Goal: Task Accomplishment & Management: Complete application form

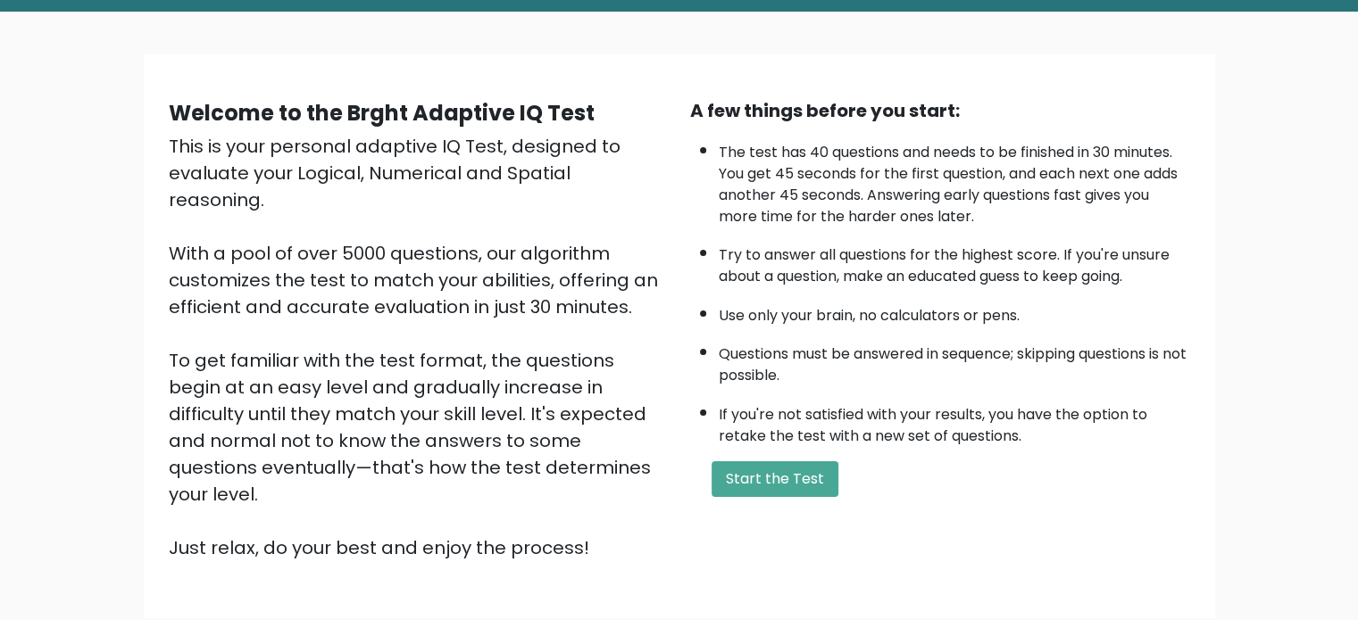
scroll to position [89, 0]
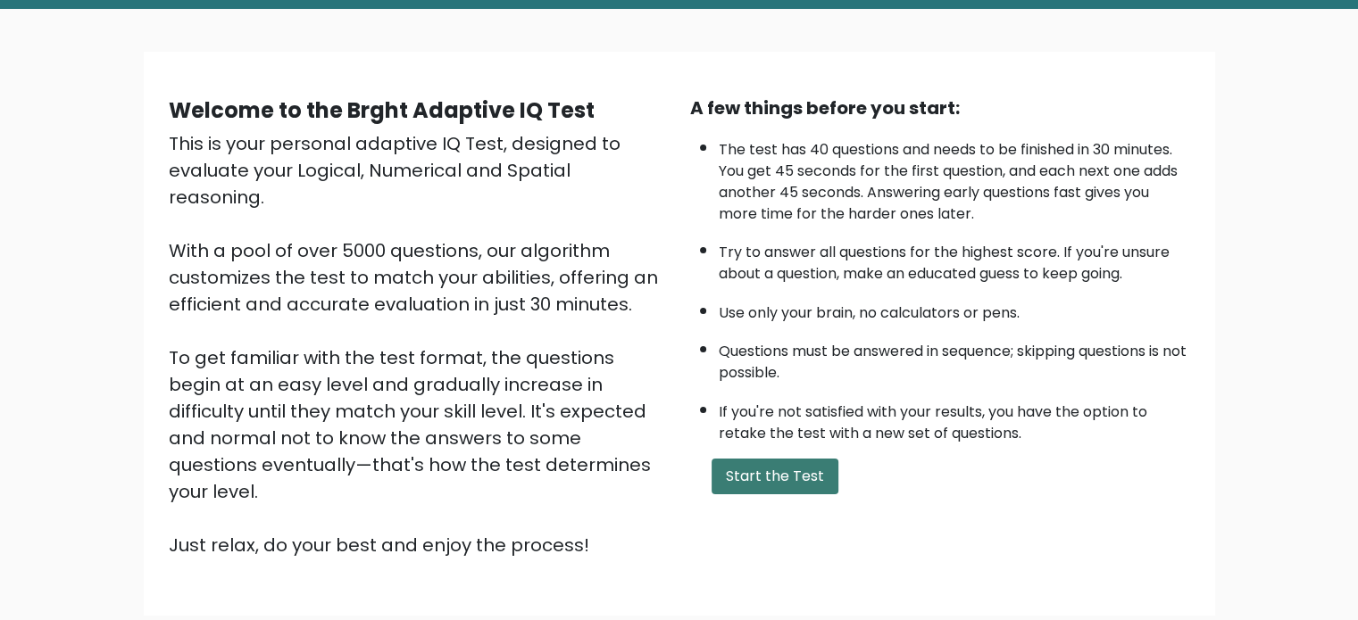
drag, startPoint x: 768, startPoint y: 493, endPoint x: 768, endPoint y: 482, distance: 10.7
click at [768, 489] on div "A few things before you start: The test has 40 questions and needs to be finish…" at bounding box center [939, 327] width 521 height 464
click at [769, 481] on button "Start the Test" at bounding box center [774, 477] width 127 height 36
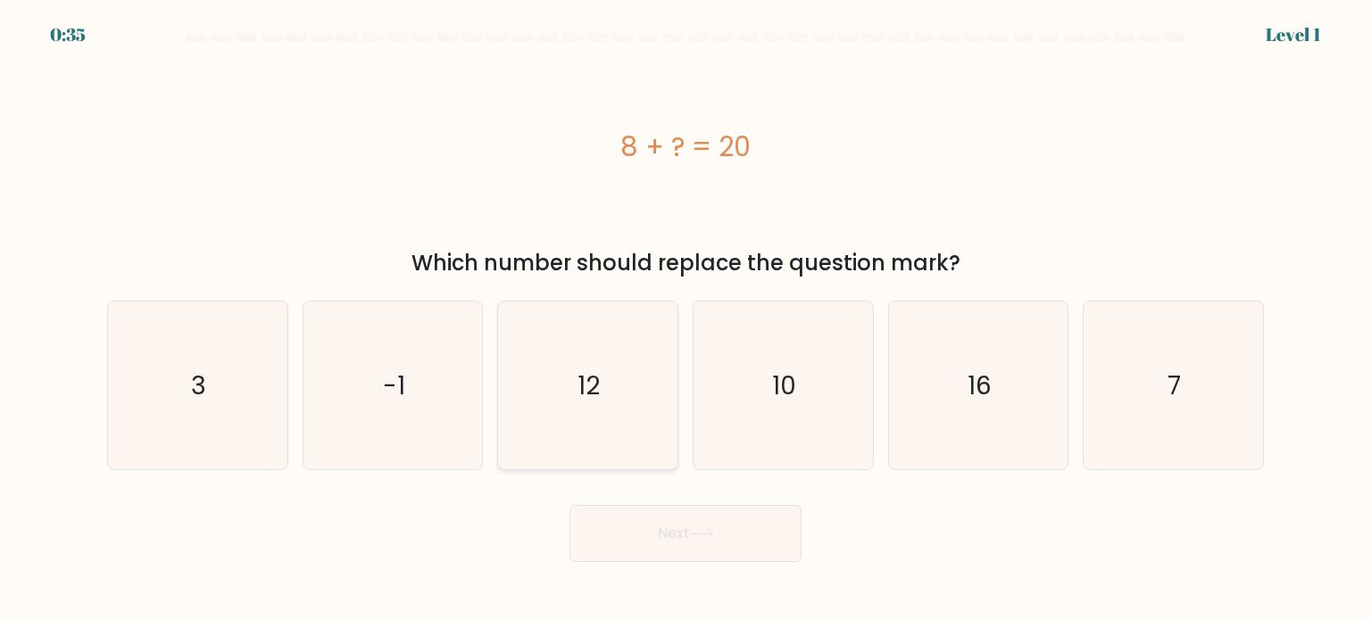
click at [619, 410] on icon "12" at bounding box center [587, 386] width 168 height 168
click at [685, 320] on input "c. 12" at bounding box center [685, 315] width 1 height 9
radio input "true"
click at [750, 547] on button "Next" at bounding box center [685, 533] width 232 height 57
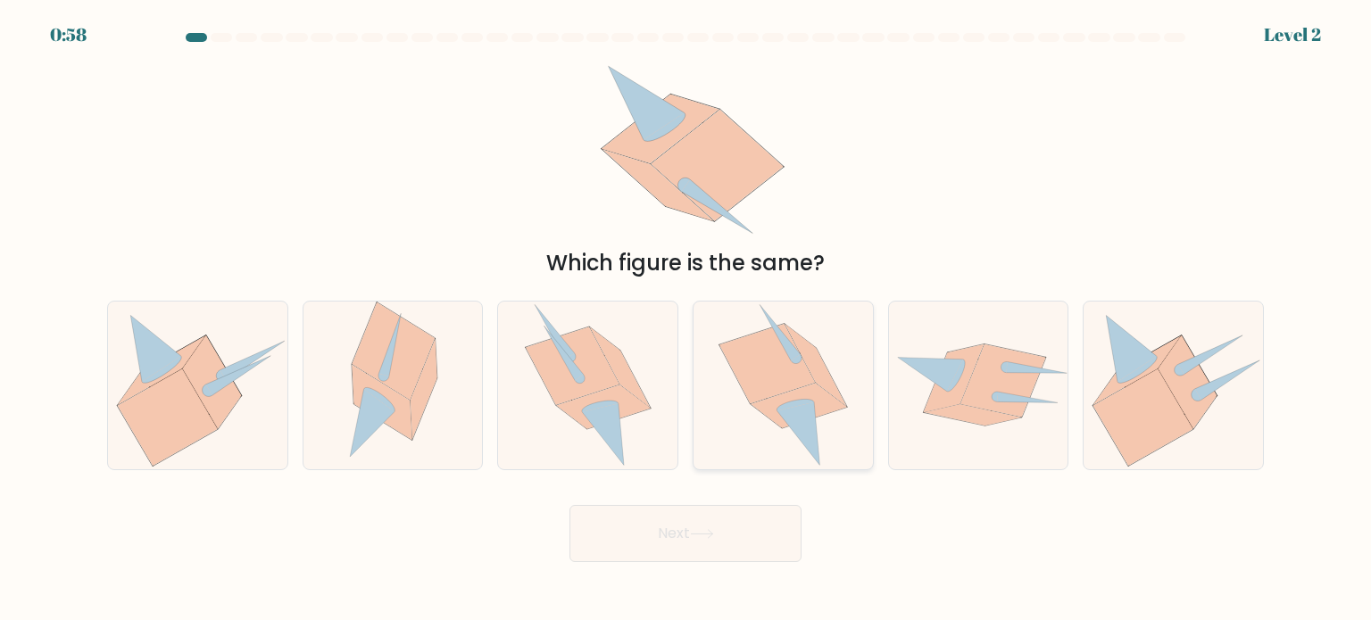
click at [818, 400] on icon at bounding box center [799, 405] width 96 height 45
click at [686, 320] on input "d." at bounding box center [685, 315] width 1 height 9
radio input "true"
click at [719, 535] on button "Next" at bounding box center [685, 533] width 232 height 57
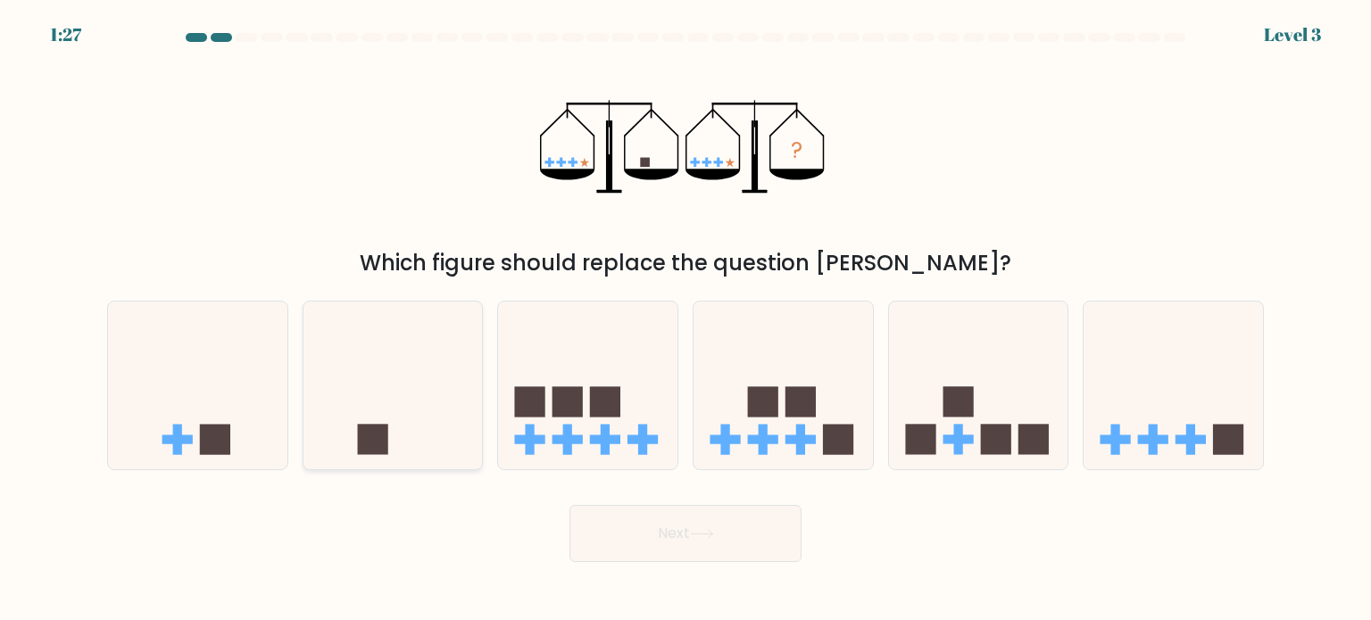
click at [391, 407] on icon at bounding box center [392, 386] width 179 height 148
click at [685, 320] on input "b." at bounding box center [685, 315] width 1 height 9
radio input "true"
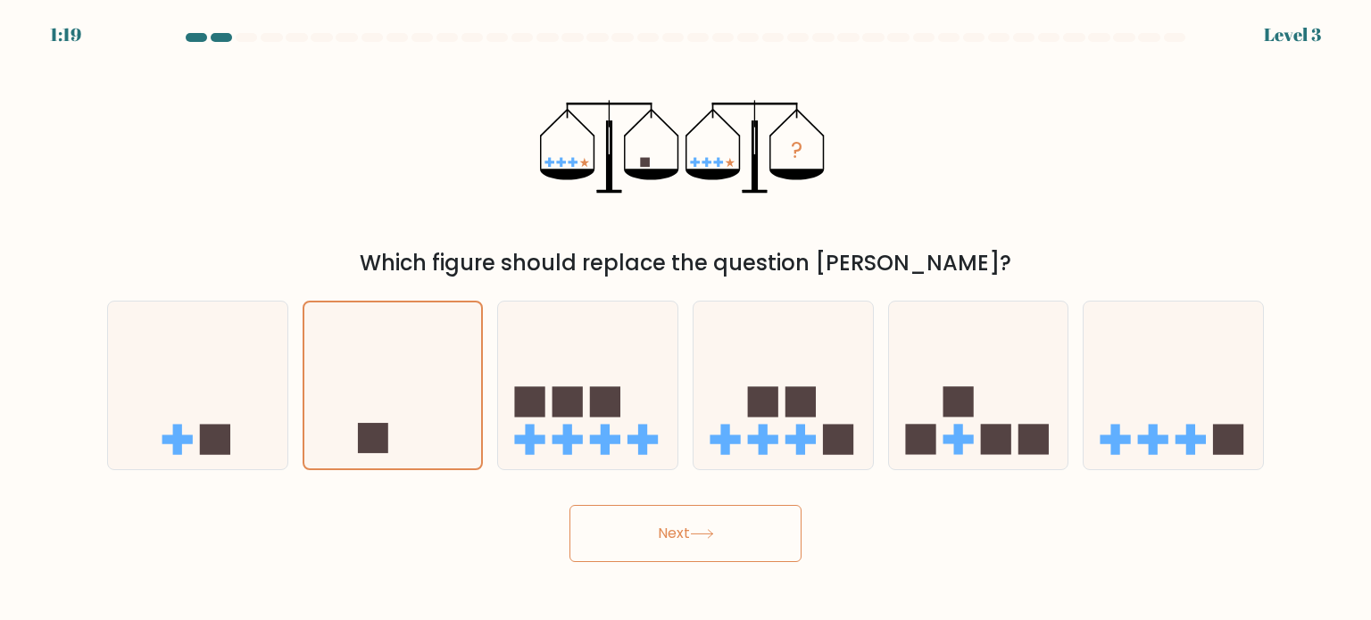
click at [709, 528] on button "Next" at bounding box center [685, 533] width 232 height 57
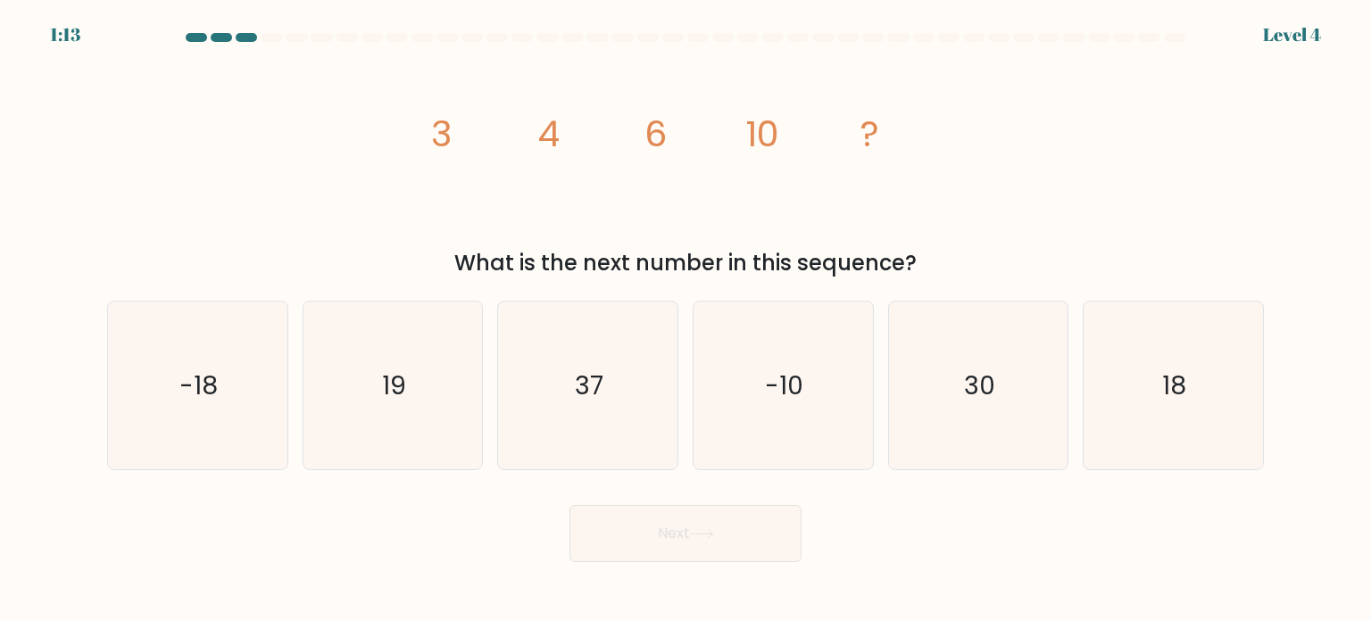
drag, startPoint x: 853, startPoint y: 227, endPoint x: 768, endPoint y: 228, distance: 85.7
drag, startPoint x: 768, startPoint y: 228, endPoint x: 611, endPoint y: 204, distance: 159.1
click at [611, 204] on icon "image/svg+xml 3 4 6 10 ?" at bounding box center [686, 147] width 536 height 187
click at [329, 359] on icon "19" at bounding box center [393, 386] width 168 height 168
click at [685, 320] on input "b. 19" at bounding box center [685, 315] width 1 height 9
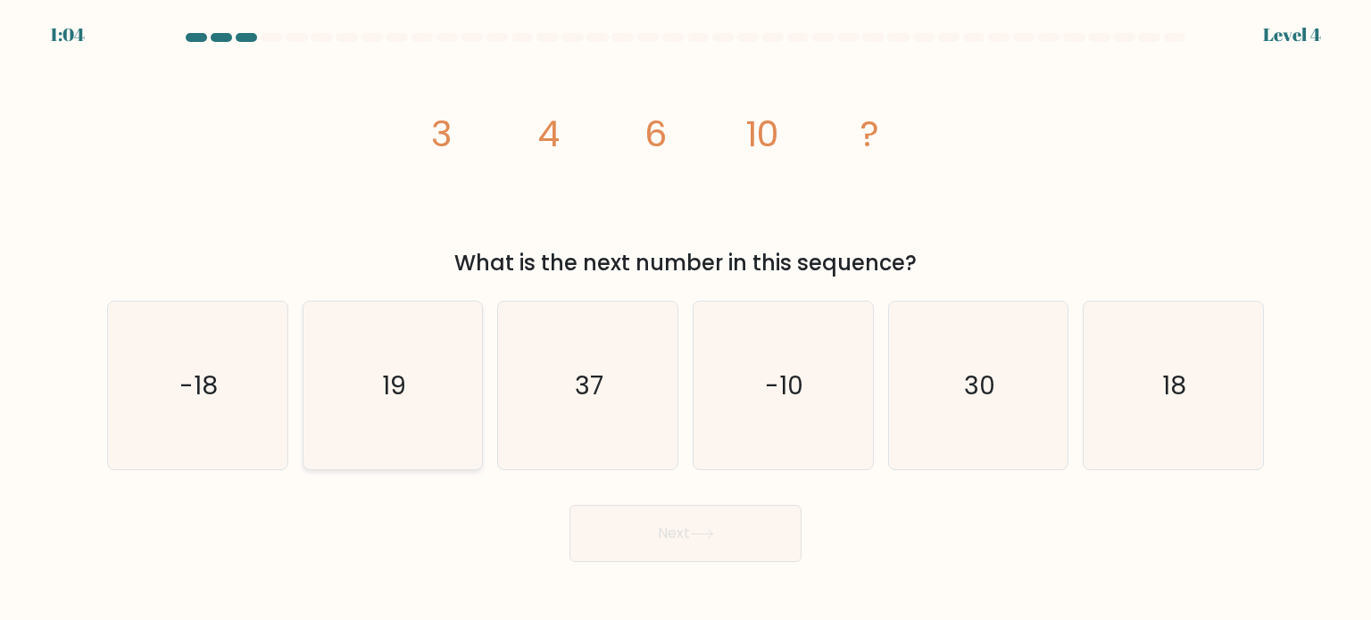
radio input "true"
click at [736, 535] on button "Next" at bounding box center [685, 533] width 232 height 57
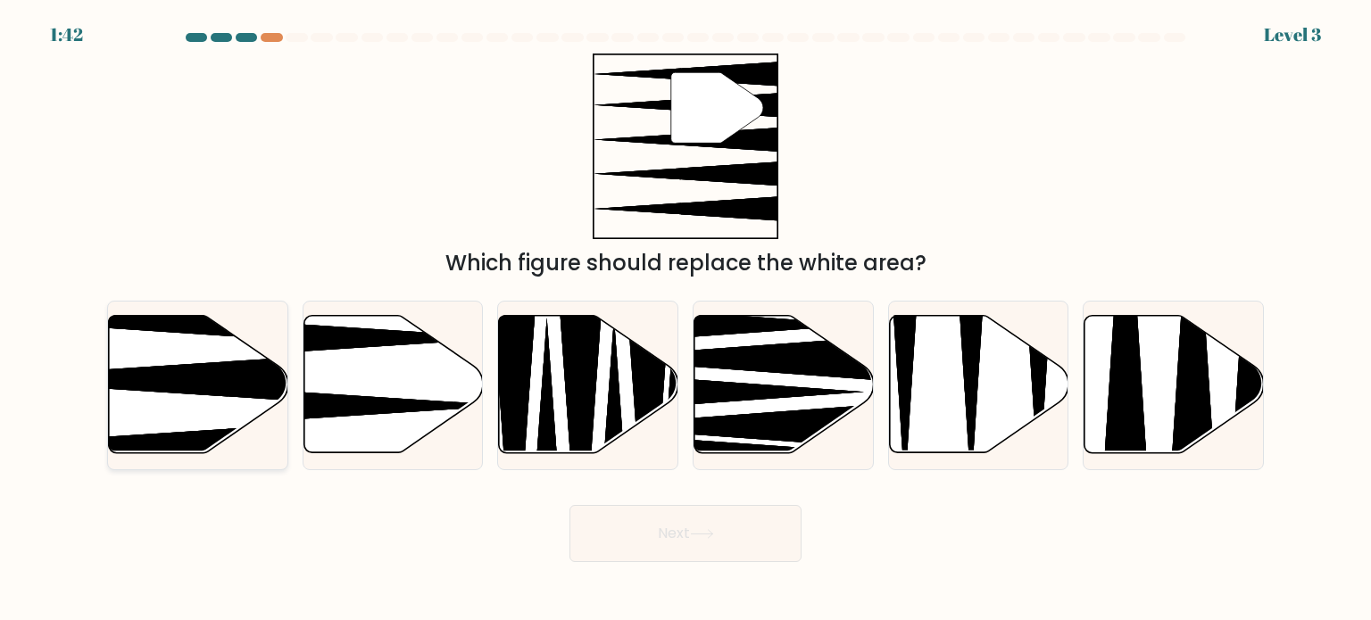
click at [180, 378] on icon at bounding box center [137, 379] width 356 height 46
click at [685, 320] on input "a." at bounding box center [685, 315] width 1 height 9
radio input "true"
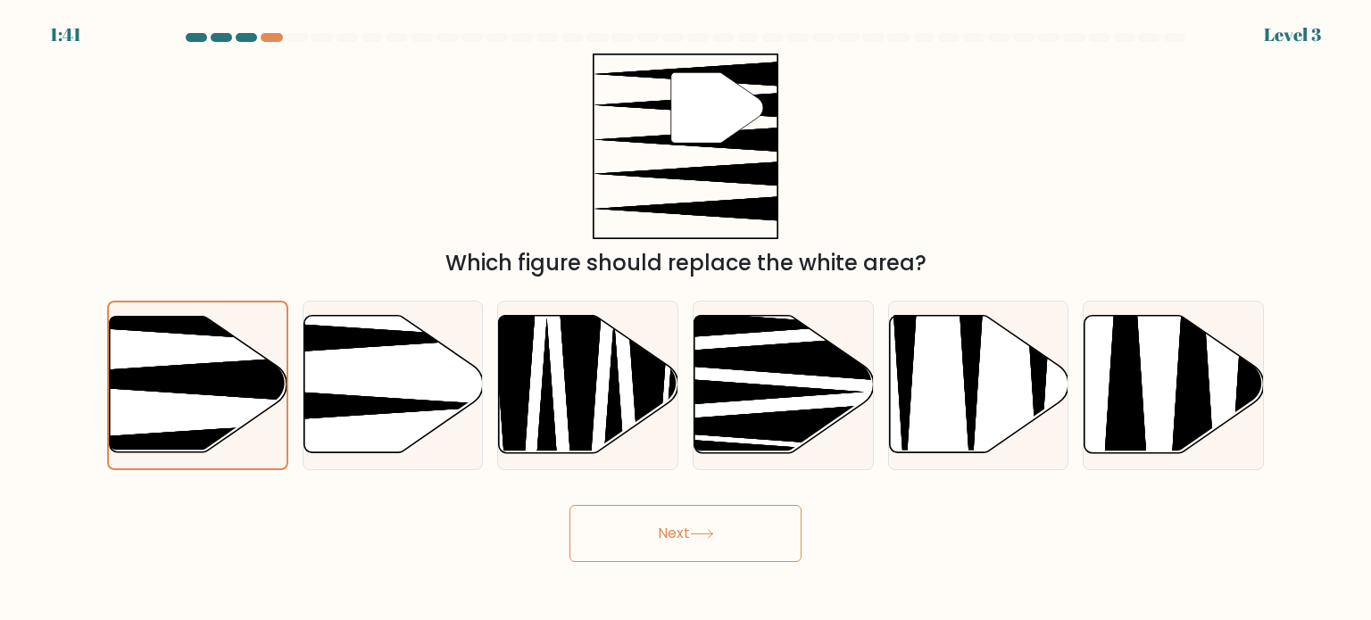
click at [714, 528] on button "Next" at bounding box center [685, 533] width 232 height 57
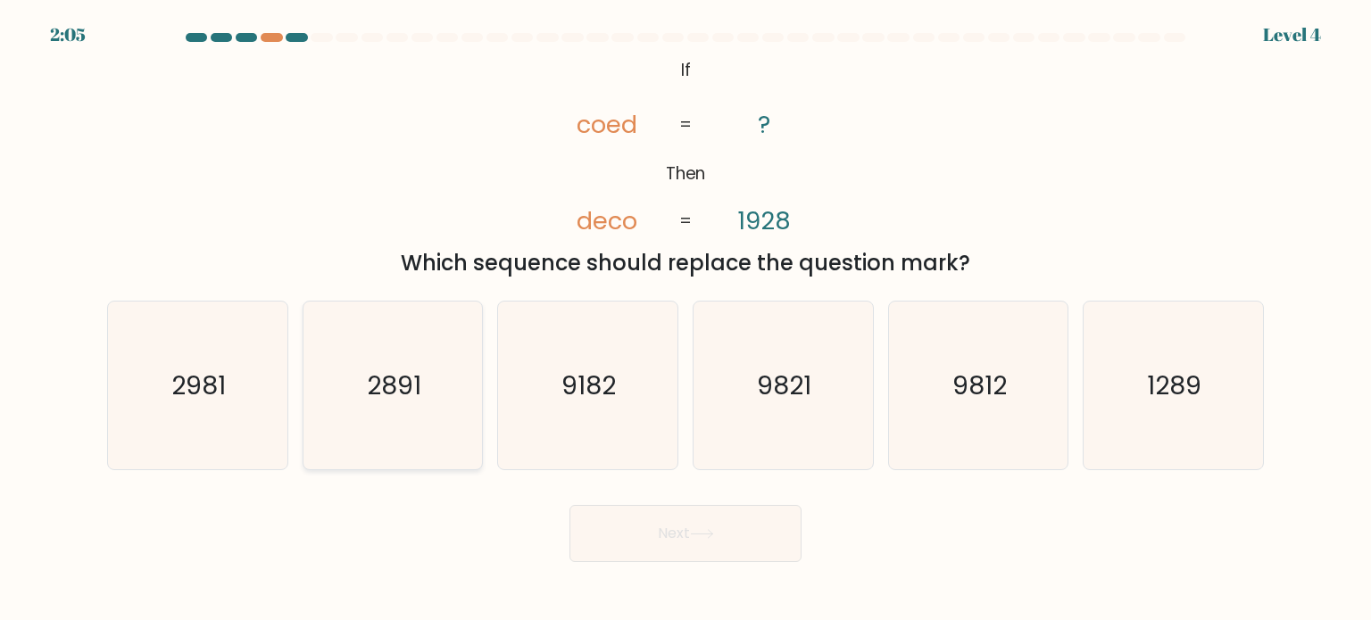
click at [445, 396] on icon "2891" at bounding box center [393, 386] width 168 height 168
click at [685, 320] on input "b. 2891" at bounding box center [685, 315] width 1 height 9
radio input "true"
click at [703, 526] on button "Next" at bounding box center [685, 533] width 232 height 57
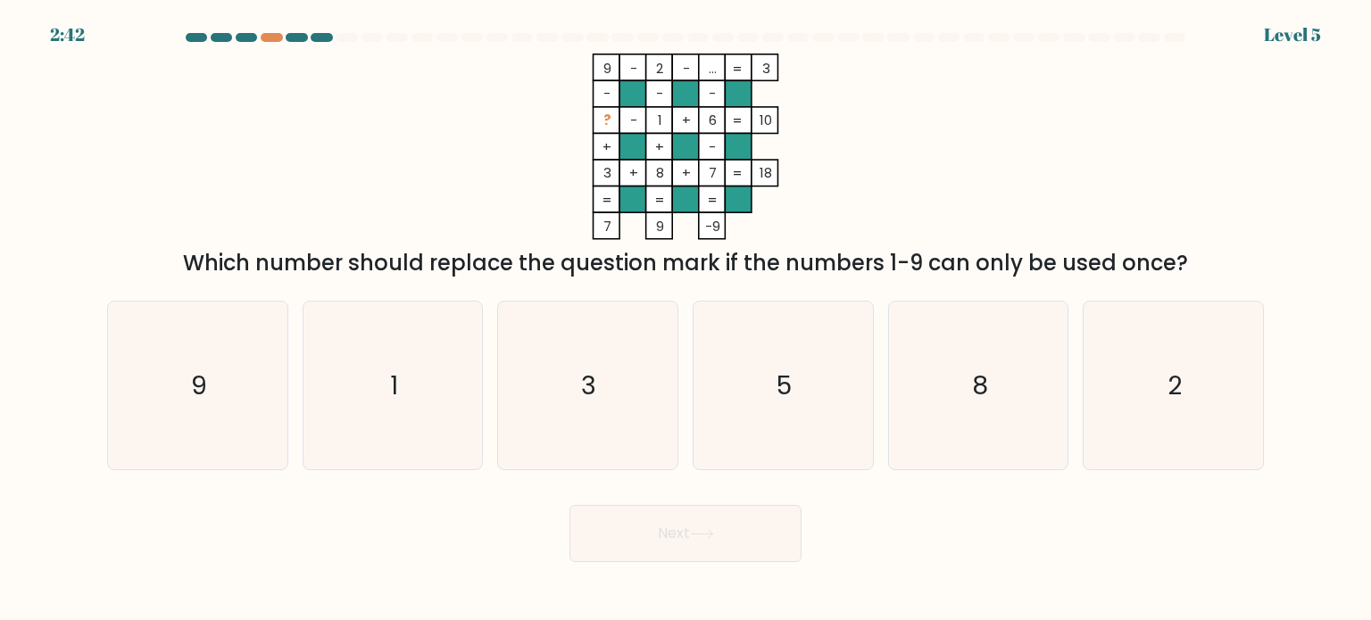
drag, startPoint x: 861, startPoint y: 208, endPoint x: 999, endPoint y: 105, distance: 171.6
click at [999, 105] on div "9 - 2 - ... 3 - - - ? - 1 + 6 10 + + - 3 + 8 + 7 = 18 = = = = 7 9 -9 = Which nu…" at bounding box center [685, 167] width 1178 height 226
click at [270, 38] on div at bounding box center [271, 37] width 21 height 9
click at [831, 399] on icon "5" at bounding box center [783, 386] width 168 height 168
click at [686, 320] on input "d. 5" at bounding box center [685, 315] width 1 height 9
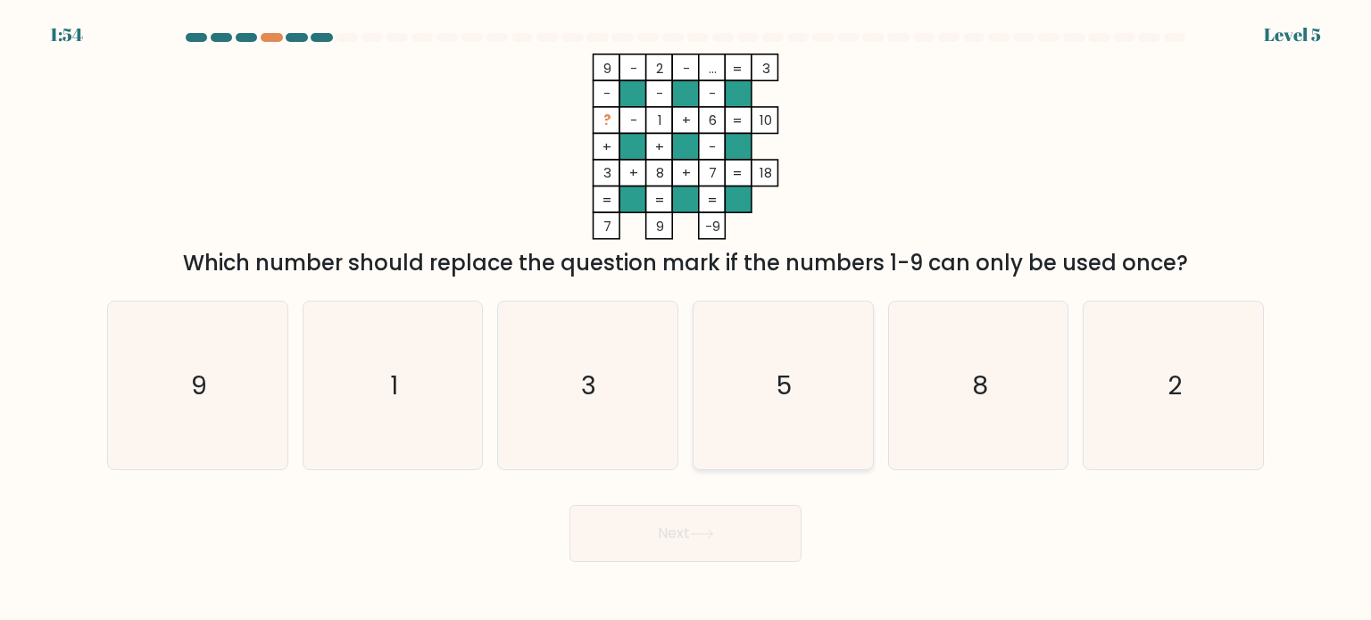
radio input "true"
click at [719, 530] on button "Next" at bounding box center [685, 533] width 232 height 57
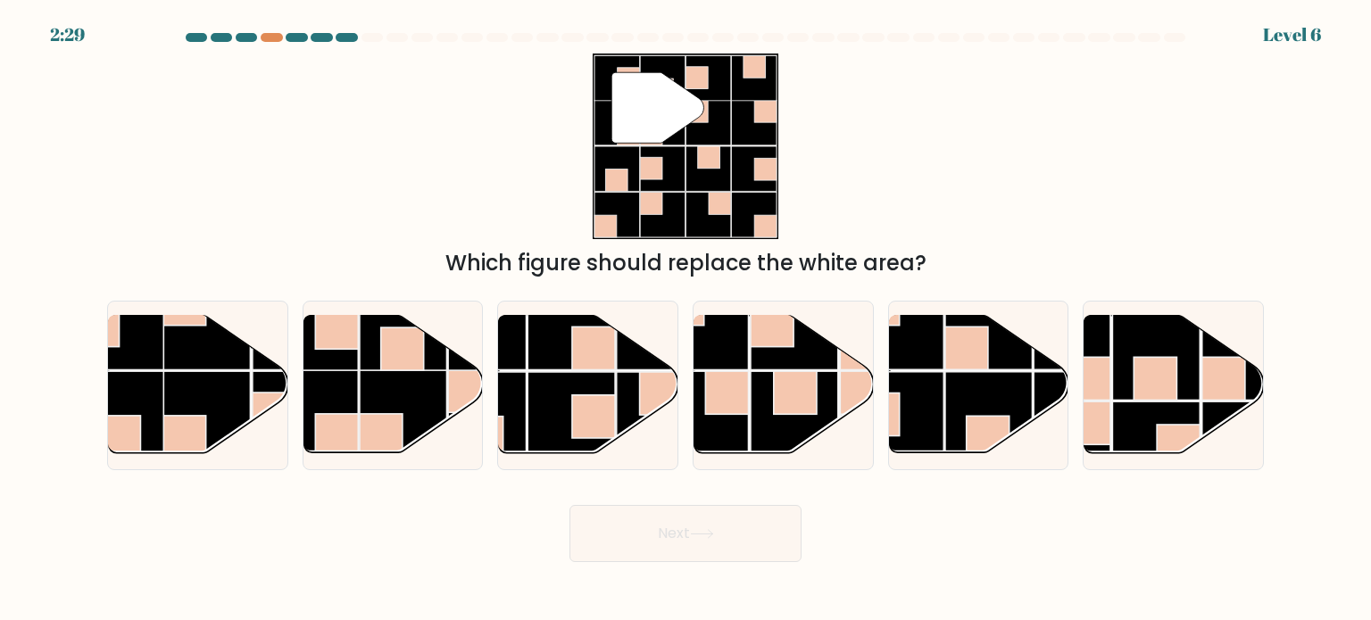
drag, startPoint x: 877, startPoint y: 203, endPoint x: 1169, endPoint y: 249, distance: 296.4
drag, startPoint x: 1169, startPoint y: 249, endPoint x: 1168, endPoint y: 105, distance: 143.7
click at [1168, 105] on div "" Which figure should replace the white area?" at bounding box center [685, 167] width 1178 height 226
click at [571, 385] on rect at bounding box center [571, 415] width 87 height 87
click at [685, 320] on input "c." at bounding box center [685, 315] width 1 height 9
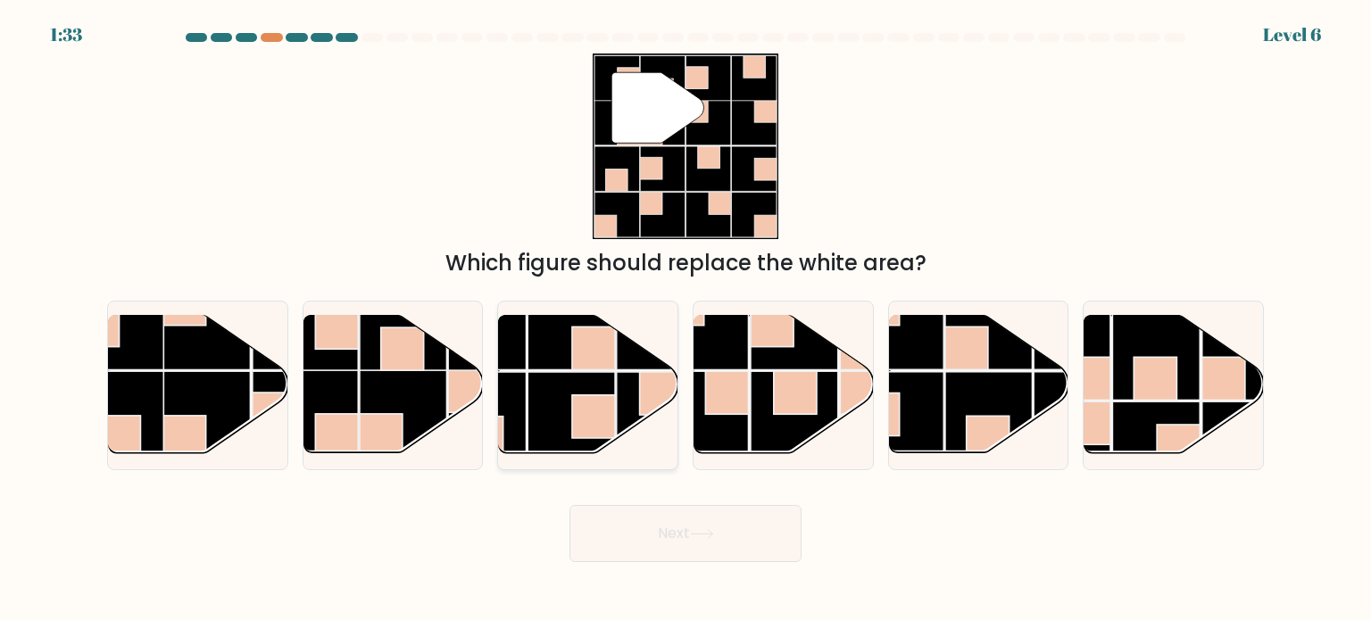
radio input "true"
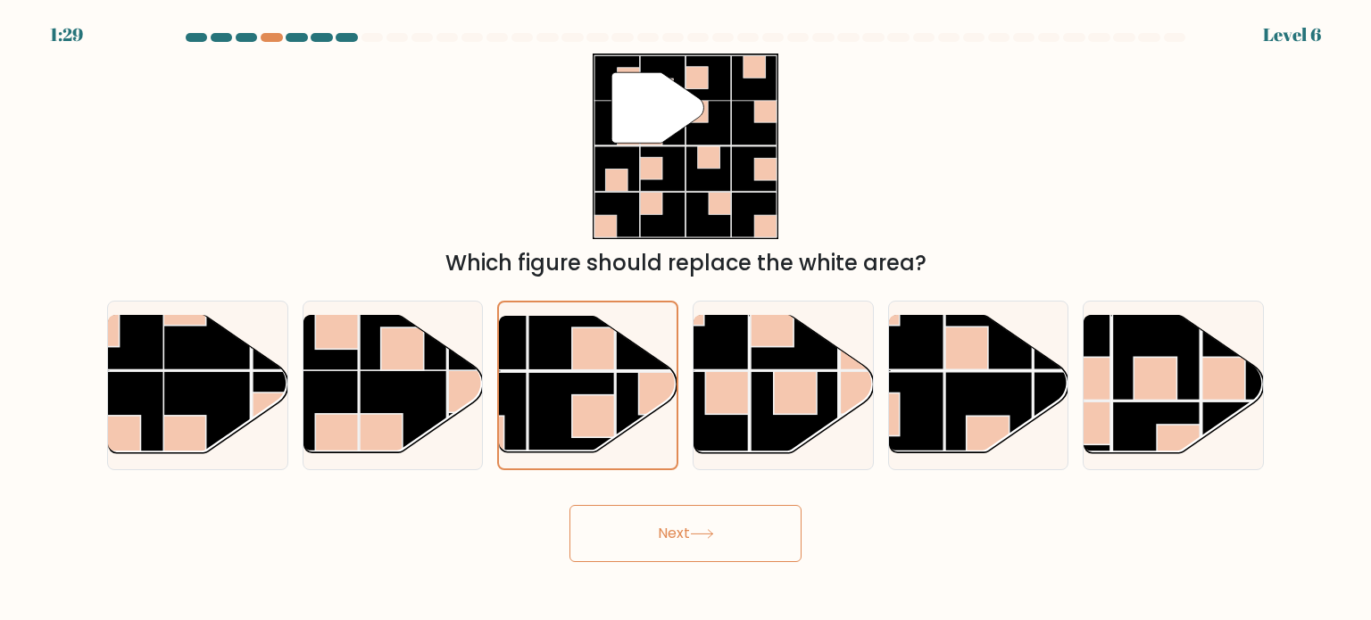
click at [736, 536] on button "Next" at bounding box center [685, 533] width 232 height 57
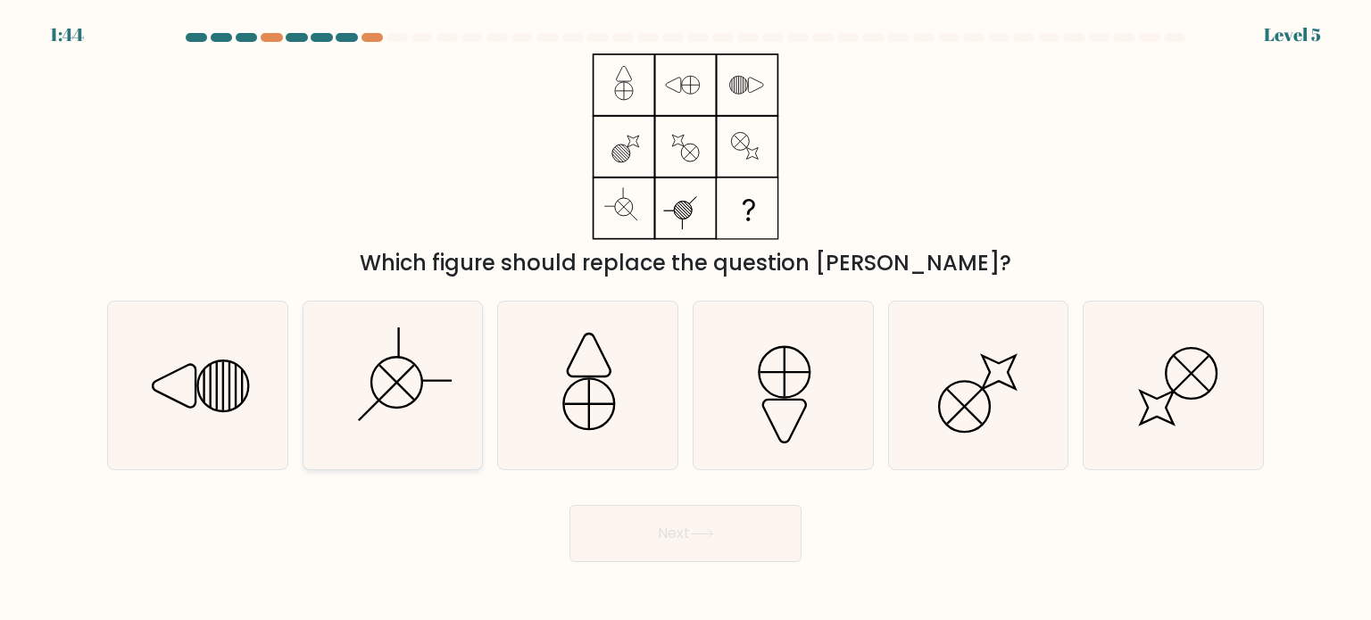
click at [428, 397] on icon at bounding box center [393, 386] width 168 height 168
click at [685, 320] on input "b." at bounding box center [685, 315] width 1 height 9
radio input "true"
click at [732, 524] on button "Next" at bounding box center [685, 533] width 232 height 57
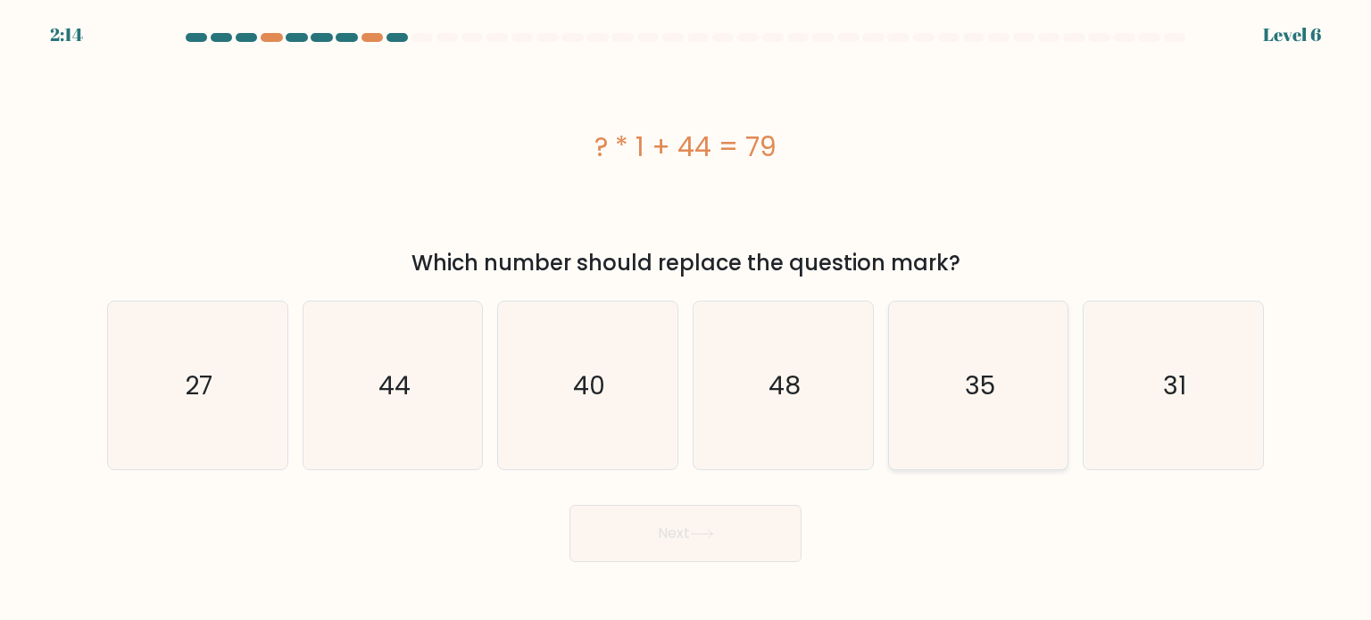
click at [1010, 378] on icon "35" at bounding box center [978, 386] width 168 height 168
click at [686, 320] on input "e. 35" at bounding box center [685, 315] width 1 height 9
radio input "true"
click at [747, 528] on button "Next" at bounding box center [685, 533] width 232 height 57
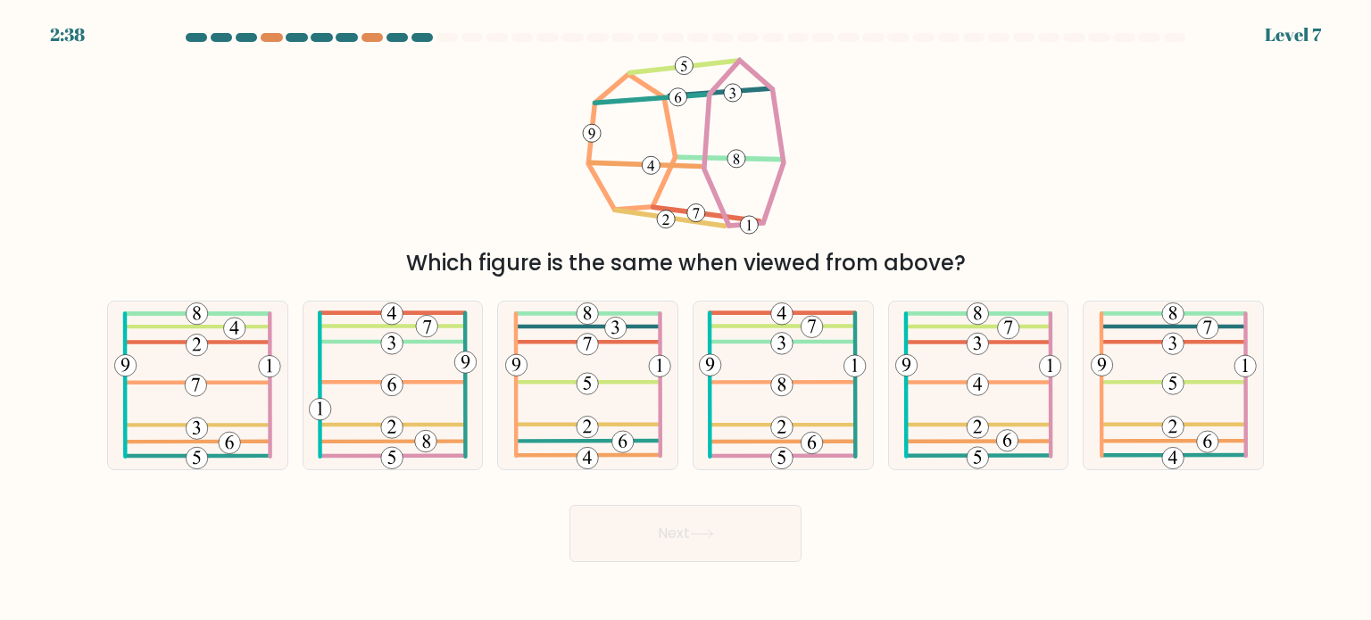
drag, startPoint x: 836, startPoint y: 156, endPoint x: 1103, endPoint y: 176, distance: 267.6
drag, startPoint x: 1103, startPoint y: 176, endPoint x: 1024, endPoint y: 120, distance: 96.8
click at [1024, 120] on div "Which figure is the same when viewed from above?" at bounding box center [685, 167] width 1178 height 226
drag, startPoint x: 984, startPoint y: 120, endPoint x: 914, endPoint y: 120, distance: 69.6
click at [914, 120] on div "Which figure is the same when viewed from above?" at bounding box center [685, 167] width 1178 height 226
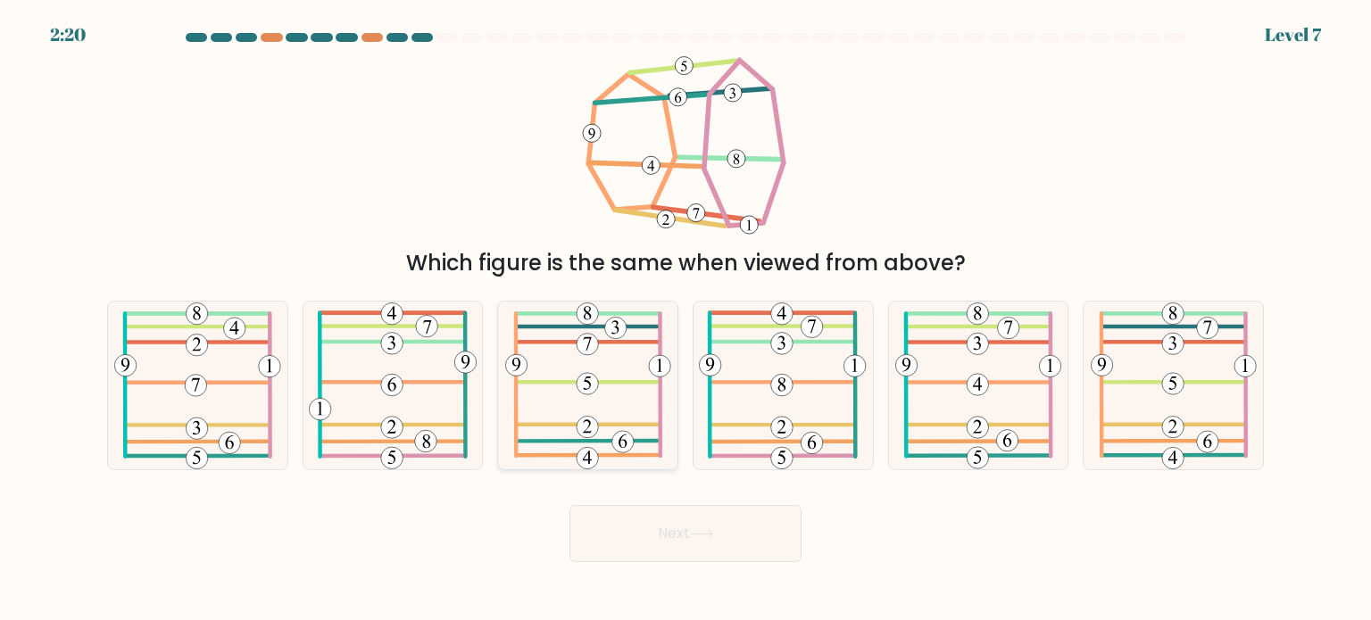
click at [635, 371] on icon at bounding box center [588, 386] width 166 height 168
click at [685, 320] on input "c." at bounding box center [685, 315] width 1 height 9
radio input "true"
click at [742, 538] on button "Next" at bounding box center [685, 533] width 232 height 57
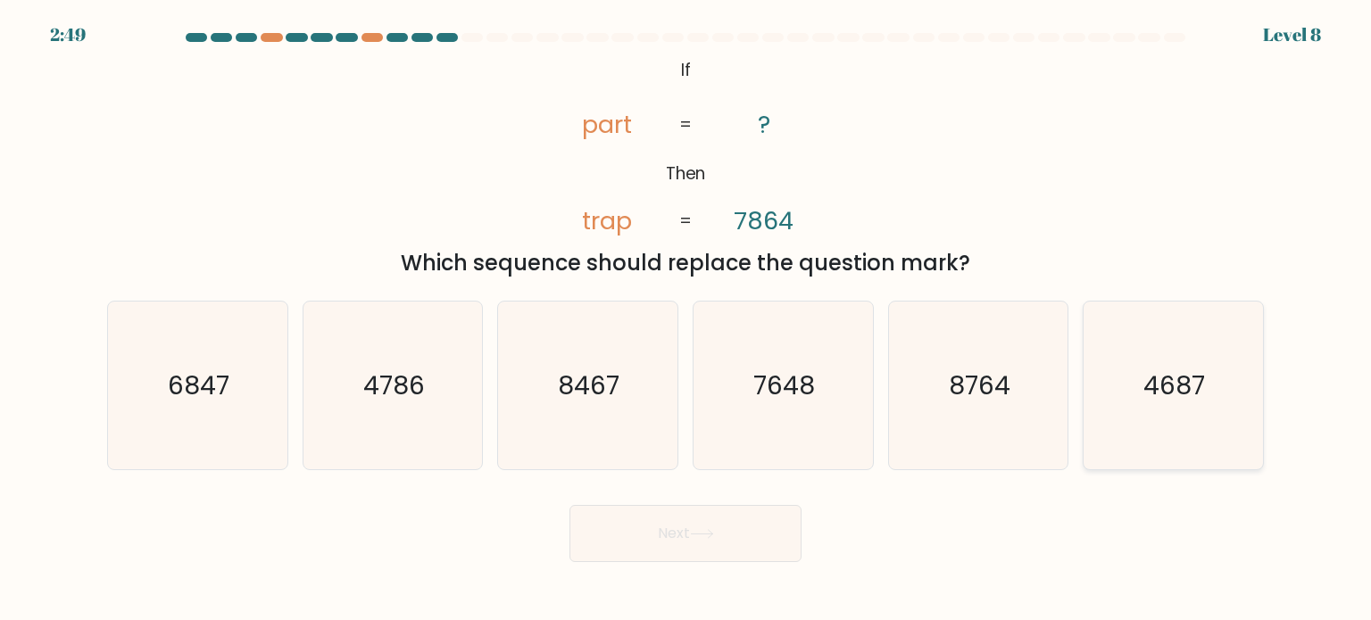
click at [1201, 405] on icon "4687" at bounding box center [1173, 386] width 168 height 168
click at [686, 320] on input "f. 4687" at bounding box center [685, 315] width 1 height 9
radio input "true"
click at [744, 527] on button "Next" at bounding box center [685, 533] width 232 height 57
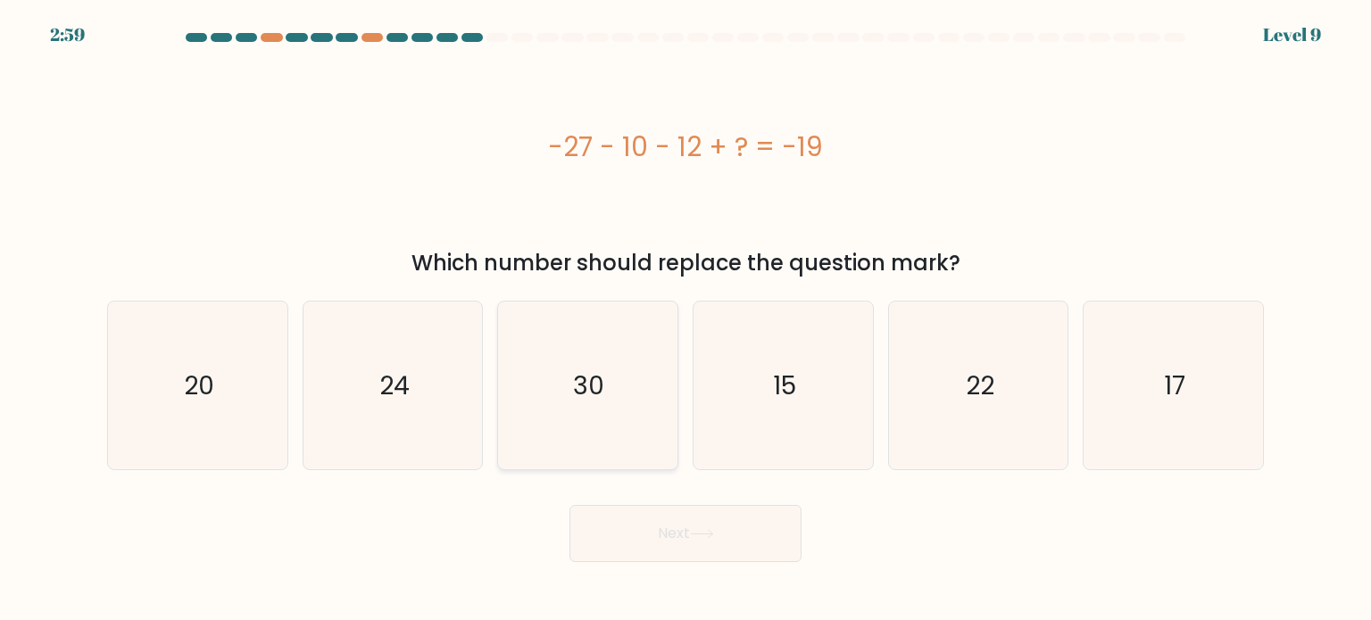
click at [586, 377] on text "30" at bounding box center [589, 385] width 31 height 36
click at [685, 320] on input "c. 30" at bounding box center [685, 315] width 1 height 9
radio input "true"
click at [705, 539] on button "Next" at bounding box center [685, 533] width 232 height 57
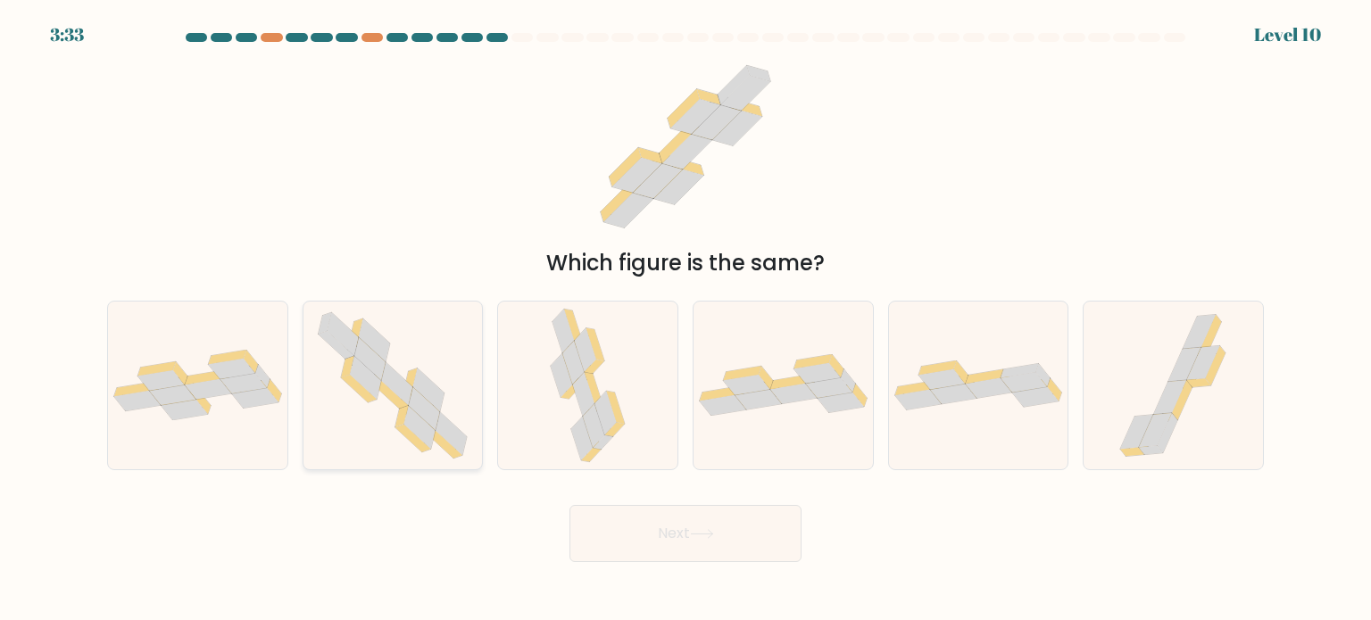
click at [371, 373] on icon at bounding box center [365, 377] width 31 height 43
click at [685, 320] on input "b." at bounding box center [685, 315] width 1 height 9
radio input "true"
click at [730, 533] on button "Next" at bounding box center [685, 533] width 232 height 57
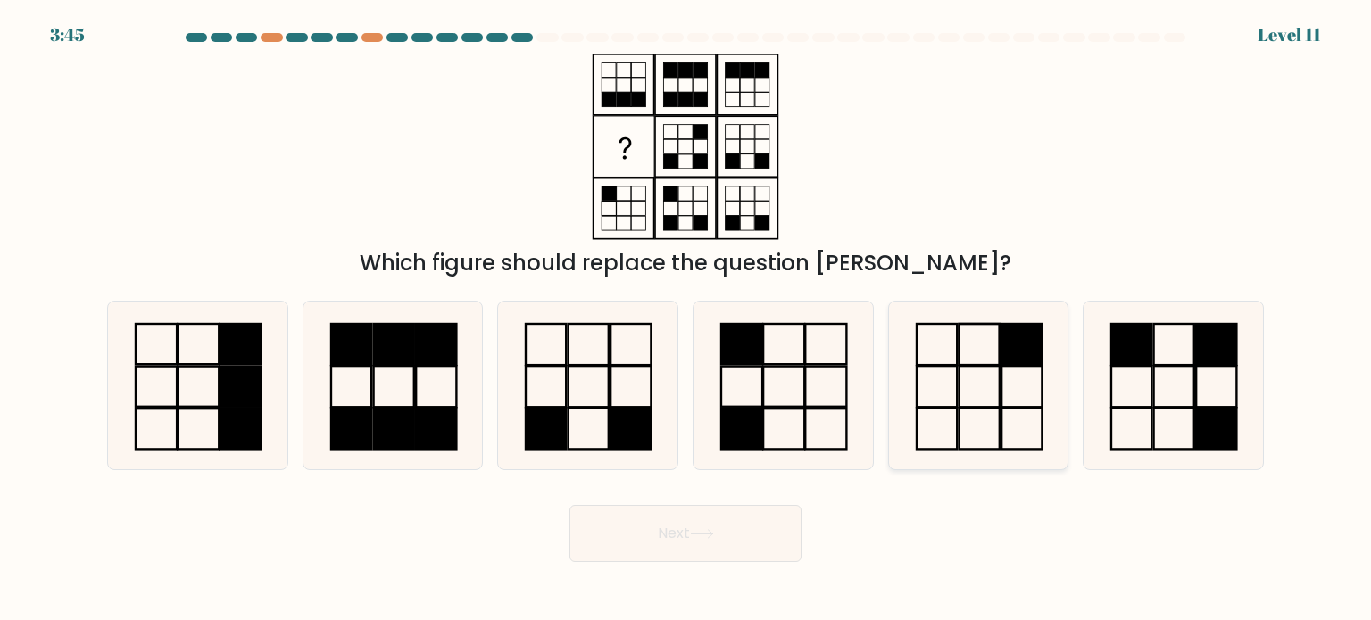
click at [971, 370] on icon at bounding box center [978, 386] width 168 height 168
click at [686, 320] on input "e." at bounding box center [685, 315] width 1 height 9
radio input "true"
click at [668, 536] on button "Next" at bounding box center [685, 533] width 232 height 57
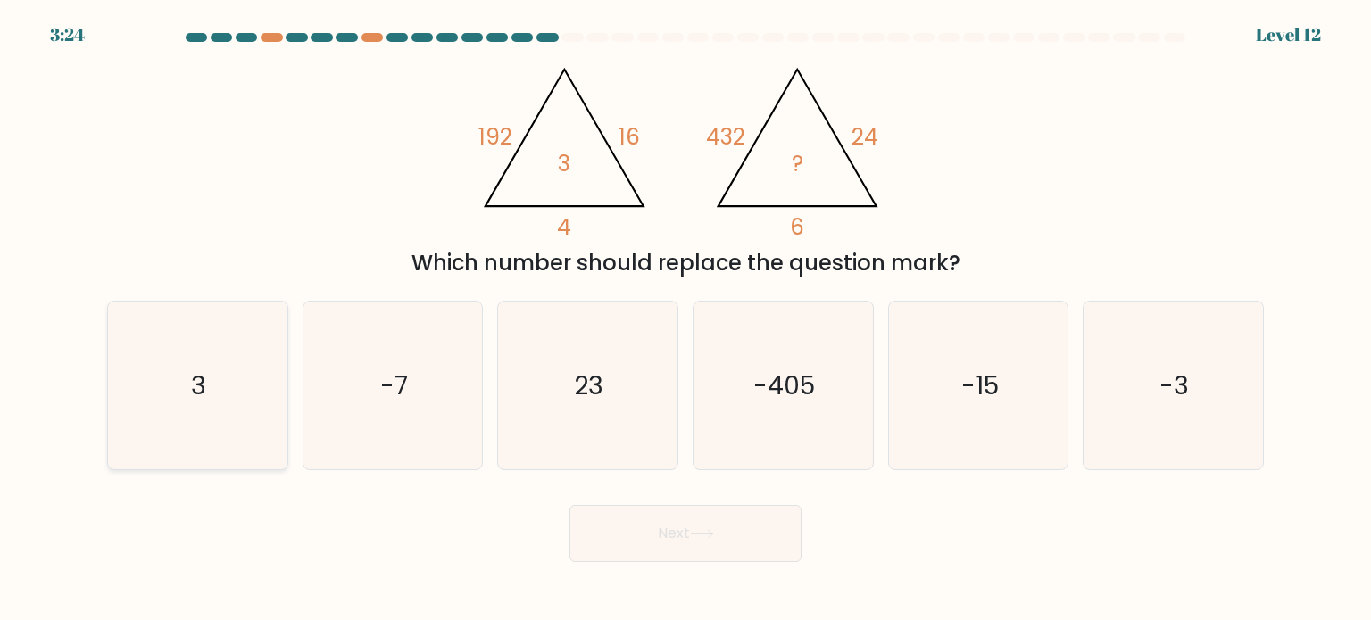
click at [262, 437] on icon "3" at bounding box center [197, 386] width 168 height 168
click at [685, 320] on input "a. 3" at bounding box center [685, 315] width 1 height 9
radio input "true"
click at [754, 528] on button "Next" at bounding box center [685, 533] width 232 height 57
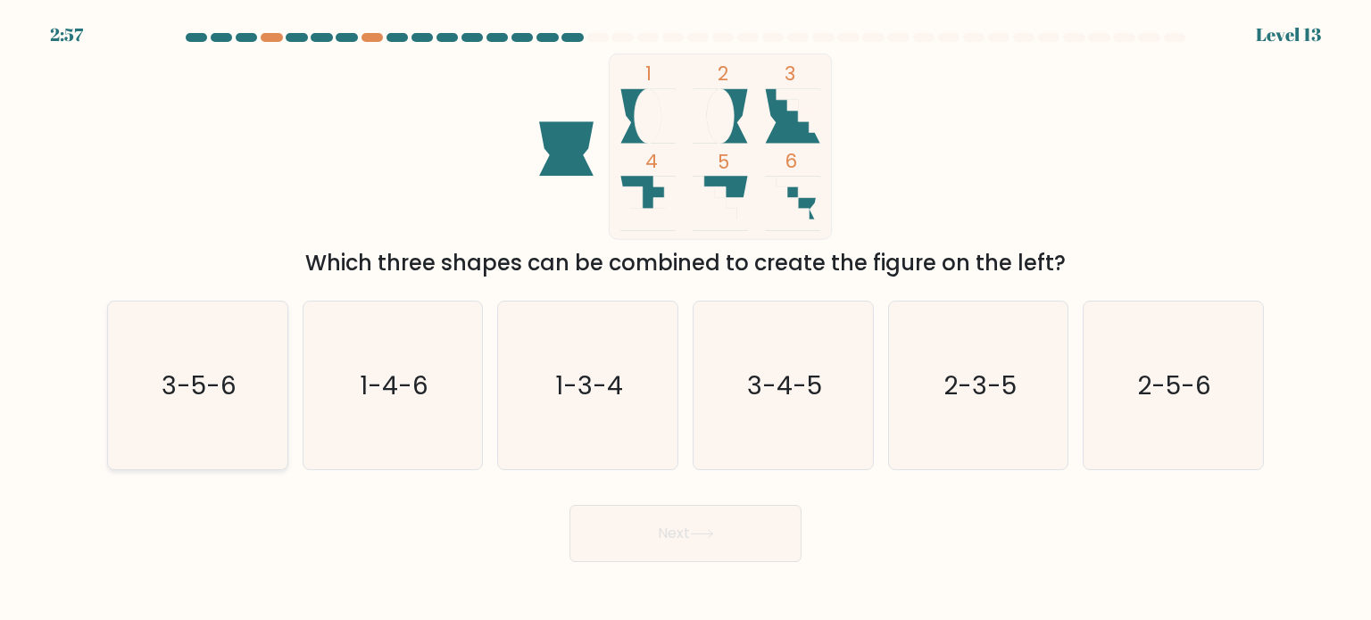
click at [227, 404] on icon "3-5-6" at bounding box center [197, 386] width 168 height 168
click at [685, 320] on input "a. 3-5-6" at bounding box center [685, 315] width 1 height 9
radio input "true"
click at [670, 537] on button "Next" at bounding box center [685, 533] width 232 height 57
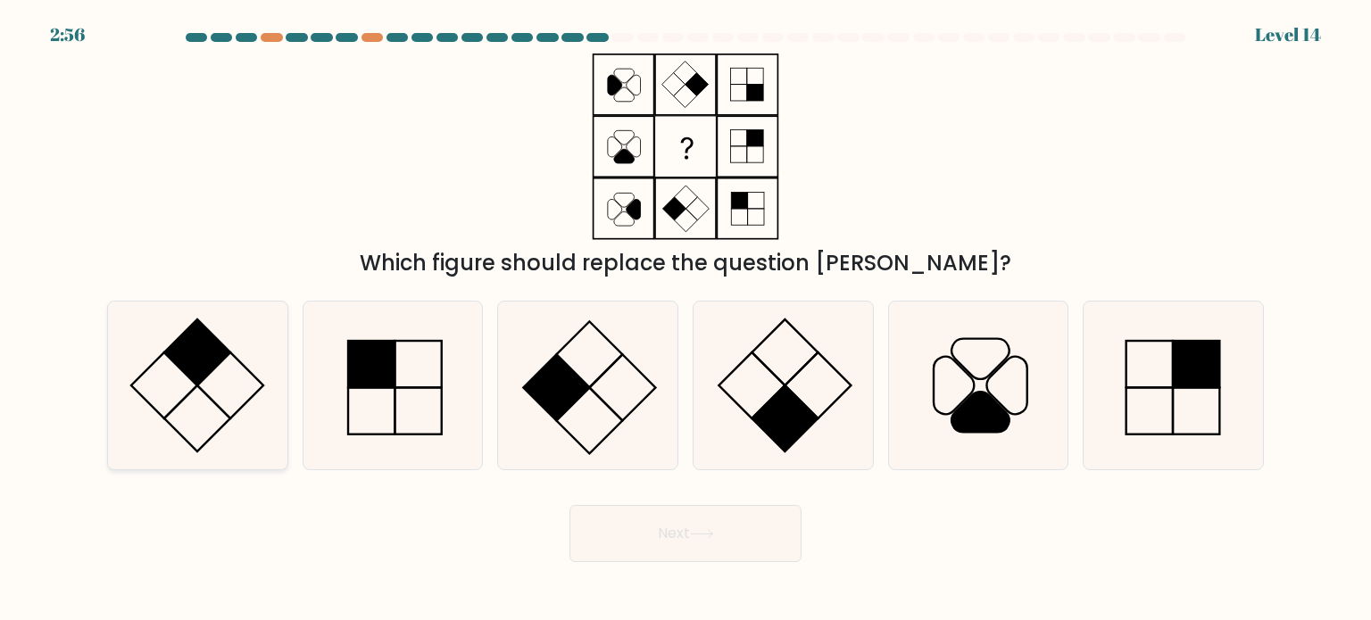
click at [237, 378] on icon at bounding box center [197, 386] width 168 height 168
click at [685, 320] on input "a." at bounding box center [685, 315] width 1 height 9
radio input "true"
click at [727, 528] on button "Next" at bounding box center [685, 533] width 232 height 57
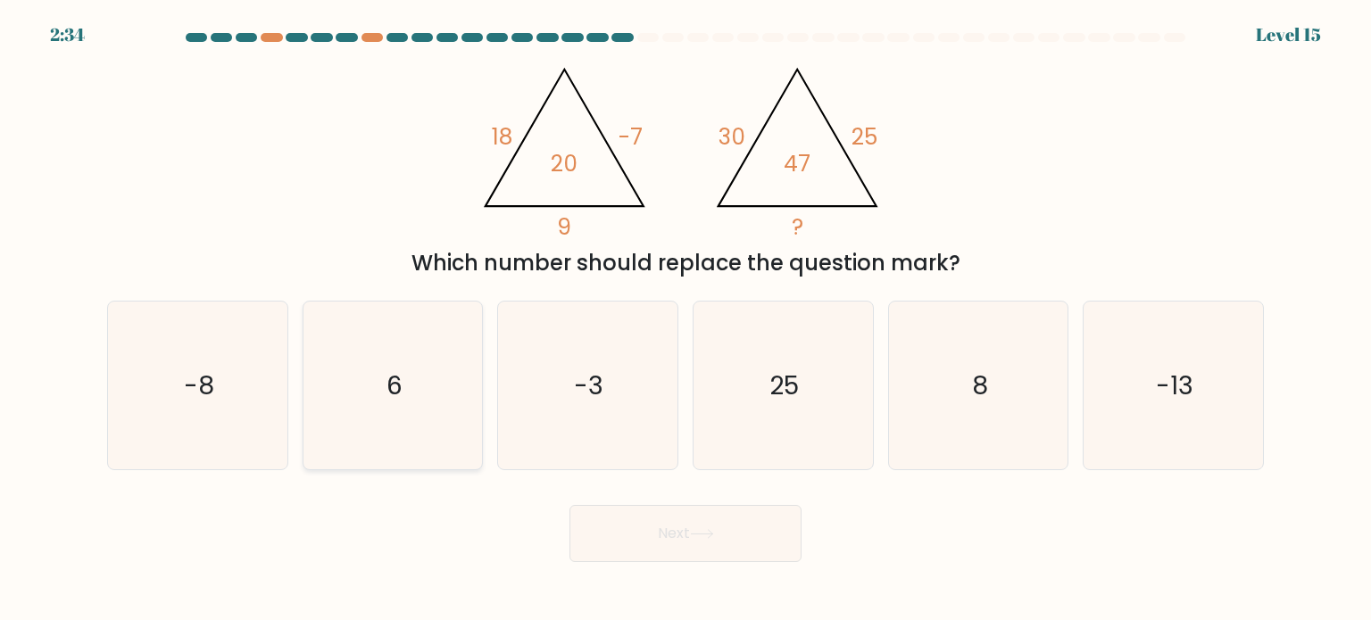
click at [444, 368] on icon "6" at bounding box center [393, 386] width 168 height 168
click at [685, 320] on input "b. 6" at bounding box center [685, 315] width 1 height 9
radio input "true"
click at [768, 532] on button "Next" at bounding box center [685, 533] width 232 height 57
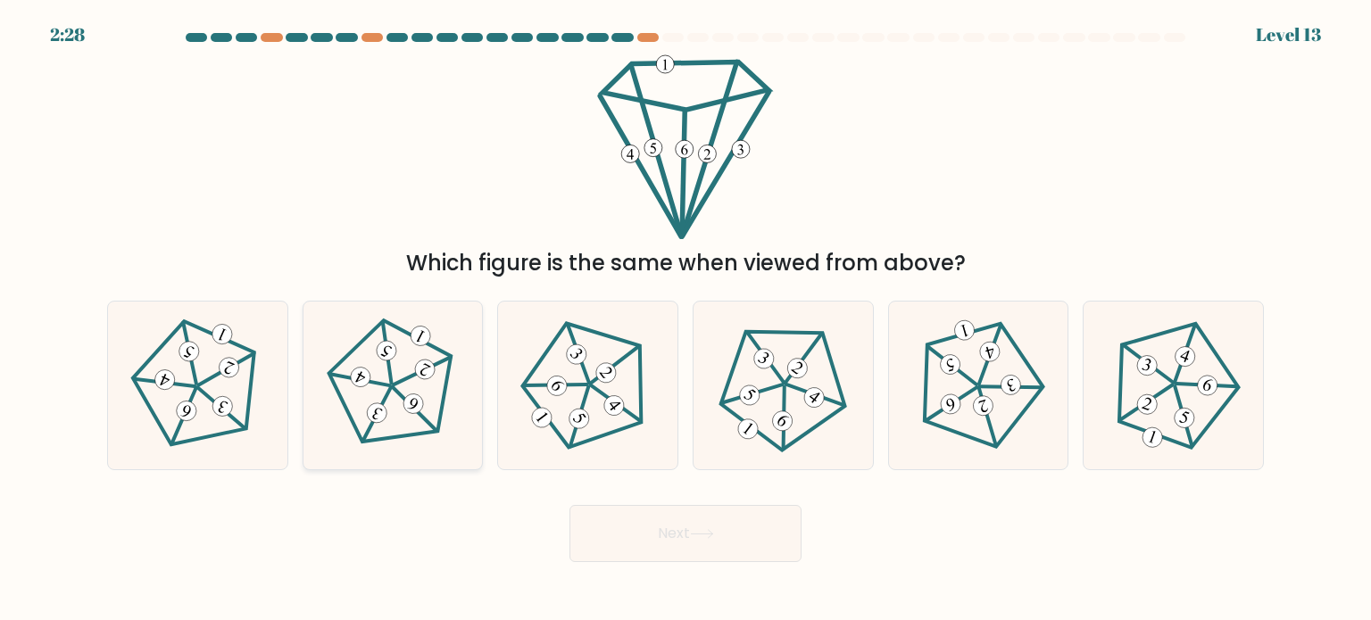
click at [428, 403] on icon at bounding box center [393, 385] width 135 height 135
click at [685, 320] on input "b." at bounding box center [685, 315] width 1 height 9
radio input "true"
click at [638, 528] on button "Next" at bounding box center [685, 533] width 232 height 57
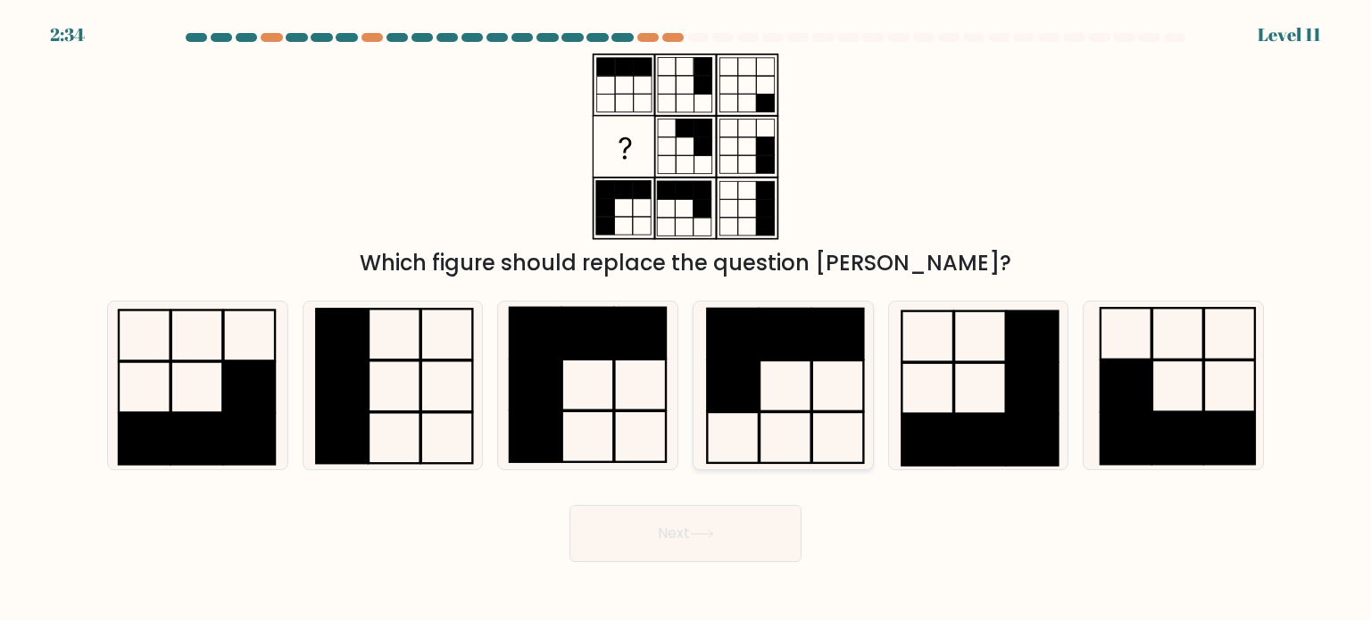
drag, startPoint x: 775, startPoint y: 284, endPoint x: 700, endPoint y: 357, distance: 104.8
drag, startPoint x: 700, startPoint y: 357, endPoint x: 0, endPoint y: 278, distance: 704.3
click at [0, 278] on form at bounding box center [685, 297] width 1371 height 529
click at [760, 369] on icon at bounding box center [783, 386] width 168 height 168
click at [686, 320] on input "d." at bounding box center [685, 315] width 1 height 9
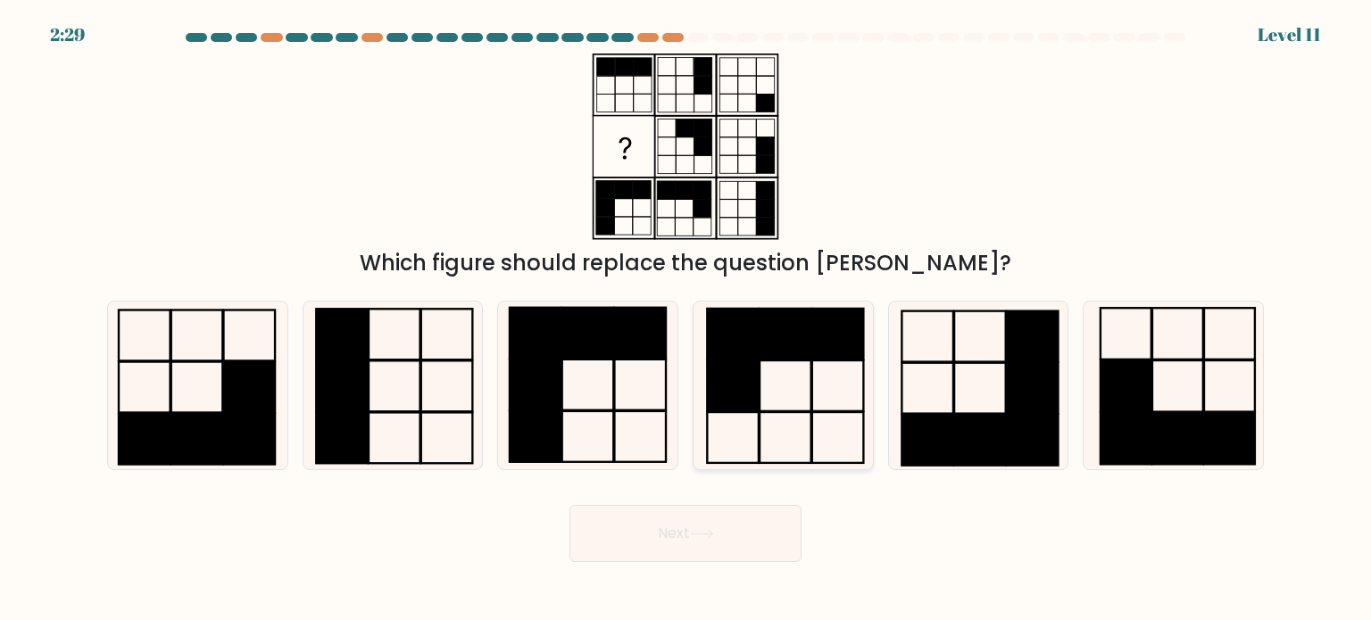
radio input "true"
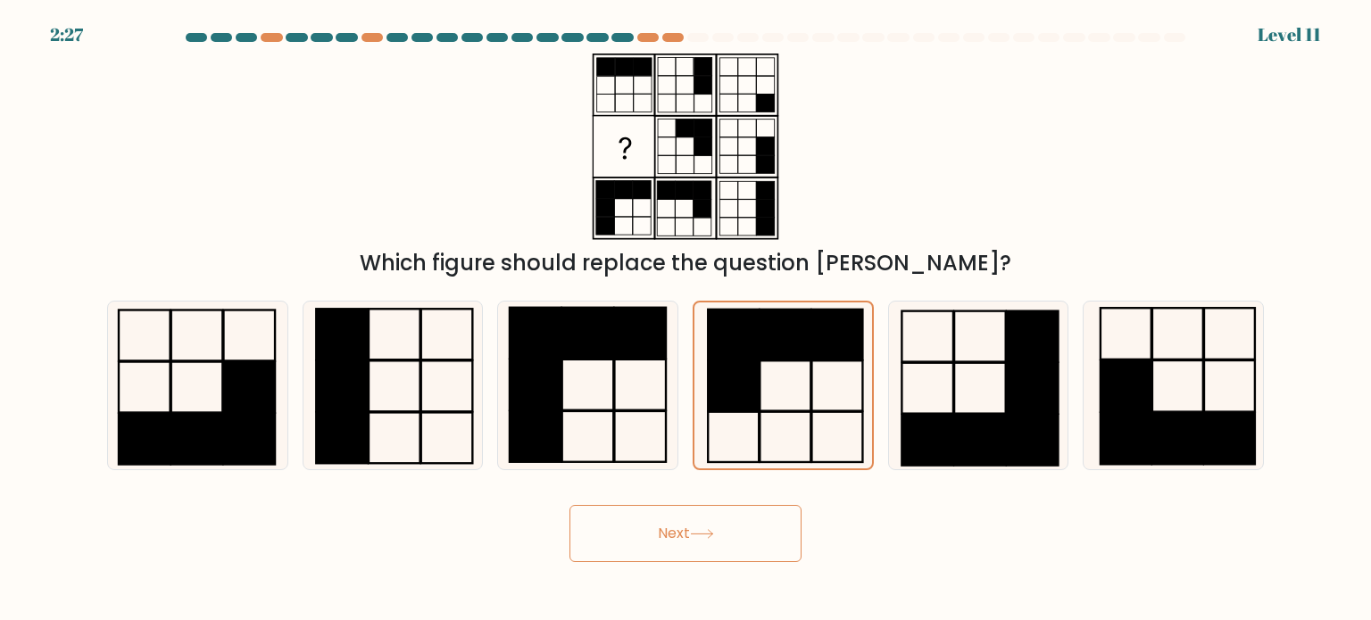
click at [708, 524] on button "Next" at bounding box center [685, 533] width 232 height 57
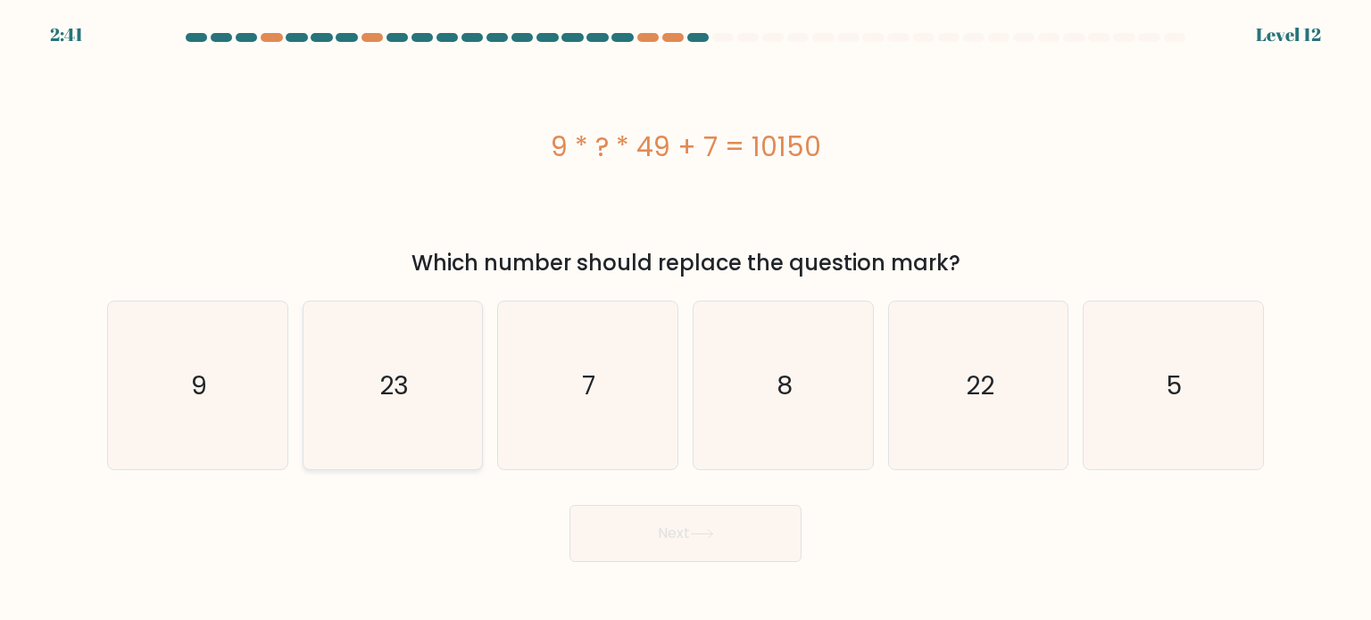
click at [338, 363] on icon "23" at bounding box center [393, 386] width 168 height 168
click at [685, 320] on input "b. 23" at bounding box center [685, 315] width 1 height 9
radio input "true"
click at [710, 537] on icon at bounding box center [702, 534] width 24 height 10
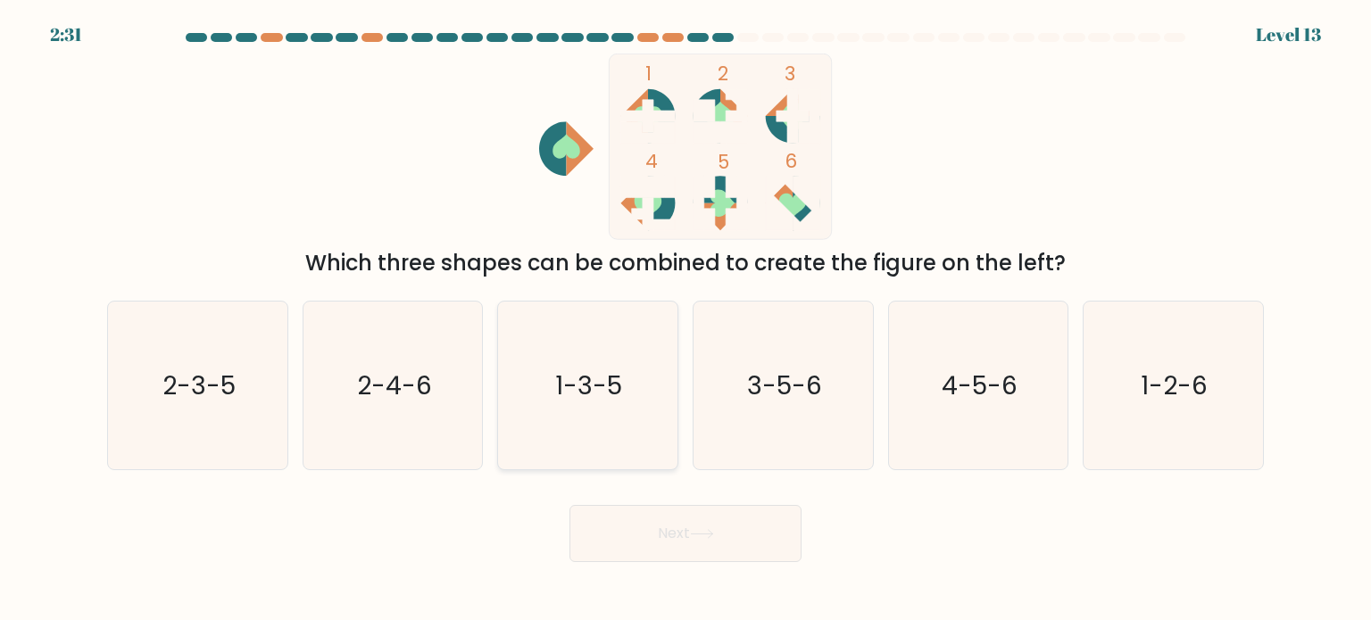
click at [608, 397] on text "1-3-5" at bounding box center [589, 385] width 67 height 36
click at [685, 320] on input "c. 1-3-5" at bounding box center [685, 315] width 1 height 9
radio input "true"
click at [732, 541] on button "Next" at bounding box center [685, 533] width 232 height 57
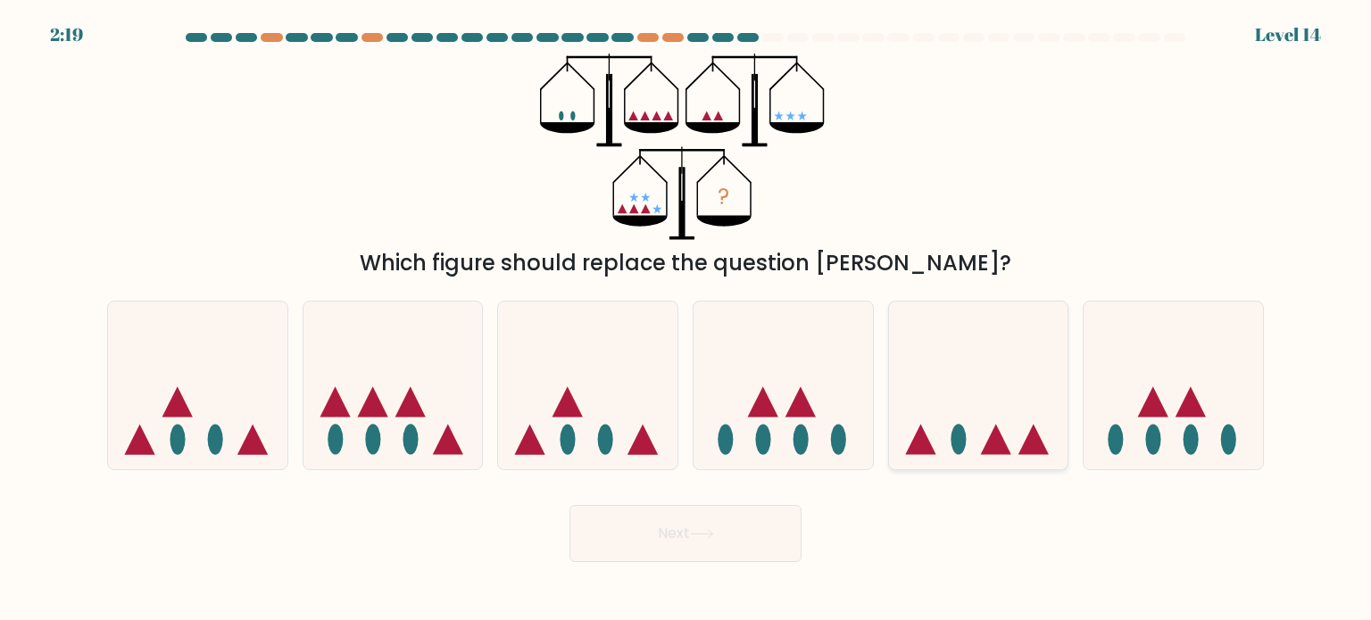
click at [1000, 422] on icon at bounding box center [978, 386] width 179 height 148
click at [686, 320] on input "e." at bounding box center [685, 315] width 1 height 9
radio input "true"
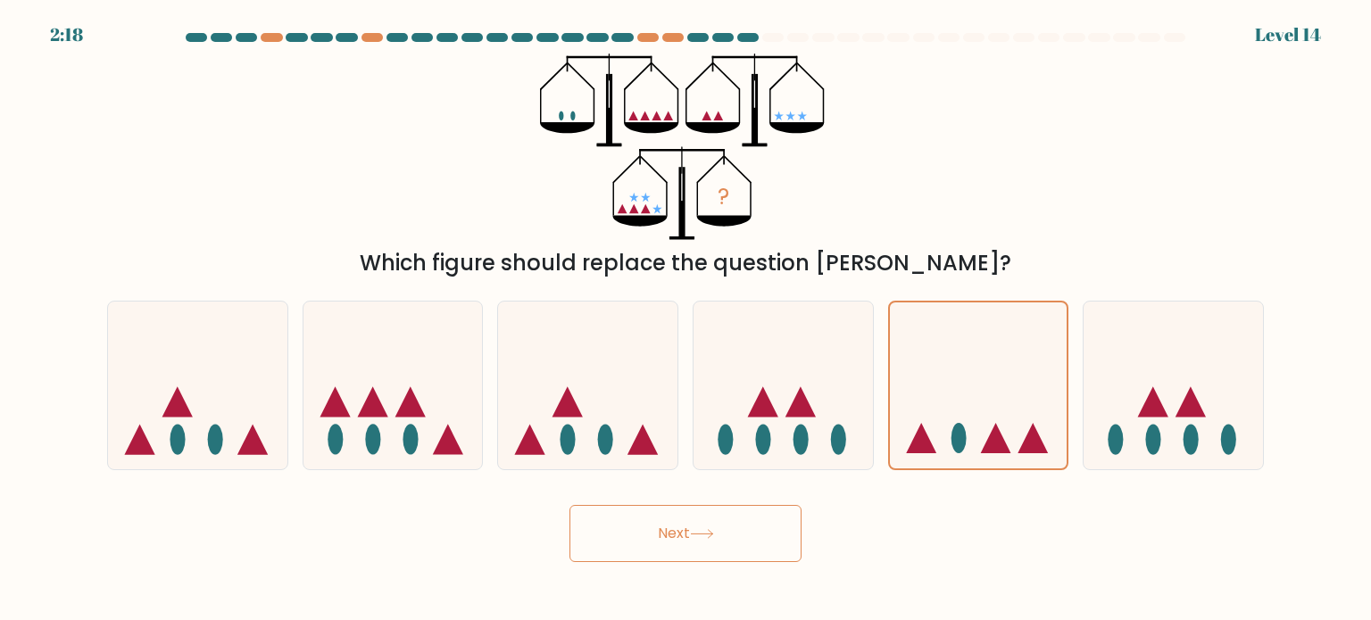
click at [718, 539] on button "Next" at bounding box center [685, 533] width 232 height 57
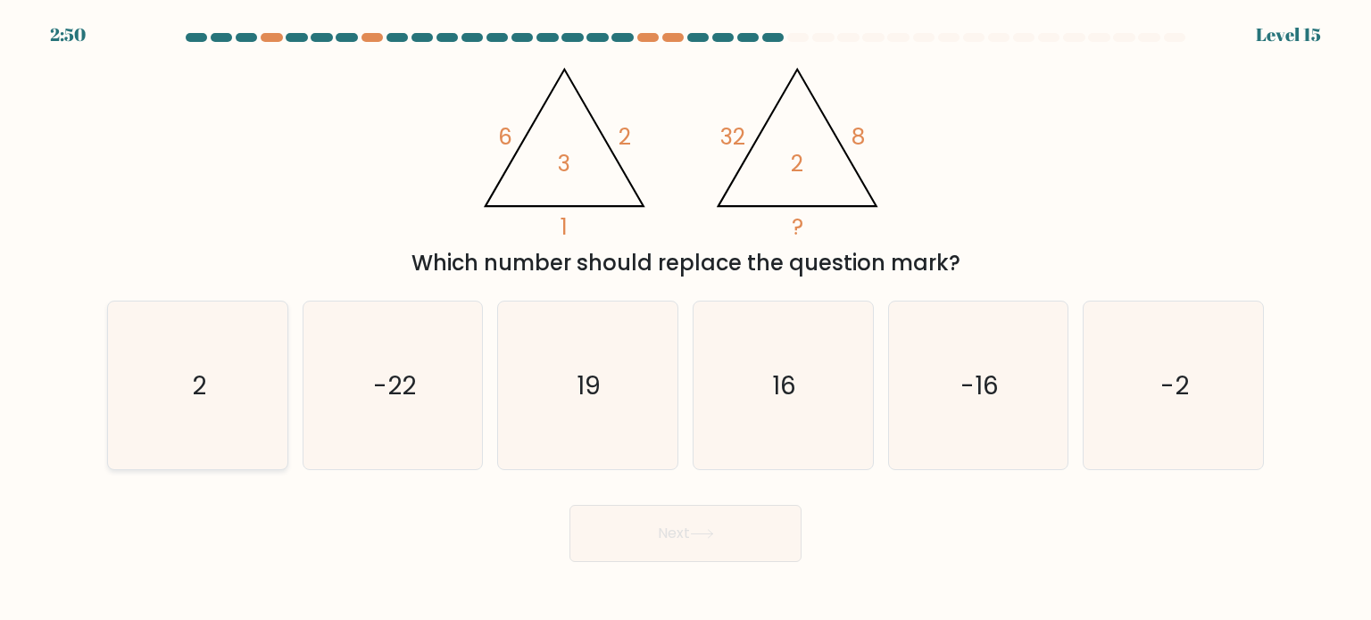
click at [193, 351] on icon "2" at bounding box center [197, 386] width 168 height 168
click at [685, 320] on input "a. 2" at bounding box center [685, 315] width 1 height 9
radio input "true"
click at [711, 528] on button "Next" at bounding box center [685, 533] width 232 height 57
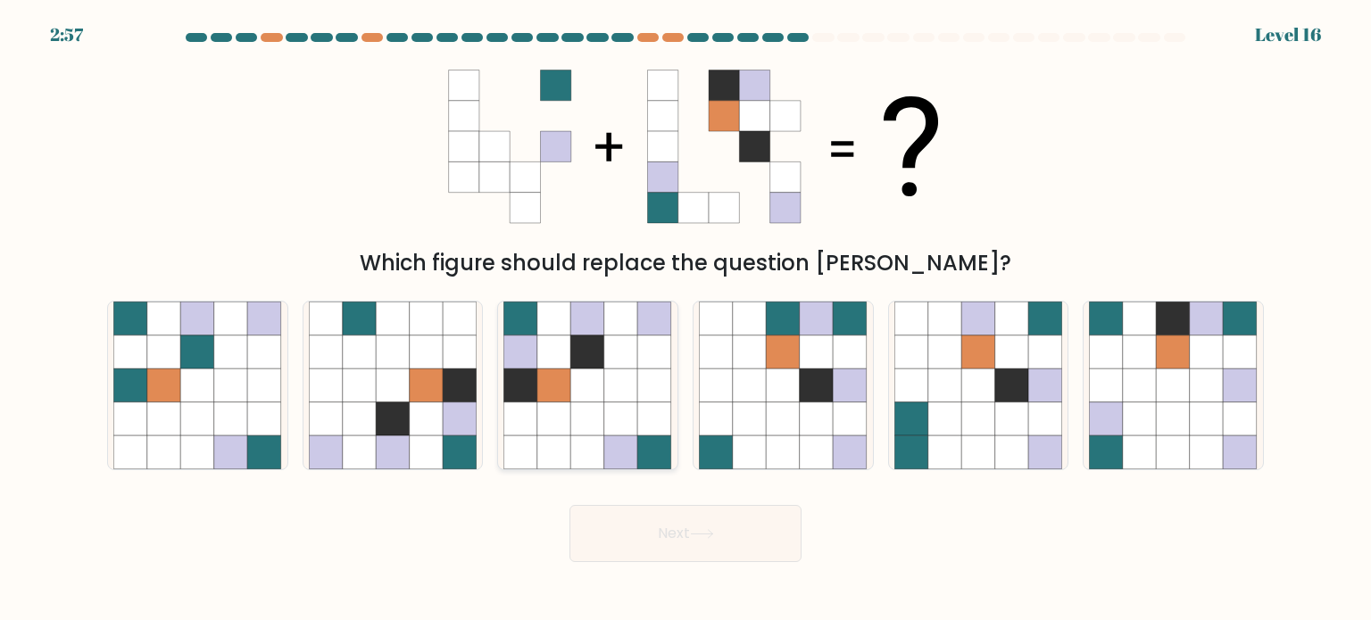
click at [597, 407] on icon at bounding box center [588, 419] width 34 height 34
click at [685, 320] on input "c." at bounding box center [685, 315] width 1 height 9
radio input "true"
click at [677, 530] on button "Next" at bounding box center [685, 533] width 232 height 57
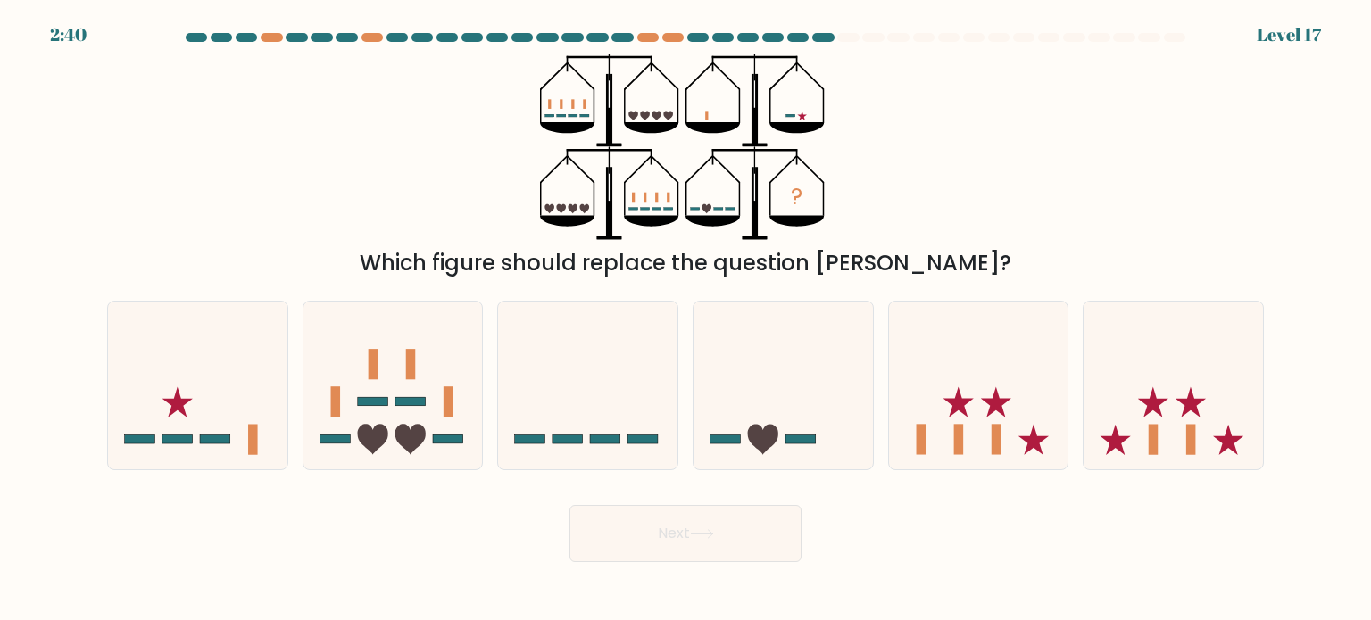
drag, startPoint x: 938, startPoint y: 22, endPoint x: 854, endPoint y: 138, distance: 143.2
click at [854, 138] on div "? Which figure should replace the question mark?" at bounding box center [685, 167] width 1178 height 226
click at [206, 387] on icon at bounding box center [197, 386] width 179 height 148
click at [685, 320] on input "a." at bounding box center [685, 315] width 1 height 9
radio input "true"
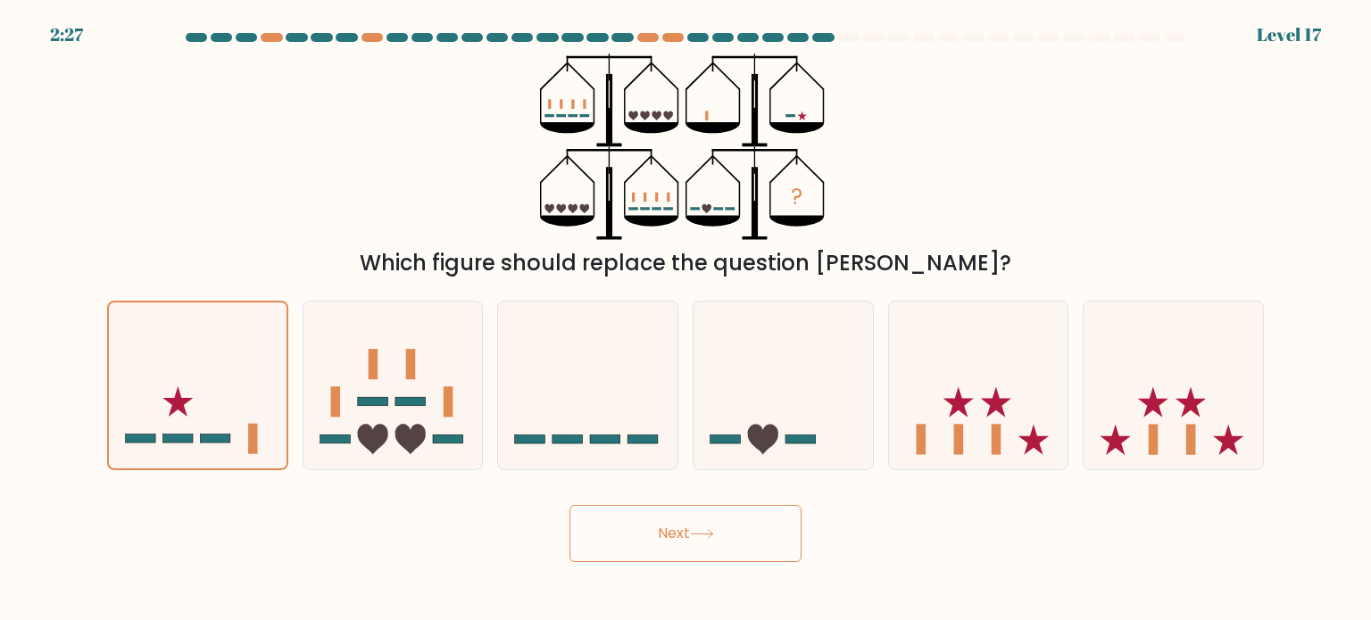
click at [730, 520] on button "Next" at bounding box center [685, 533] width 232 height 57
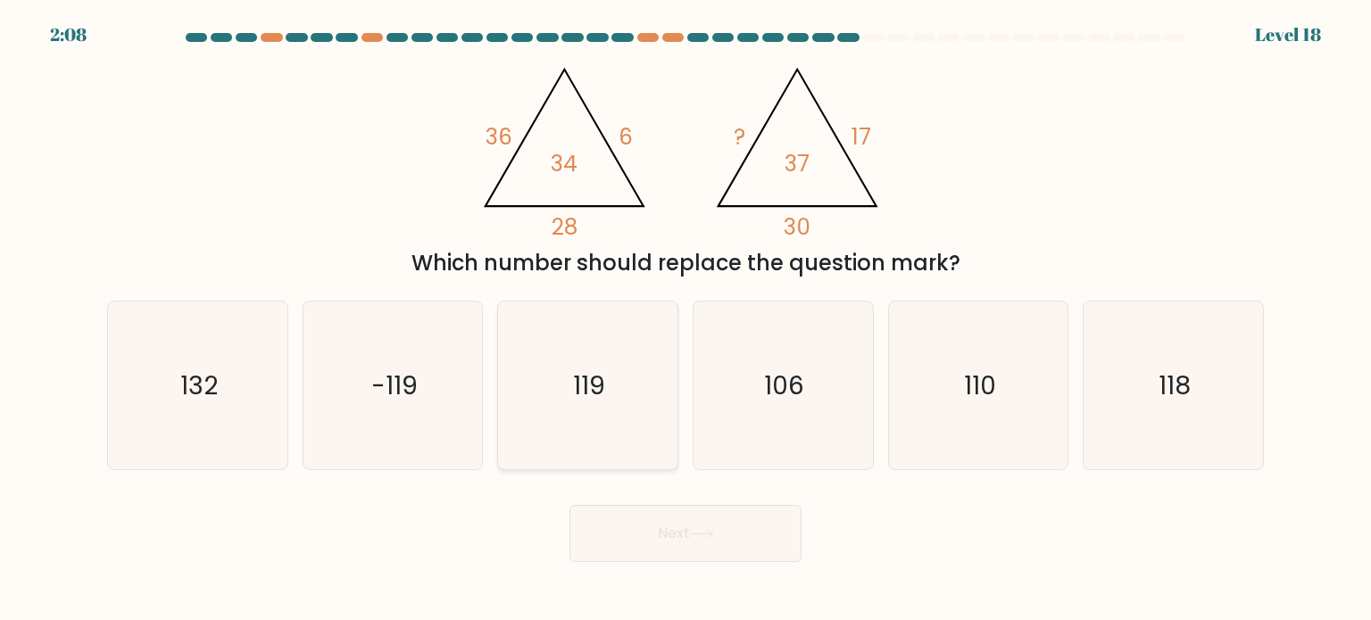
click at [622, 381] on icon "119" at bounding box center [587, 386] width 168 height 168
click at [685, 320] on input "c. 119" at bounding box center [685, 315] width 1 height 9
radio input "true"
click at [670, 517] on button "Next" at bounding box center [685, 533] width 232 height 57
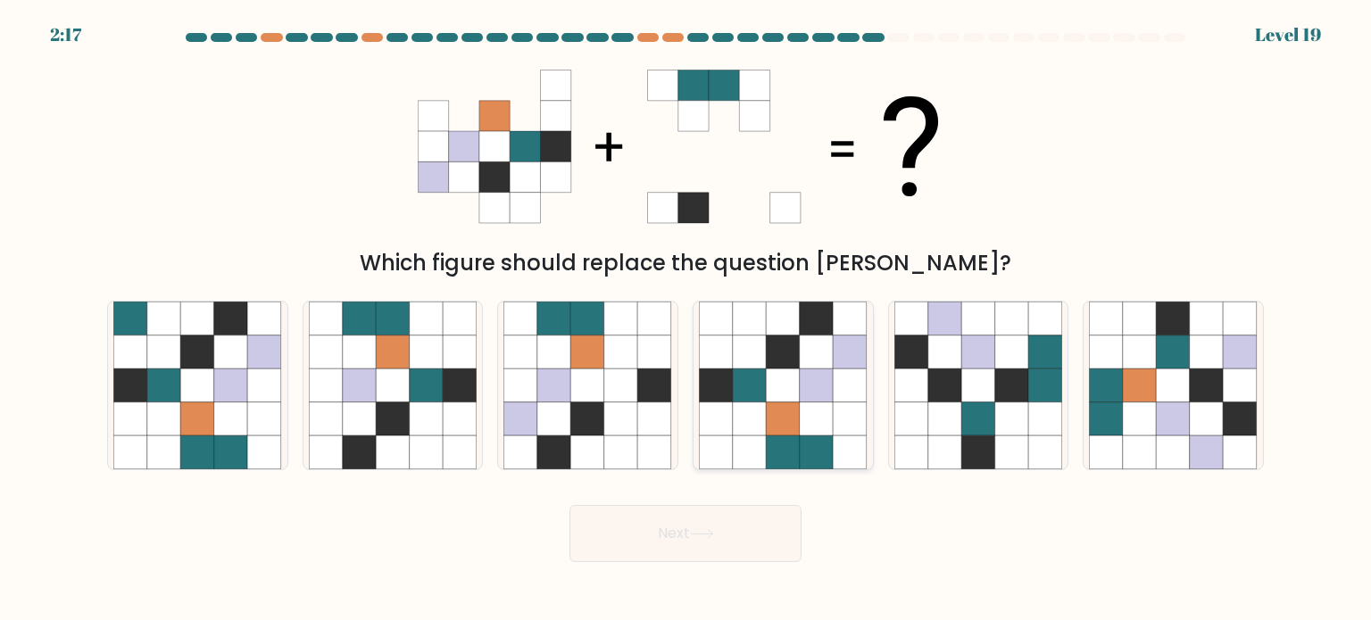
click at [832, 448] on icon at bounding box center [817, 453] width 34 height 34
click at [686, 320] on input "d." at bounding box center [685, 315] width 1 height 9
radio input "true"
click at [750, 539] on button "Next" at bounding box center [685, 533] width 232 height 57
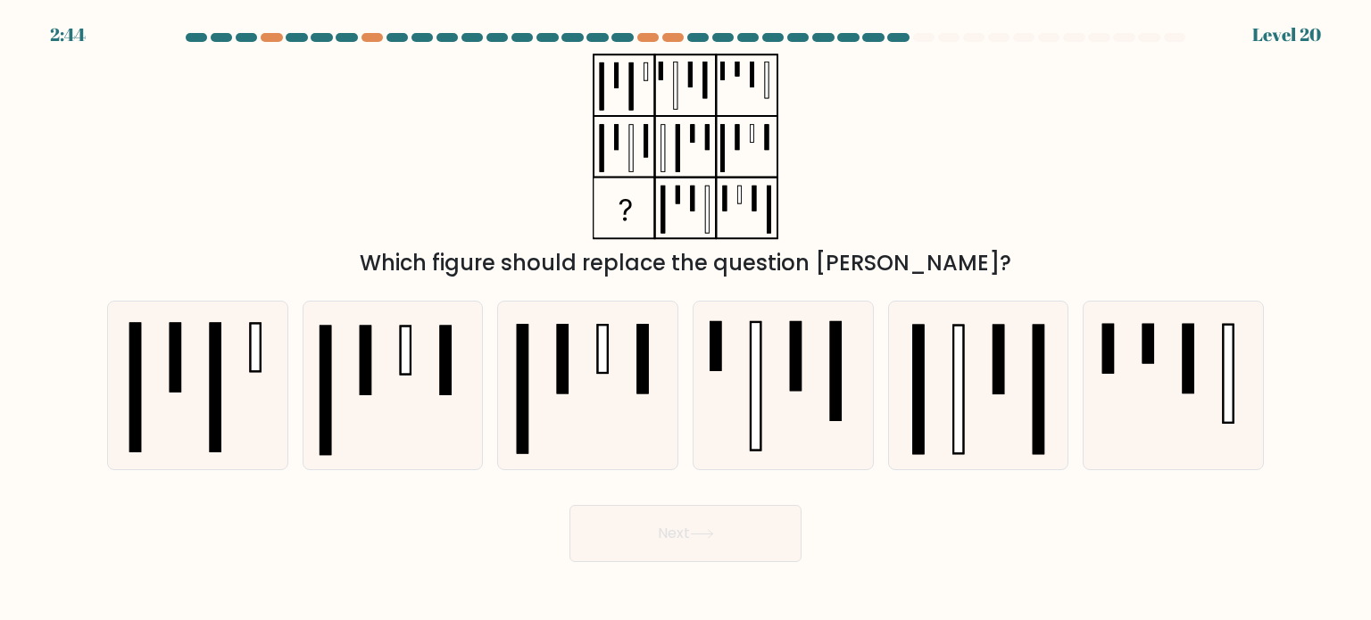
drag, startPoint x: 896, startPoint y: 198, endPoint x: 853, endPoint y: 128, distance: 82.5
click at [853, 128] on div "Which figure should replace the question mark?" at bounding box center [685, 167] width 1178 height 226
drag, startPoint x: 833, startPoint y: 135, endPoint x: 856, endPoint y: 97, distance: 44.1
click at [856, 97] on div "Which figure should replace the question mark?" at bounding box center [685, 167] width 1178 height 226
click at [960, 417] on rect at bounding box center [958, 389] width 10 height 129
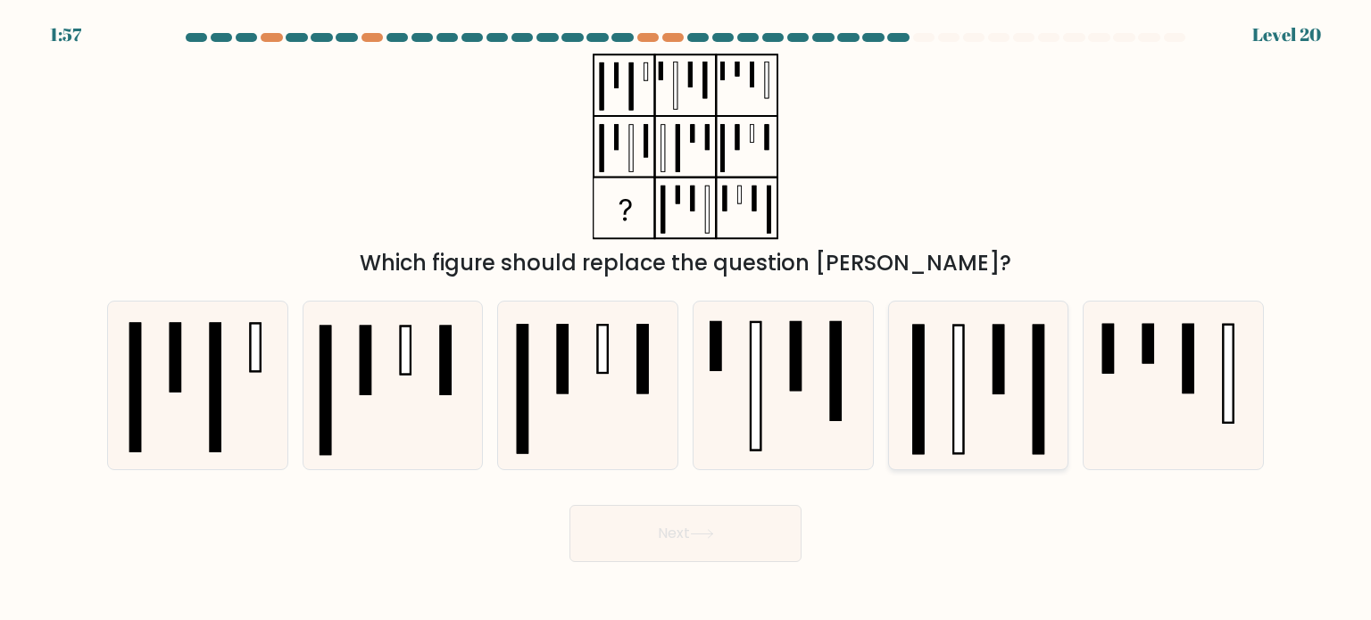
click at [686, 320] on input "e." at bounding box center [685, 315] width 1 height 9
radio input "true"
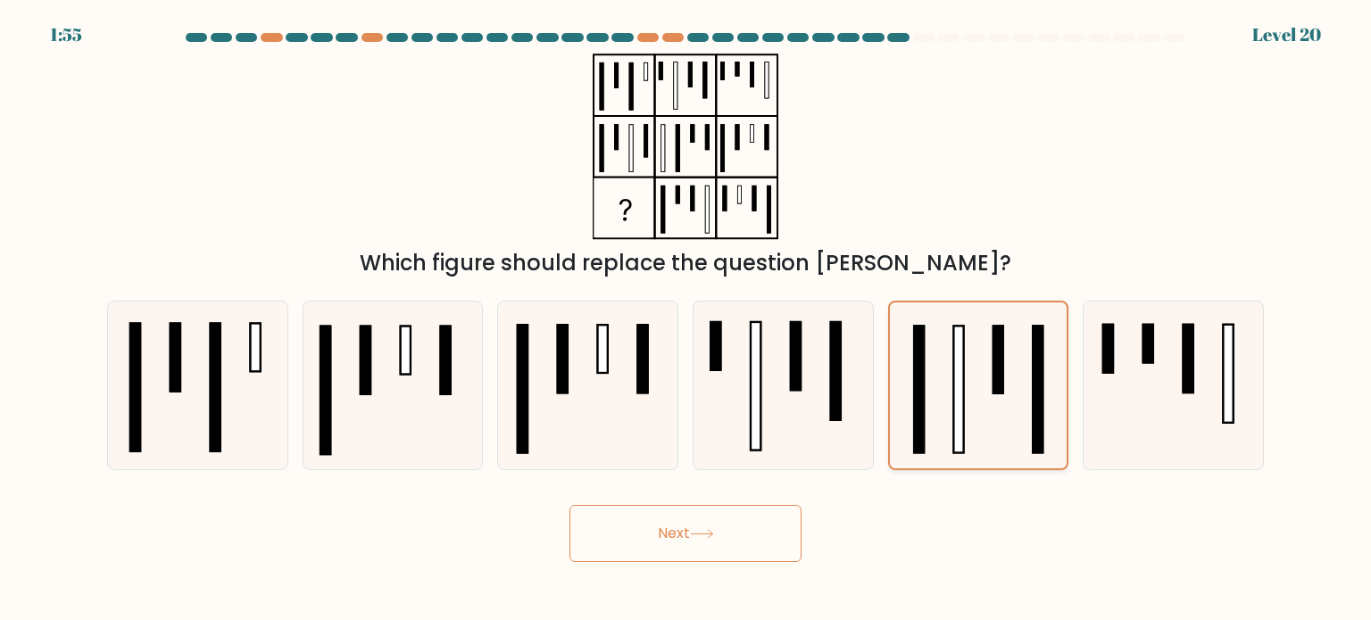
click at [957, 416] on rect at bounding box center [958, 389] width 10 height 127
click at [686, 320] on input "e." at bounding box center [685, 315] width 1 height 9
click at [714, 528] on button "Next" at bounding box center [685, 533] width 232 height 57
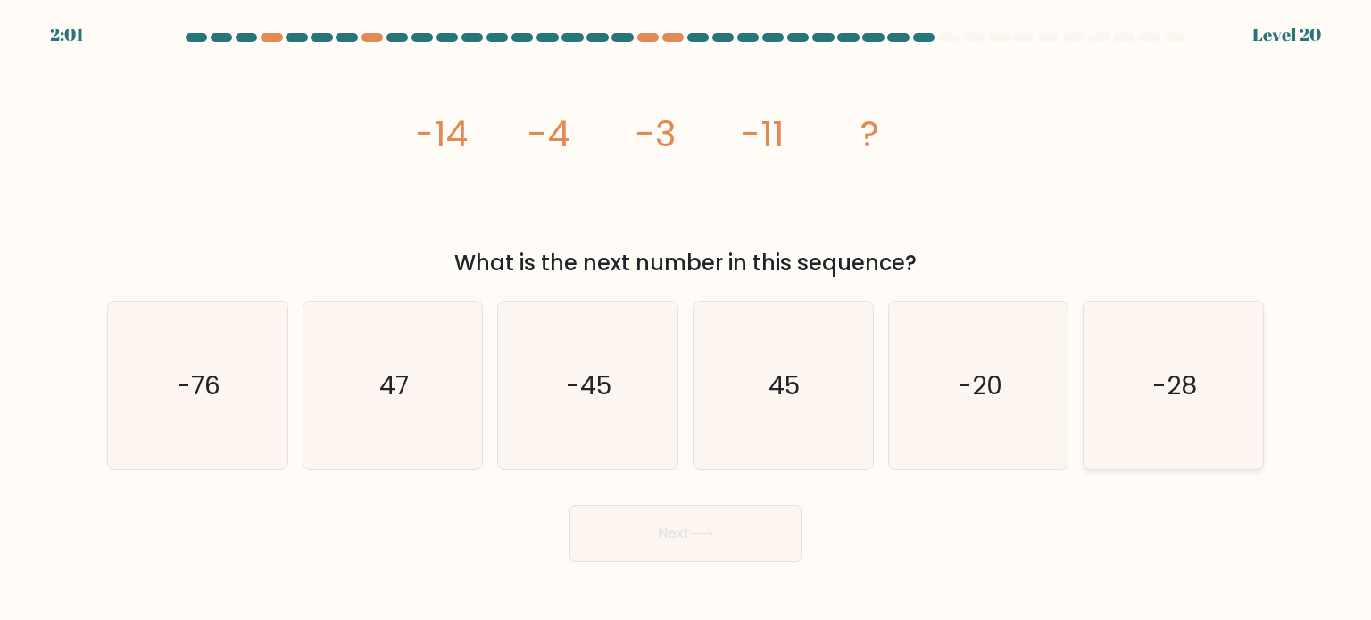
click at [1169, 406] on icon "-28" at bounding box center [1173, 386] width 168 height 168
click at [686, 320] on input "f. -28" at bounding box center [685, 315] width 1 height 9
radio input "true"
click at [707, 535] on icon at bounding box center [702, 534] width 24 height 10
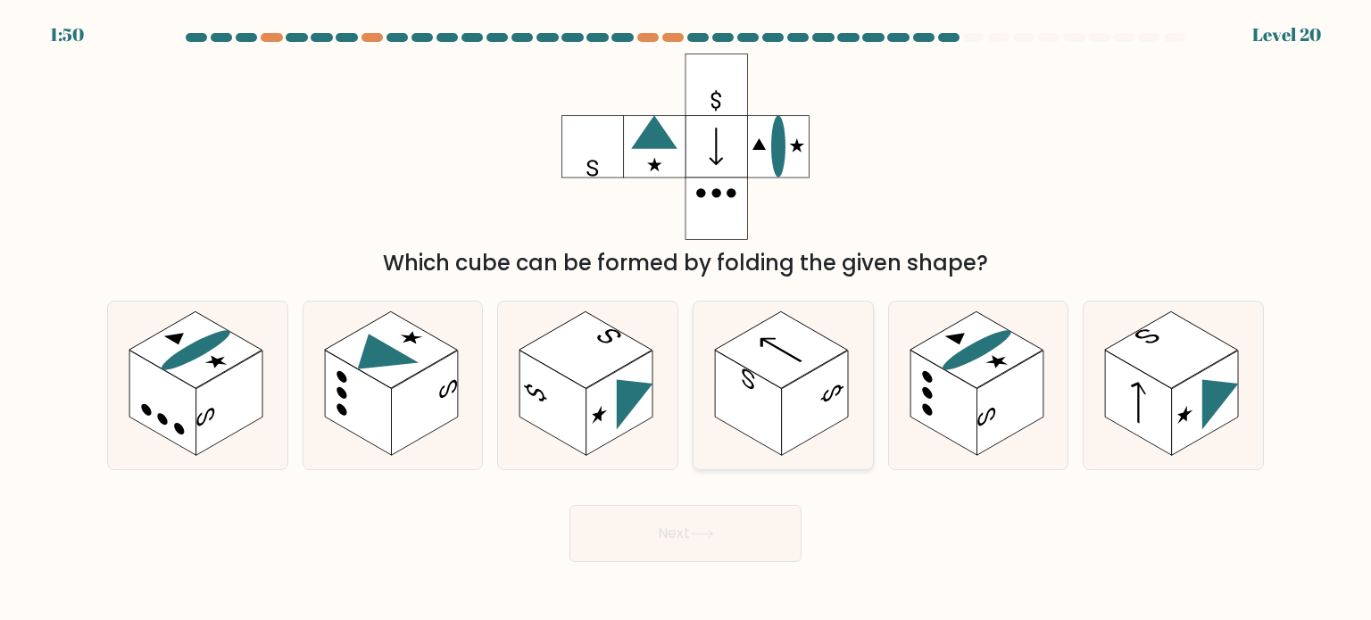
click at [804, 408] on rect at bounding box center [815, 403] width 67 height 105
click at [686, 320] on input "d." at bounding box center [685, 315] width 1 height 9
radio input "true"
click at [742, 529] on button "Next" at bounding box center [685, 533] width 232 height 57
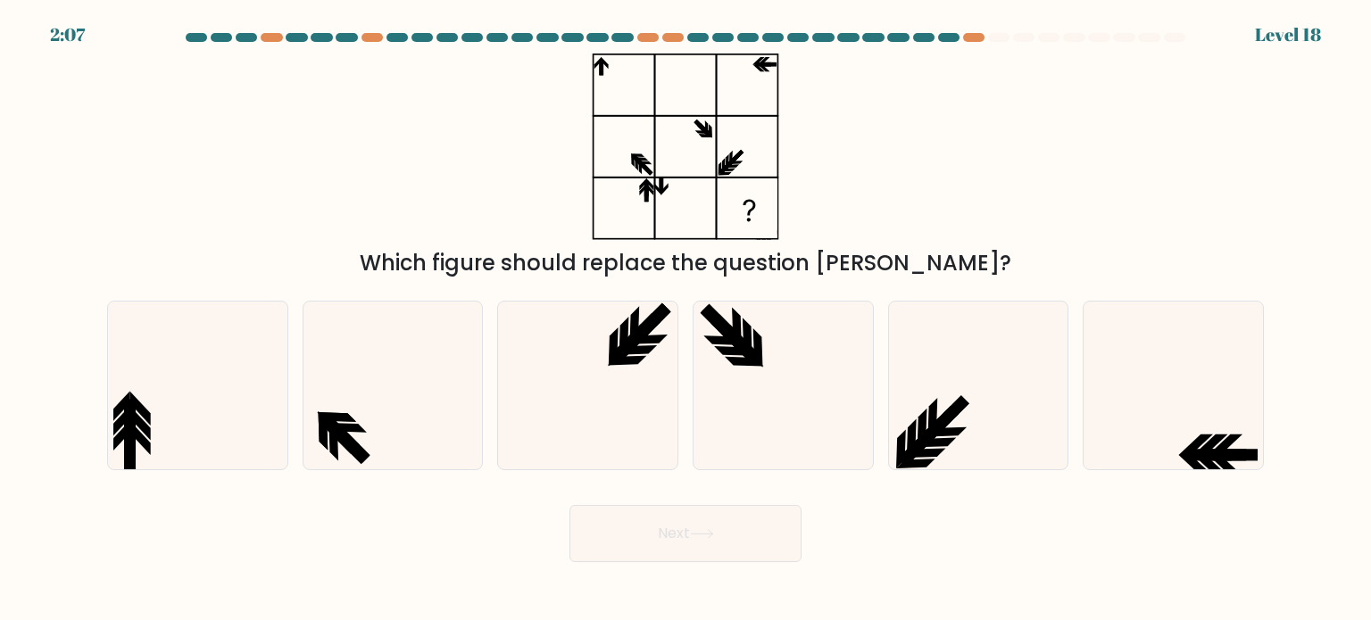
drag, startPoint x: 1093, startPoint y: 261, endPoint x: 1272, endPoint y: 195, distance: 190.9
click at [1272, 195] on div "Which figure should replace the question mark?" at bounding box center [685, 167] width 1178 height 226
click at [1179, 358] on icon at bounding box center [1173, 386] width 168 height 168
click at [686, 320] on input "f." at bounding box center [685, 315] width 1 height 9
radio input "true"
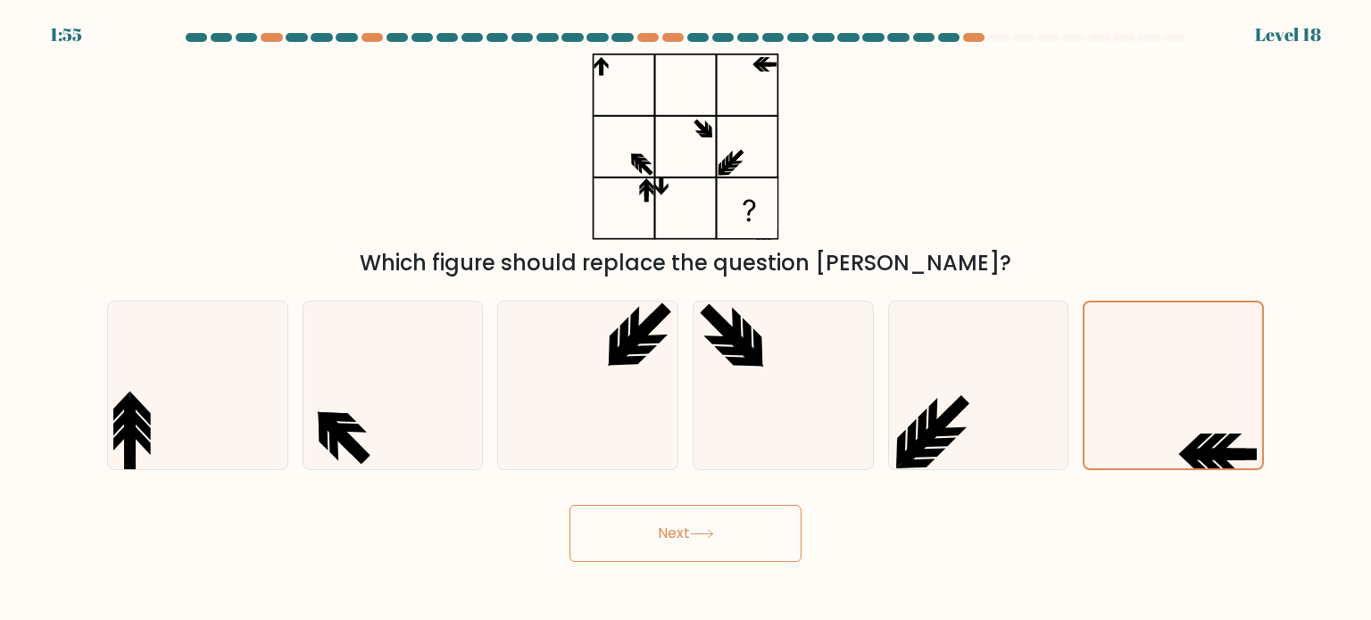
click at [689, 545] on button "Next" at bounding box center [685, 533] width 232 height 57
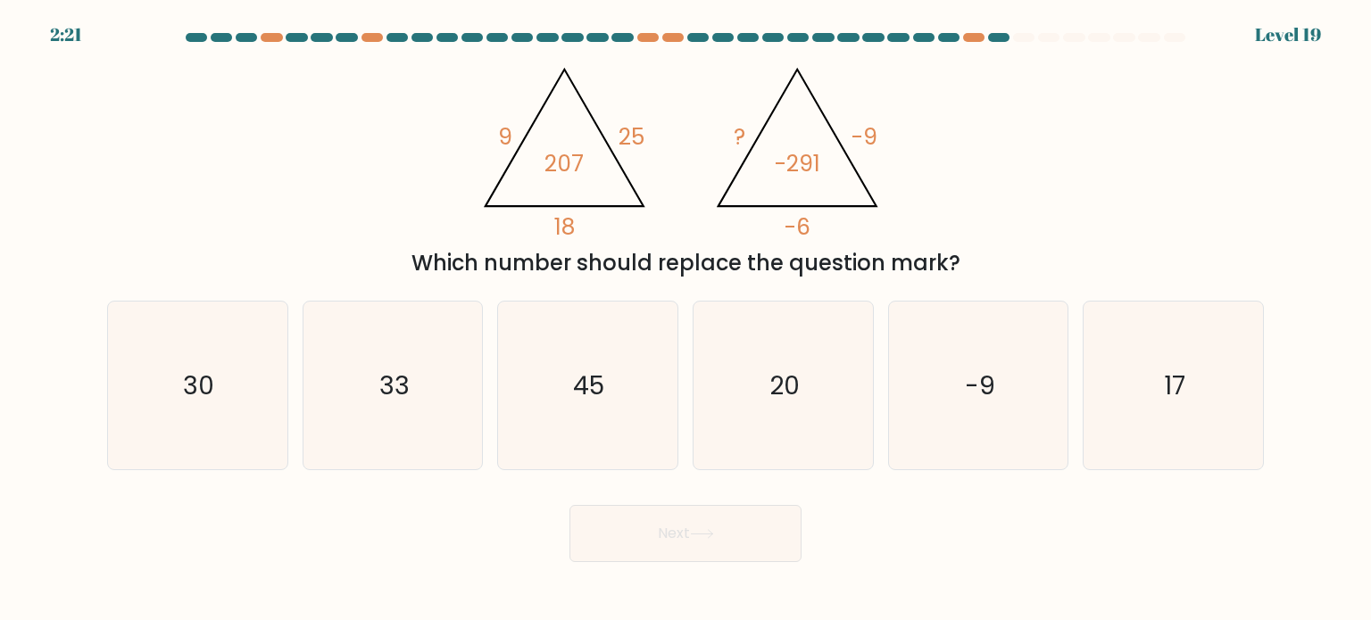
drag, startPoint x: 1054, startPoint y: 161, endPoint x: 1007, endPoint y: 129, distance: 57.2
click at [1007, 129] on div "@import url('https://fonts.googleapis.com/css?family=Abril+Fatface:400,100,100i…" at bounding box center [685, 167] width 1178 height 226
click at [1180, 364] on icon "17" at bounding box center [1173, 386] width 168 height 168
click at [686, 320] on input "f. 17" at bounding box center [685, 315] width 1 height 9
radio input "true"
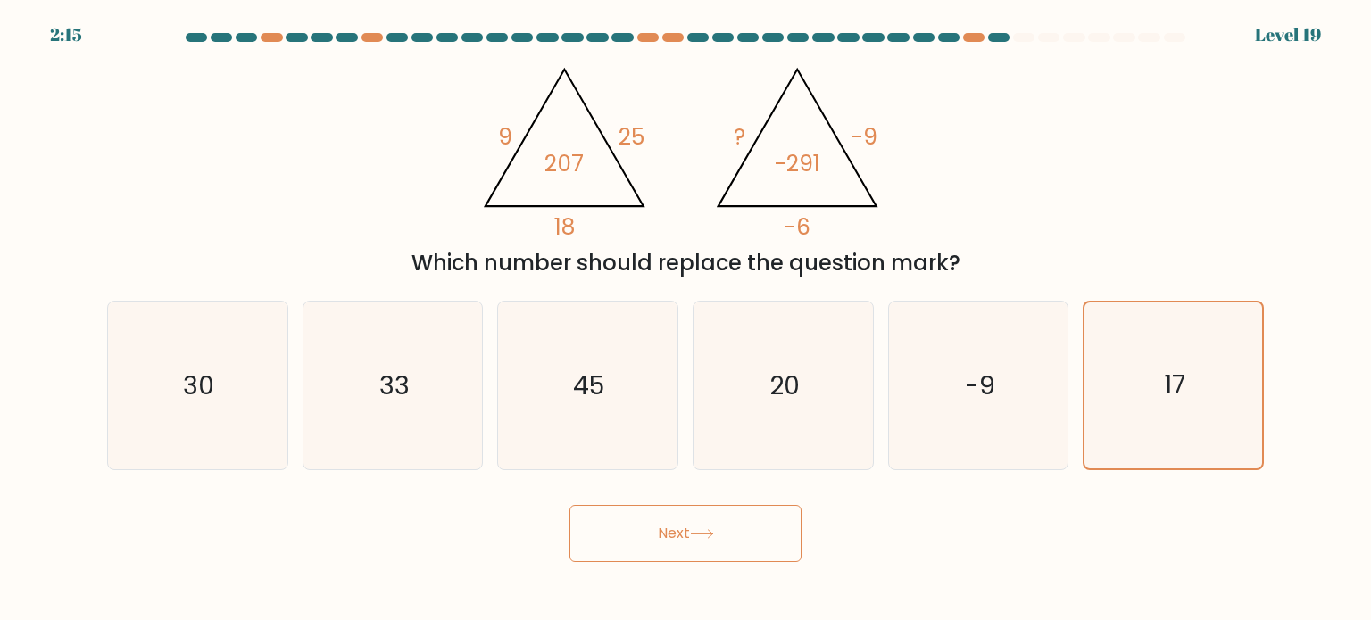
click at [735, 529] on button "Next" at bounding box center [685, 533] width 232 height 57
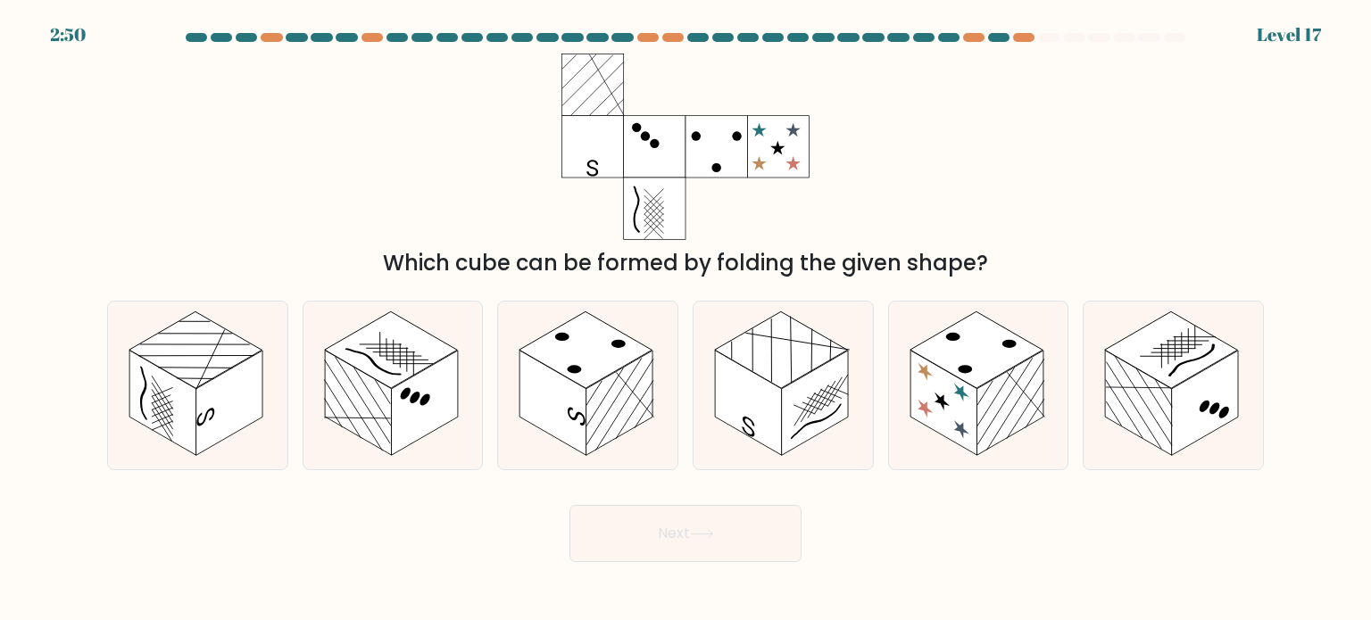
drag, startPoint x: 793, startPoint y: 374, endPoint x: 1214, endPoint y: 191, distance: 459.3
click at [1214, 191] on div "Which cube can be formed by folding the given shape?" at bounding box center [685, 167] width 1178 height 226
click at [559, 387] on rect at bounding box center [553, 402] width 67 height 105
click at [685, 320] on input "c." at bounding box center [685, 315] width 1 height 9
radio input "true"
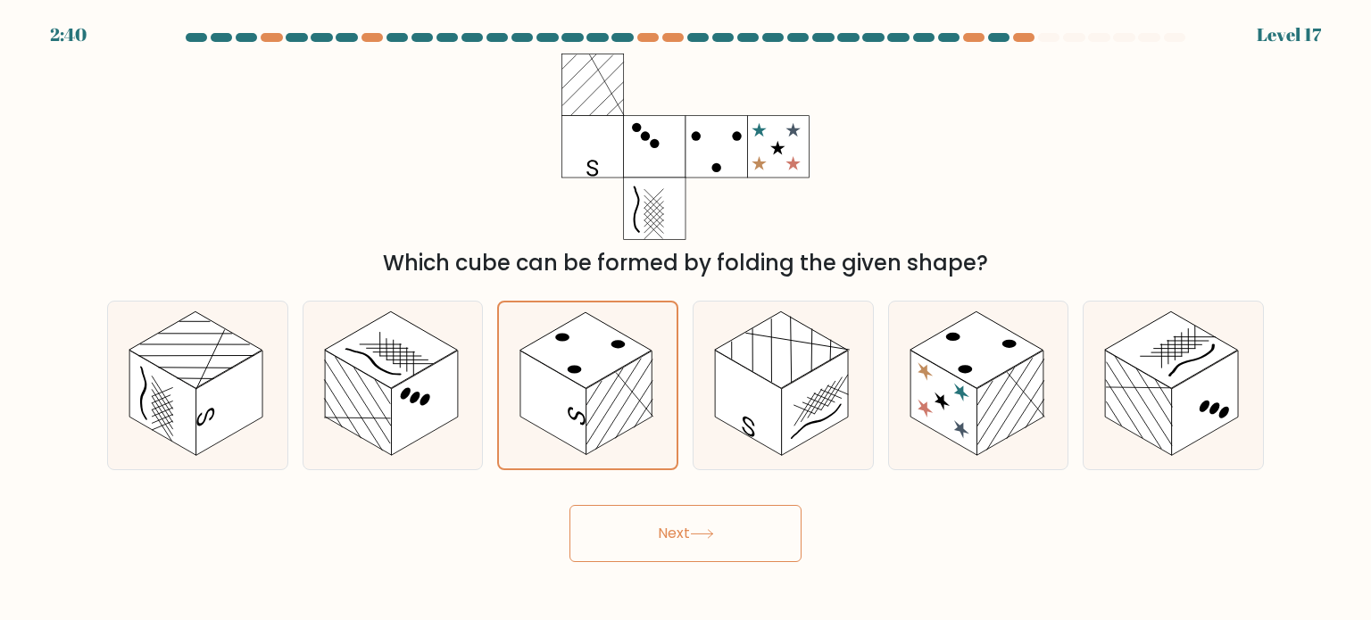
click at [669, 519] on button "Next" at bounding box center [685, 533] width 232 height 57
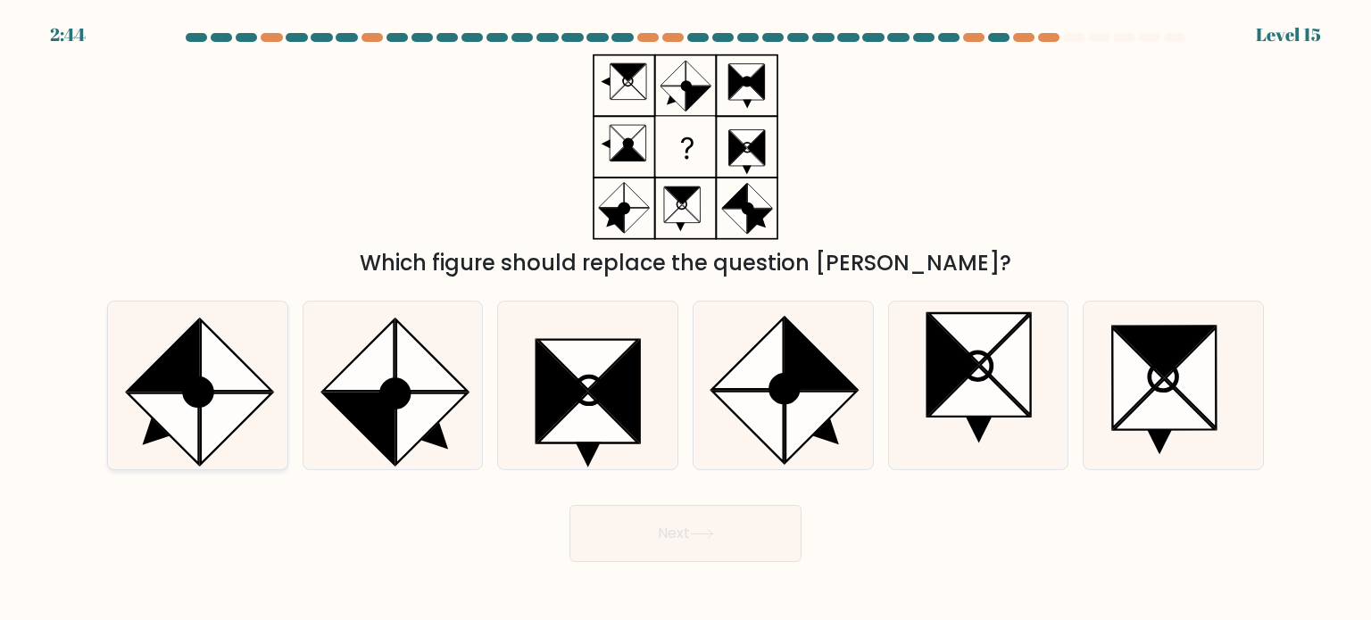
click at [194, 410] on icon at bounding box center [163, 428] width 71 height 71
click at [685, 320] on input "a." at bounding box center [685, 315] width 1 height 9
radio input "true"
click at [713, 530] on icon at bounding box center [702, 534] width 24 height 10
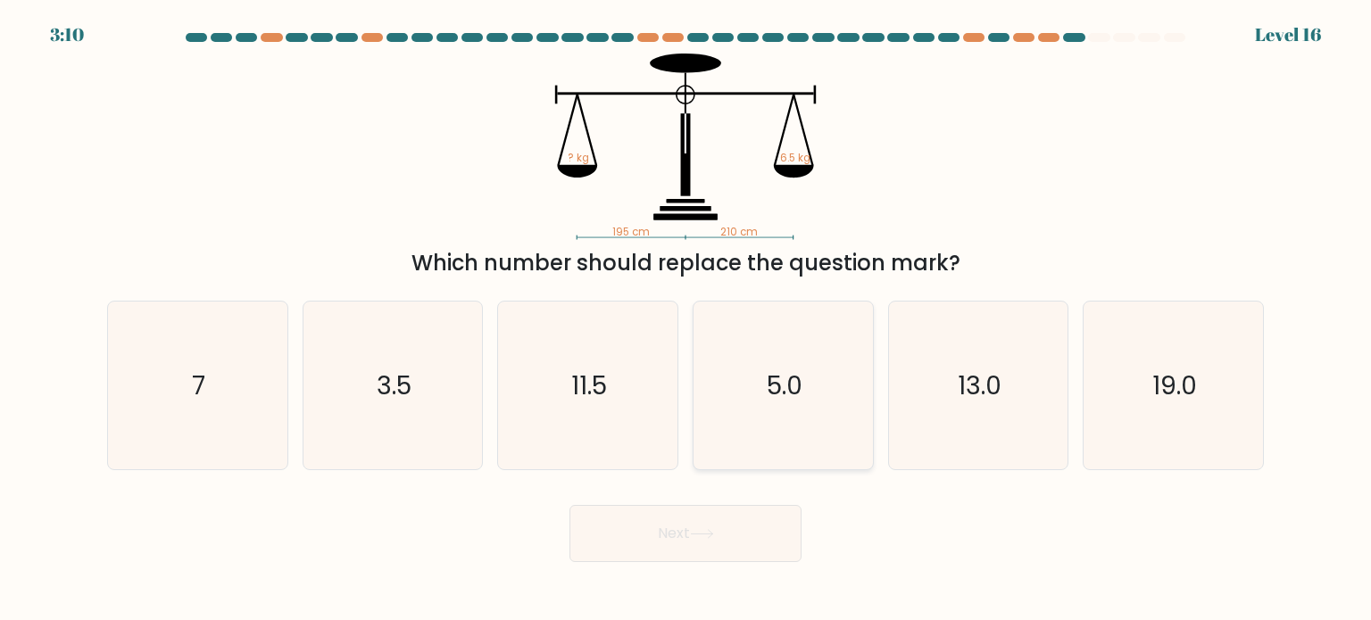
click at [808, 389] on icon "5.0" at bounding box center [783, 386] width 168 height 168
click at [686, 320] on input "d. 5.0" at bounding box center [685, 315] width 1 height 9
radio input "true"
click at [685, 536] on button "Next" at bounding box center [685, 533] width 232 height 57
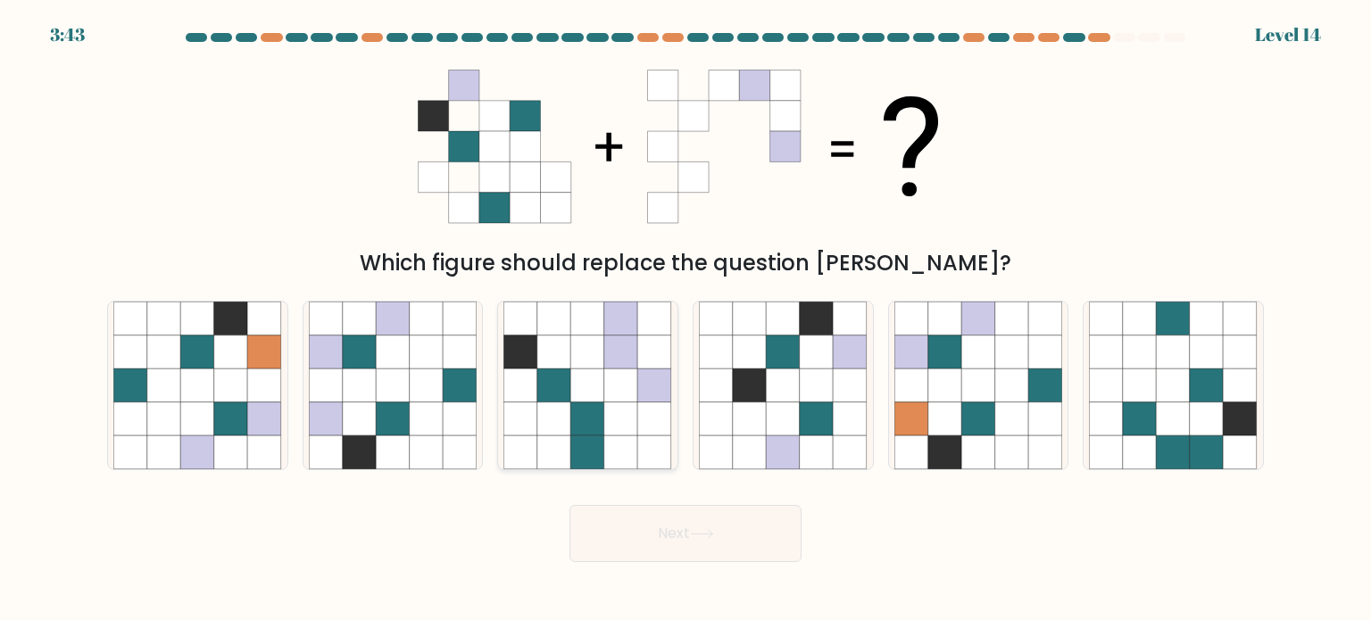
click at [645, 436] on icon at bounding box center [655, 453] width 34 height 34
click at [685, 320] on input "c." at bounding box center [685, 315] width 1 height 9
radio input "true"
click at [694, 526] on button "Next" at bounding box center [685, 533] width 232 height 57
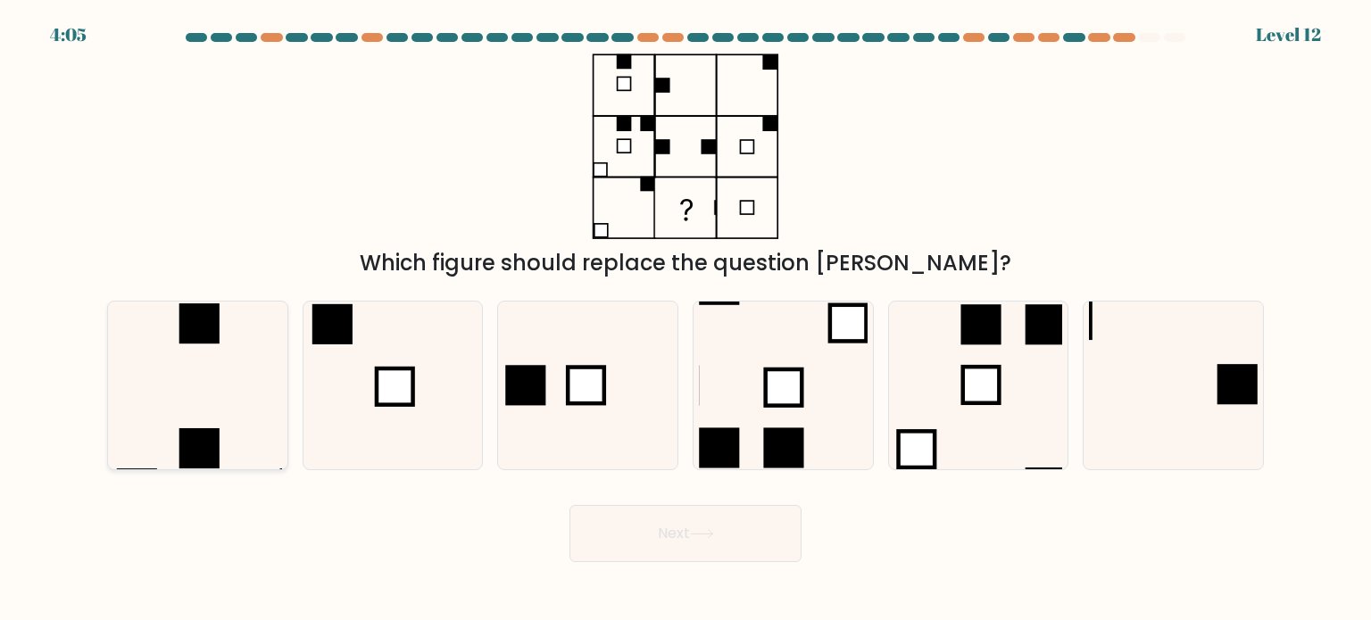
click at [239, 378] on icon at bounding box center [197, 386] width 168 height 168
click at [685, 320] on input "a." at bounding box center [685, 315] width 1 height 9
radio input "true"
click at [752, 539] on button "Next" at bounding box center [685, 533] width 232 height 57
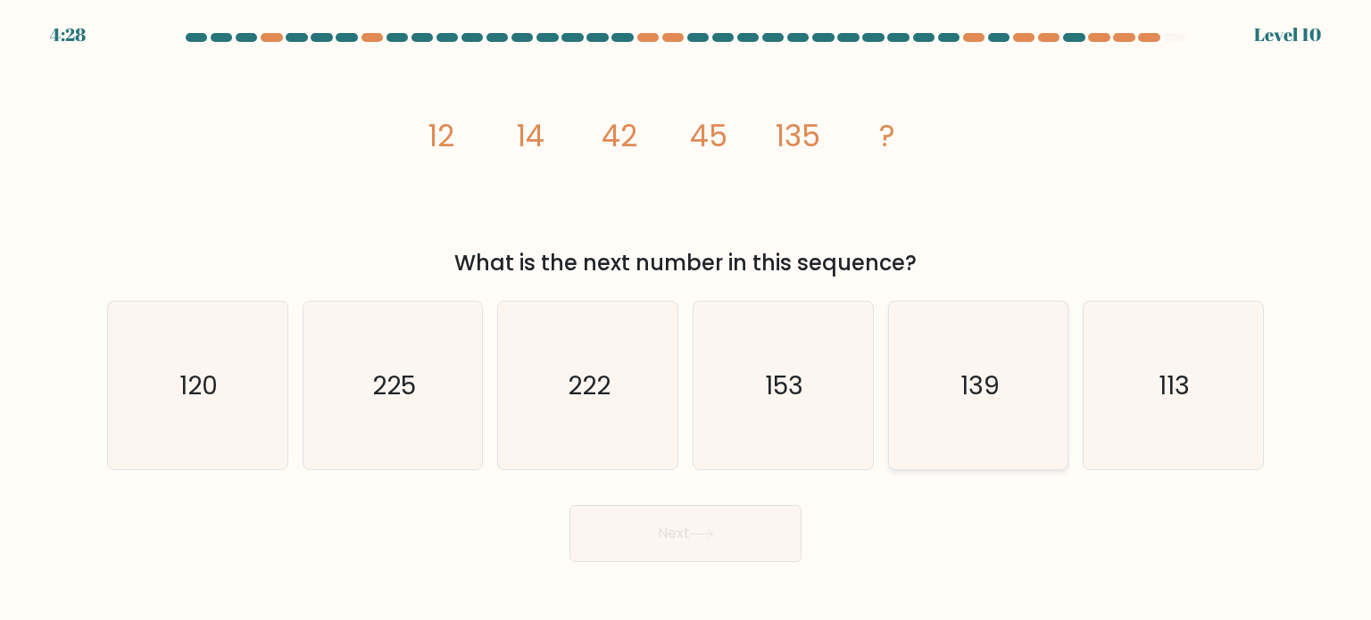
click at [990, 394] on text "139" at bounding box center [979, 385] width 39 height 36
click at [686, 320] on input "e. 139" at bounding box center [685, 315] width 1 height 9
radio input "true"
click at [653, 540] on button "Next" at bounding box center [685, 533] width 232 height 57
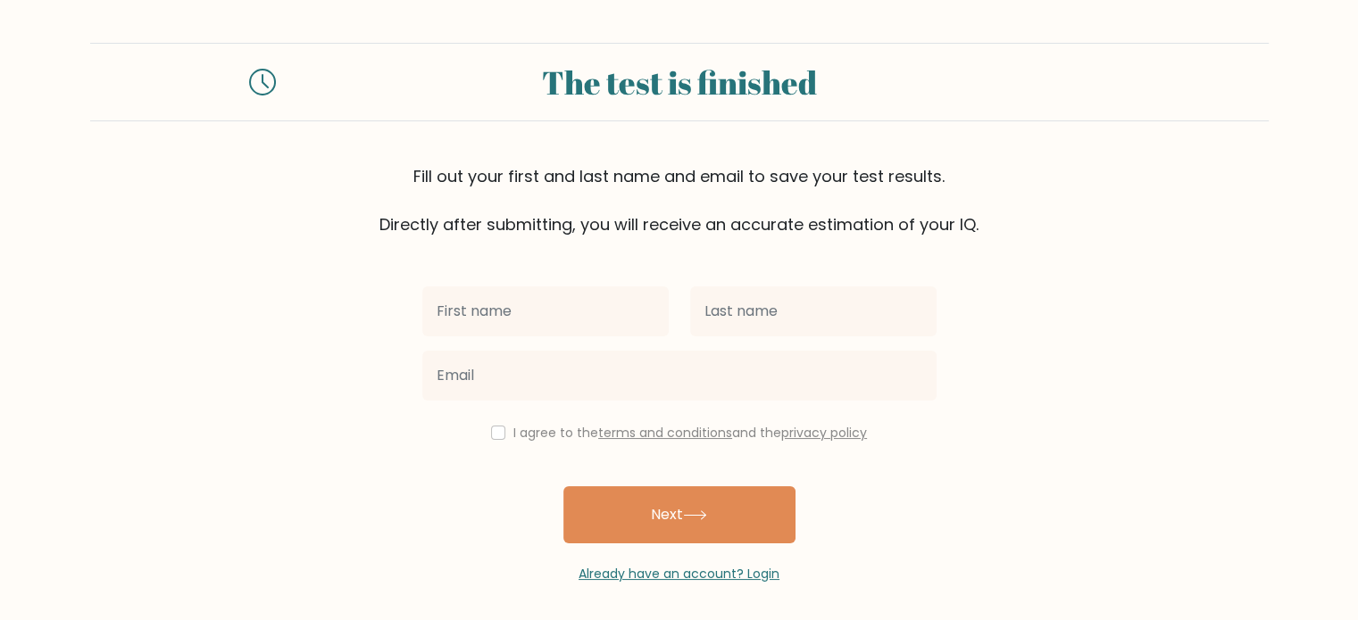
click at [594, 310] on input "text" at bounding box center [545, 312] width 246 height 50
type input "Ryo"
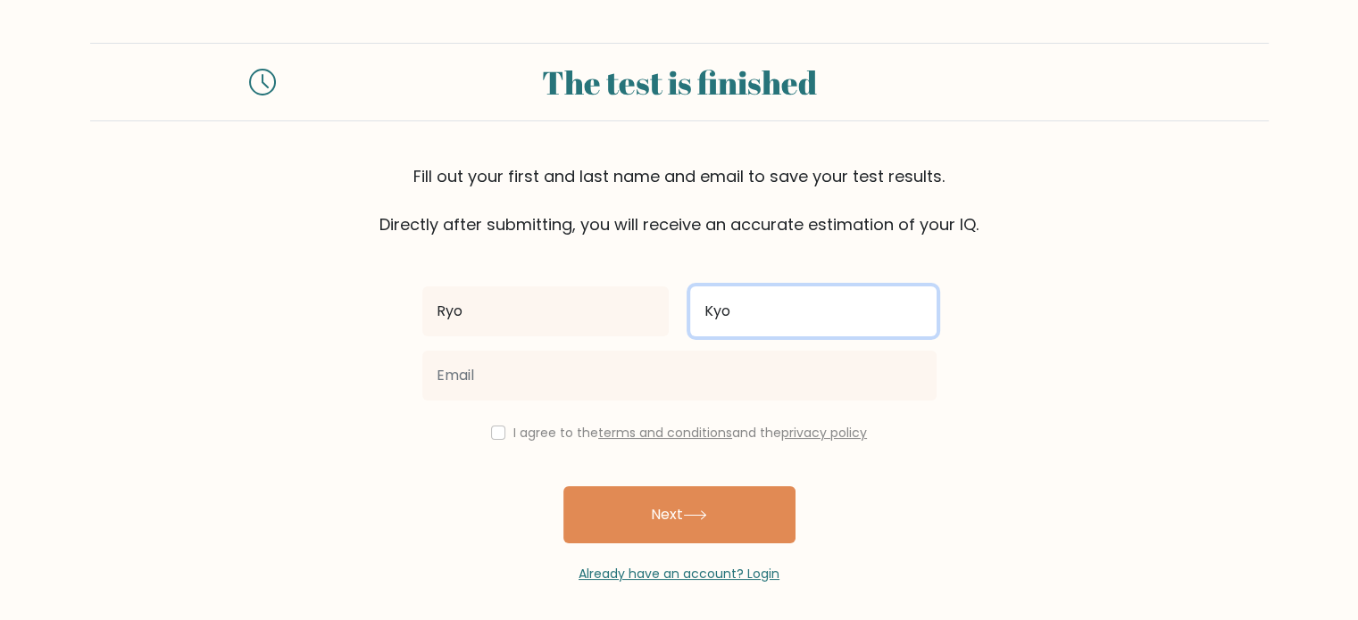
type input "Kyo"
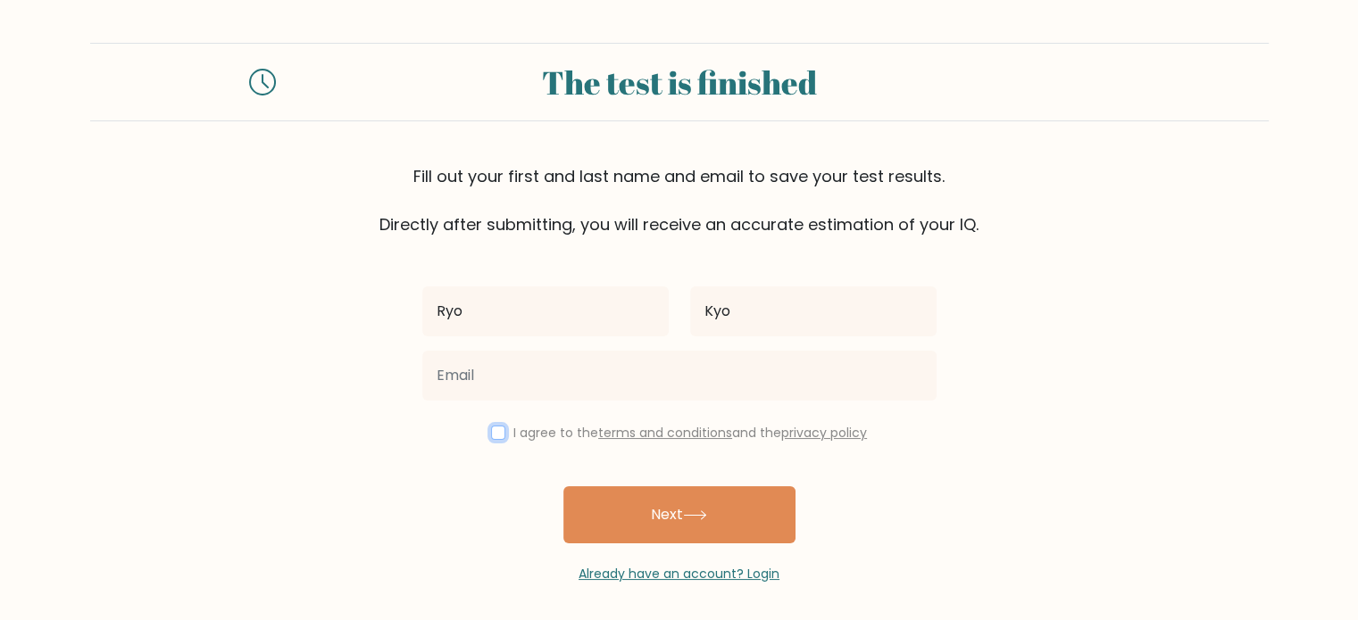
click at [496, 431] on input "checkbox" at bounding box center [498, 433] width 14 height 14
checkbox input "true"
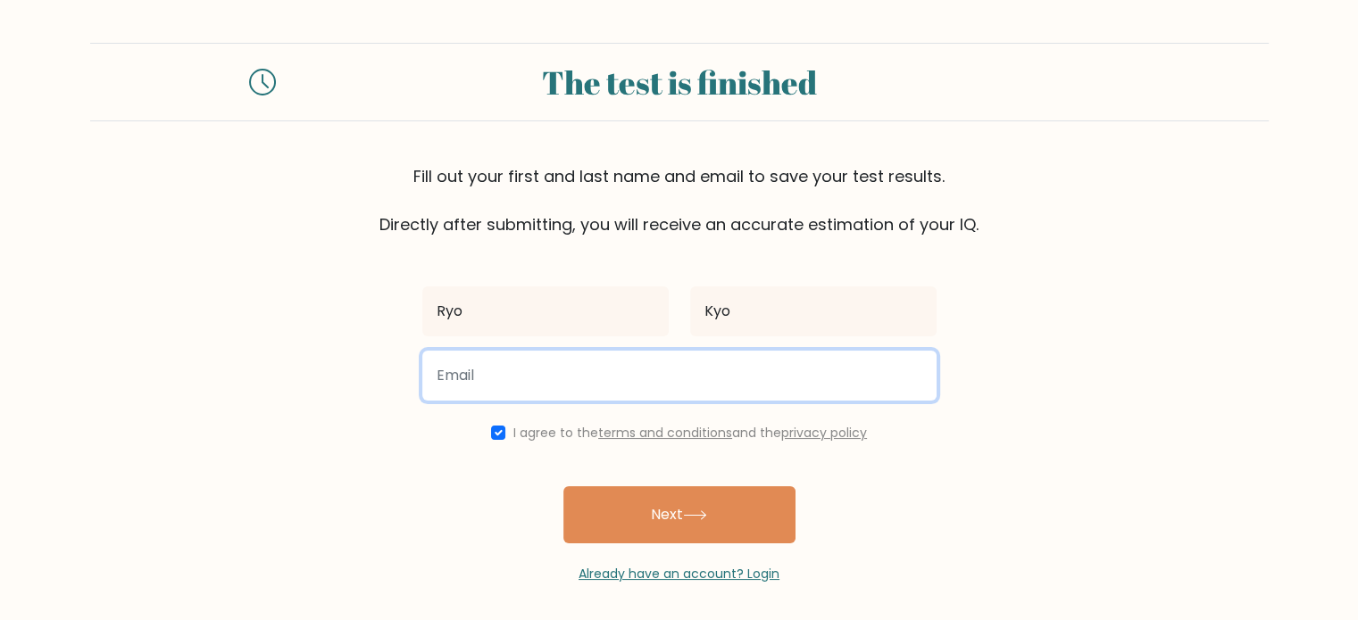
click at [513, 381] on input "email" at bounding box center [679, 376] width 514 height 50
type input "[EMAIL_ADDRESS][DOMAIN_NAME]"
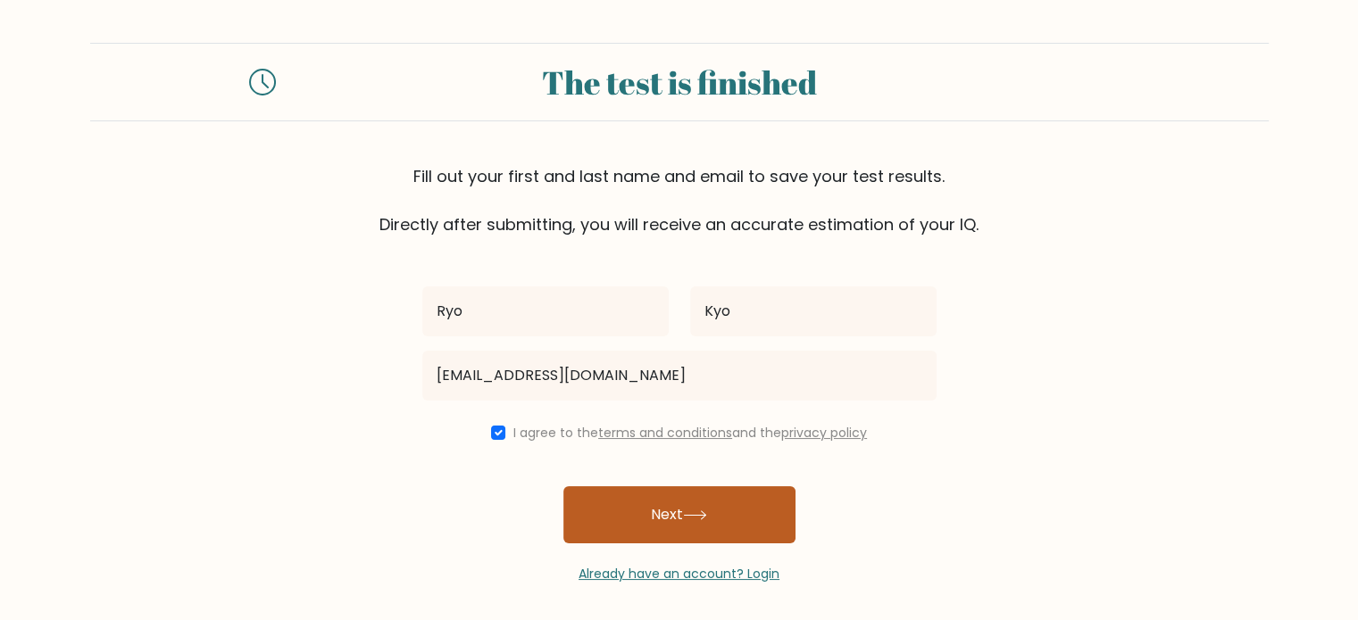
click at [723, 503] on button "Next" at bounding box center [679, 514] width 232 height 57
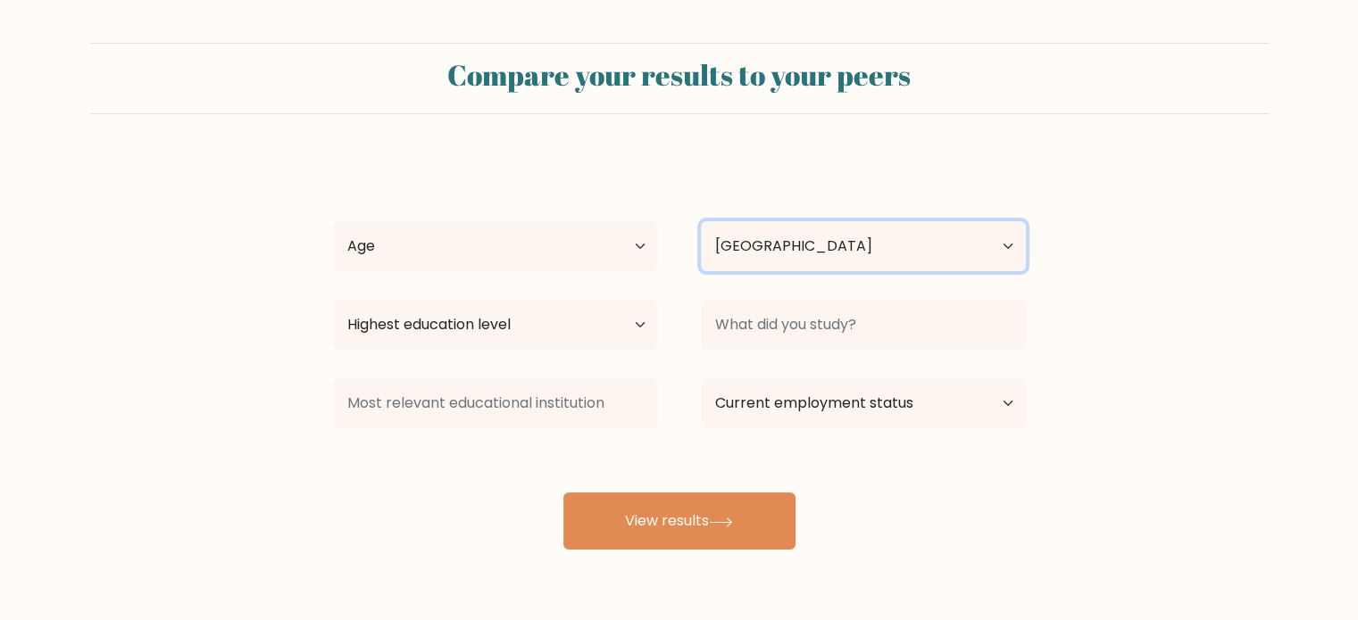
click at [887, 249] on select "Country Afghanistan Albania Algeria American Samoa Andorra Angola Anguilla Anta…" at bounding box center [863, 246] width 325 height 50
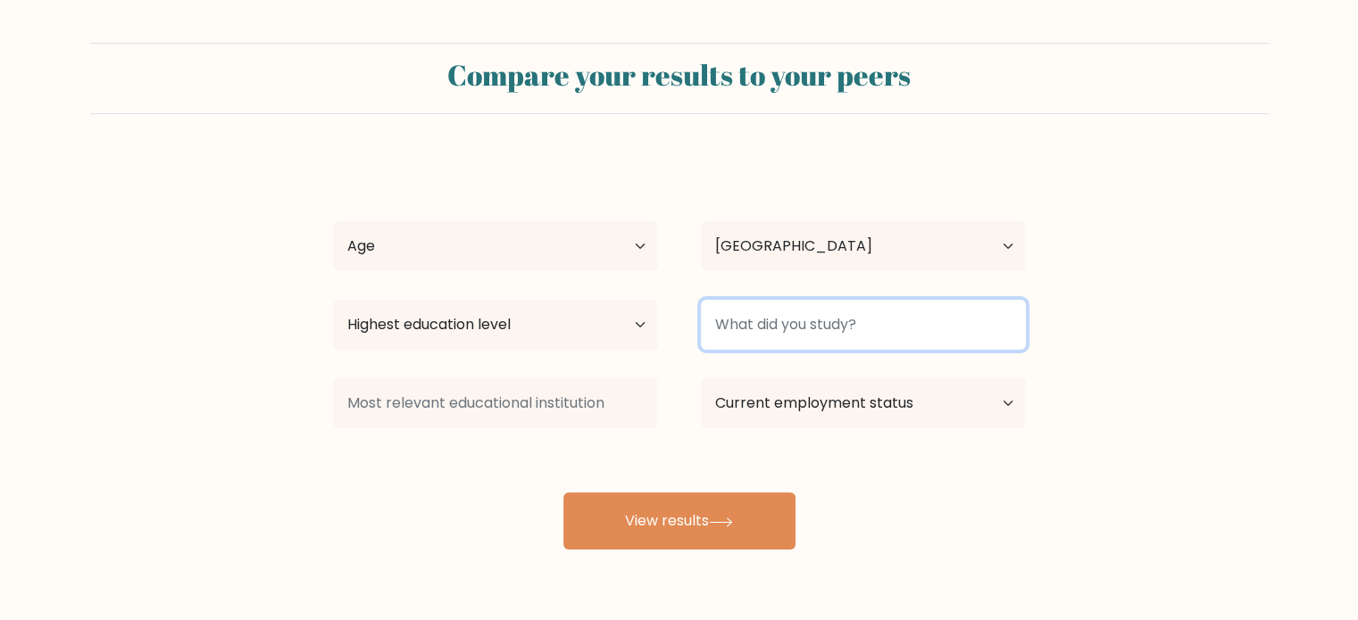
click at [882, 322] on input at bounding box center [863, 325] width 325 height 50
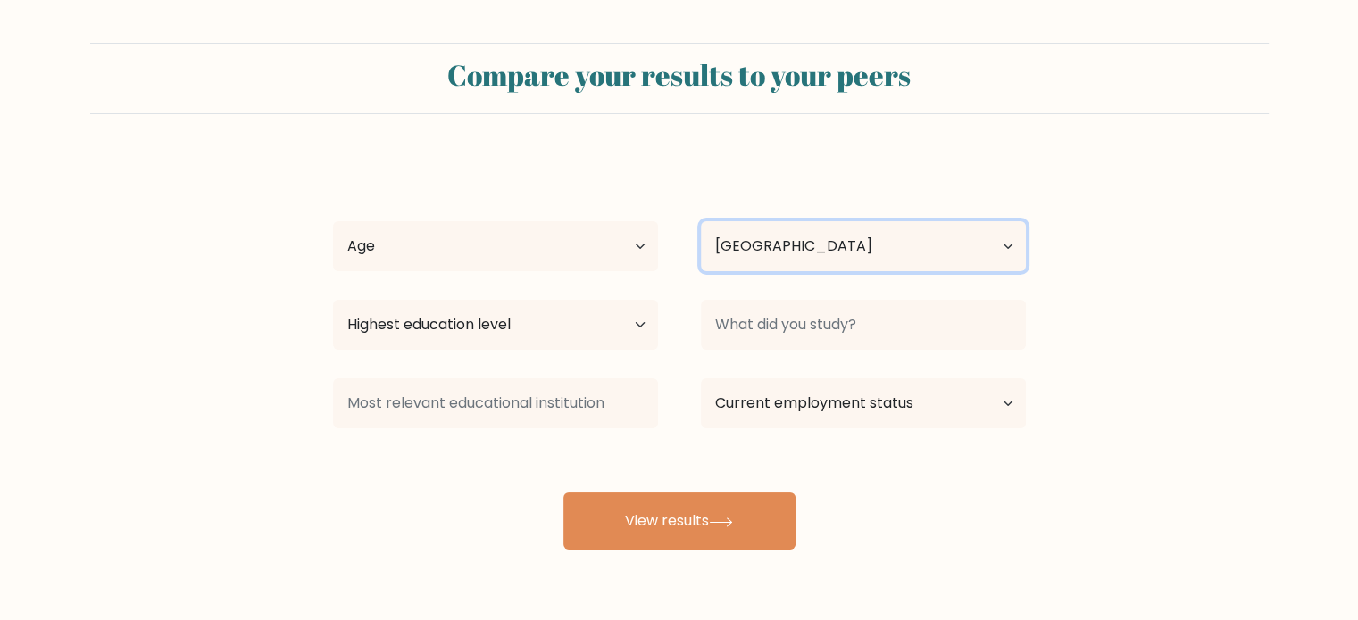
click at [860, 256] on select "Country Afghanistan Albania Algeria American Samoa Andorra Angola Anguilla Anta…" at bounding box center [863, 246] width 325 height 50
select select "BA"
click at [701, 221] on select "Country Afghanistan Albania Algeria American Samoa Andorra Angola Anguilla Anta…" at bounding box center [863, 246] width 325 height 50
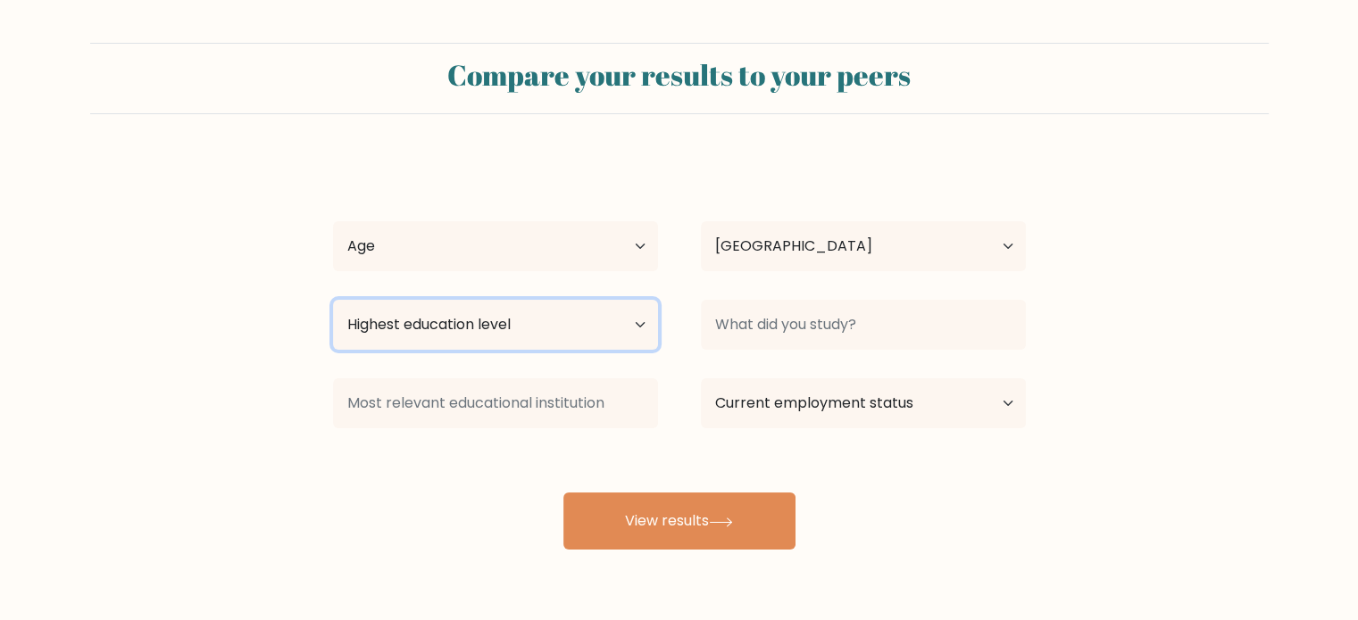
click at [564, 312] on select "Highest education level No schooling Primary Lower Secondary Upper Secondary Oc…" at bounding box center [495, 325] width 325 height 50
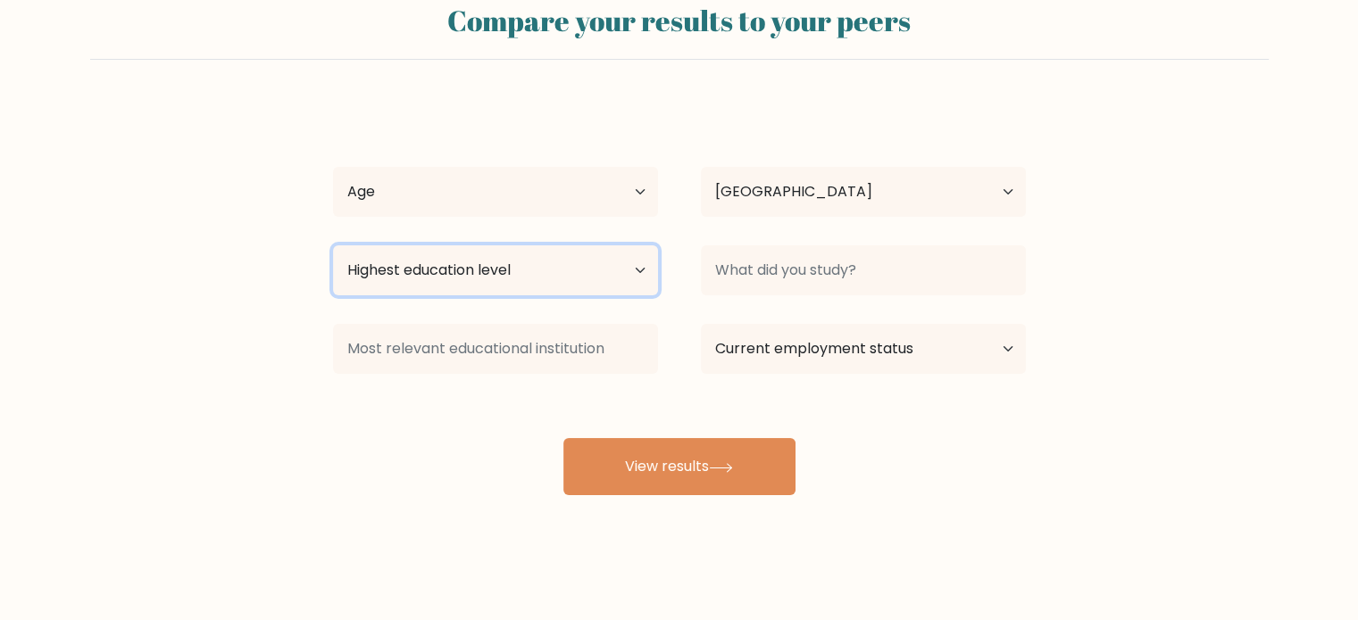
scroll to position [56, 0]
click at [460, 287] on select "Highest education level No schooling Primary Lower Secondary Upper Secondary Oc…" at bounding box center [495, 269] width 325 height 50
click at [471, 270] on select "Highest education level No schooling Primary Lower Secondary Upper Secondary Oc…" at bounding box center [495, 269] width 325 height 50
select select "occupation_specific"
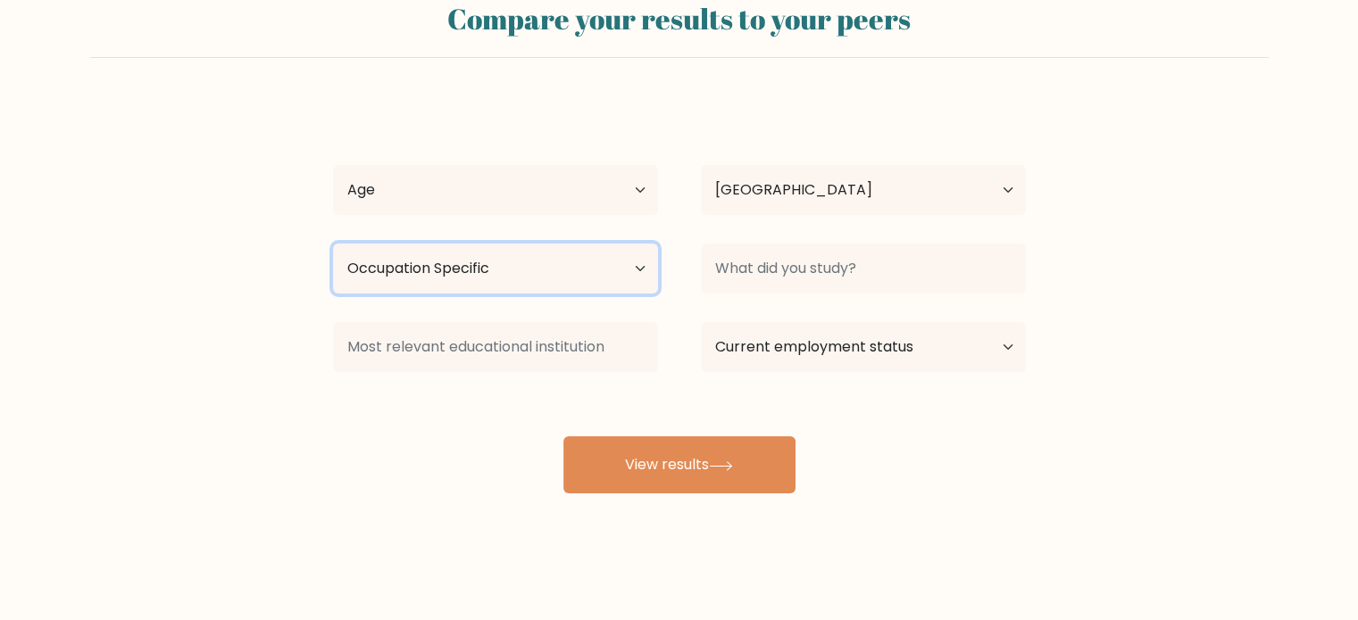
click at [333, 244] on select "Highest education level No schooling Primary Lower Secondary Upper Secondary Oc…" at bounding box center [495, 269] width 325 height 50
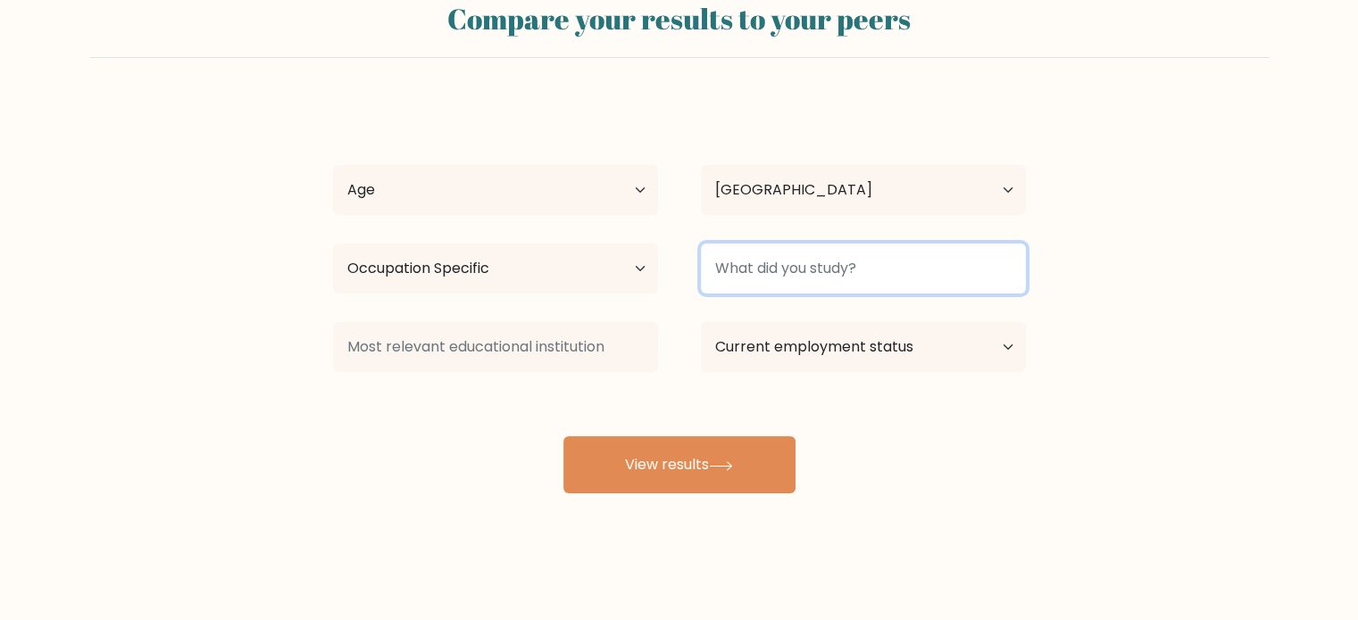
click at [787, 270] on input at bounding box center [863, 269] width 325 height 50
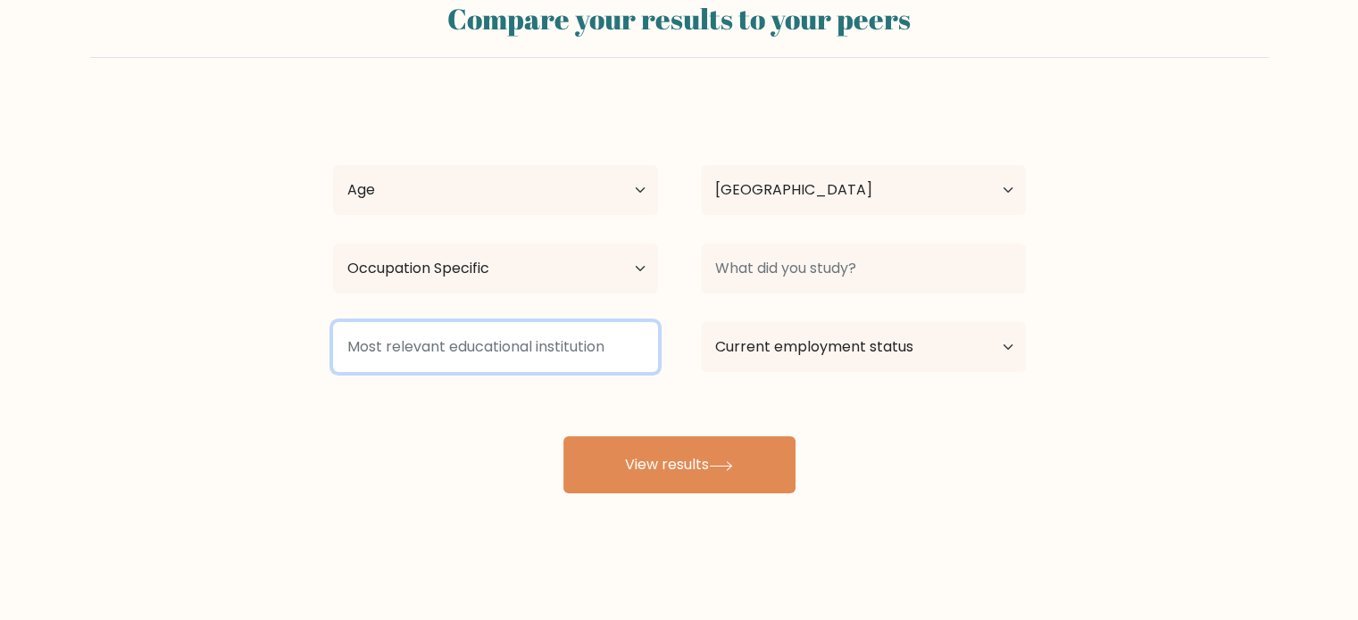
click at [602, 345] on input at bounding box center [495, 347] width 325 height 50
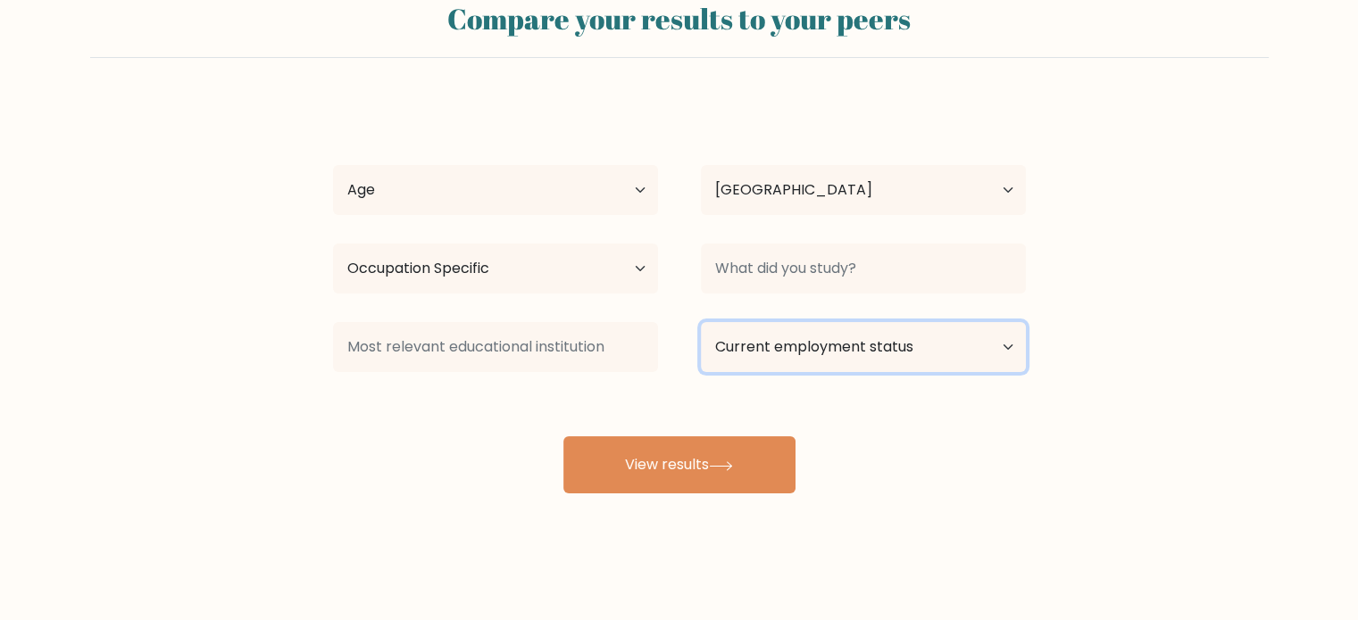
click at [869, 350] on select "Current employment status Employed Student Retired Other / prefer not to answer" at bounding box center [863, 347] width 325 height 50
select select "employed"
click at [701, 322] on select "Current employment status Employed Student Retired Other / prefer not to answer" at bounding box center [863, 347] width 325 height 50
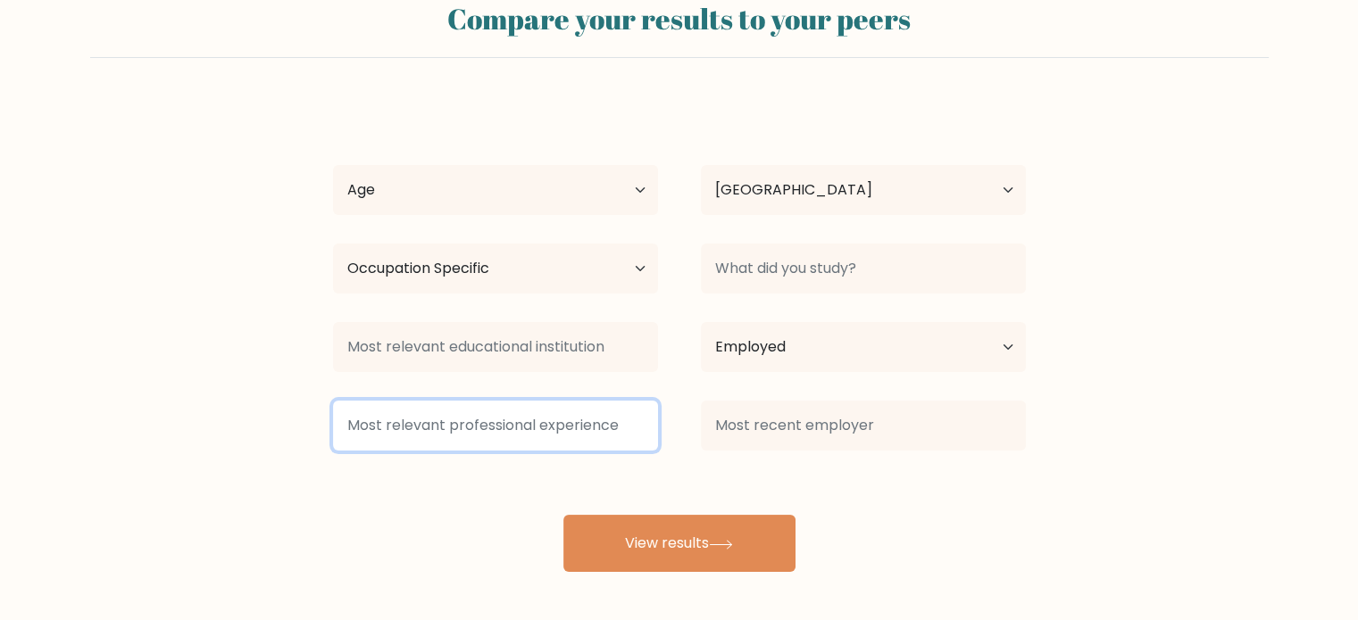
click at [594, 434] on input at bounding box center [495, 426] width 325 height 50
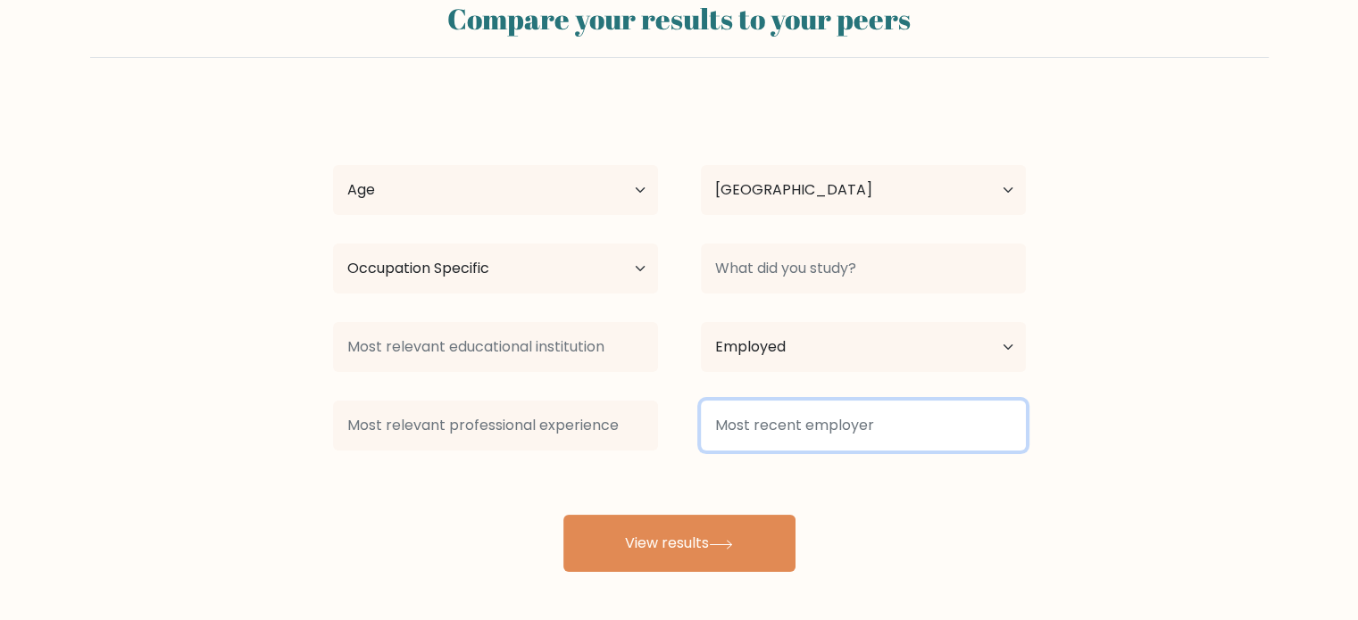
click at [863, 429] on input at bounding box center [863, 426] width 325 height 50
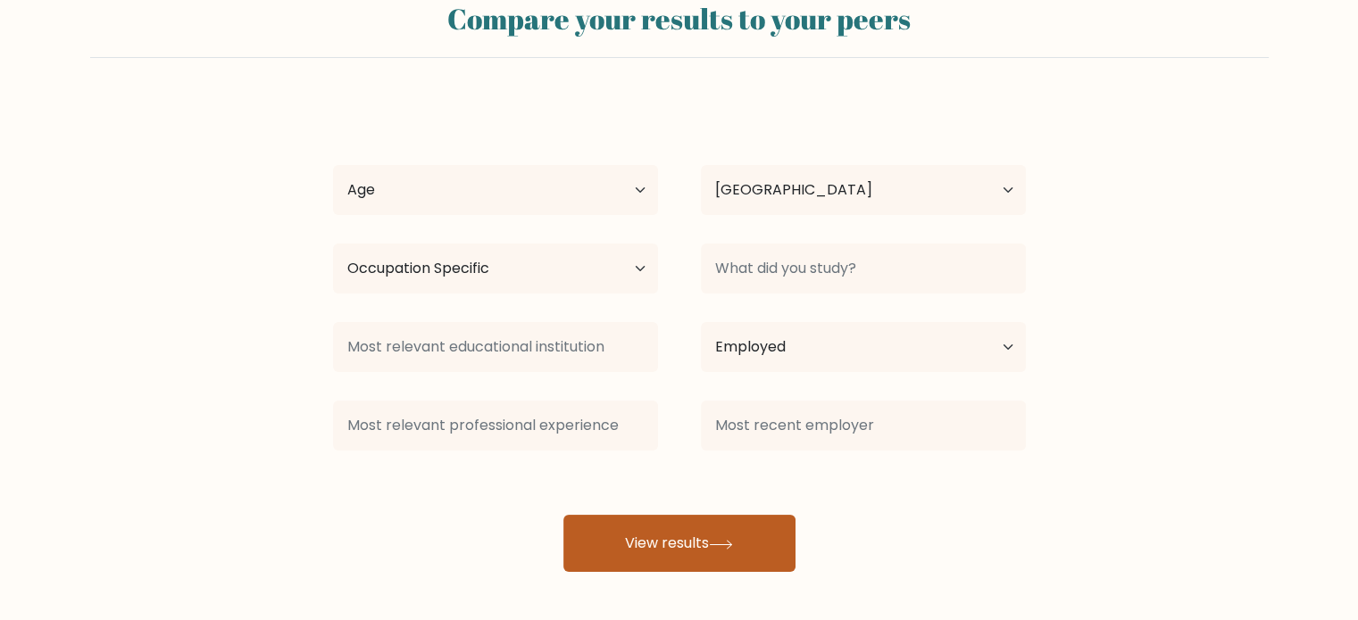
click at [761, 532] on button "View results" at bounding box center [679, 543] width 232 height 57
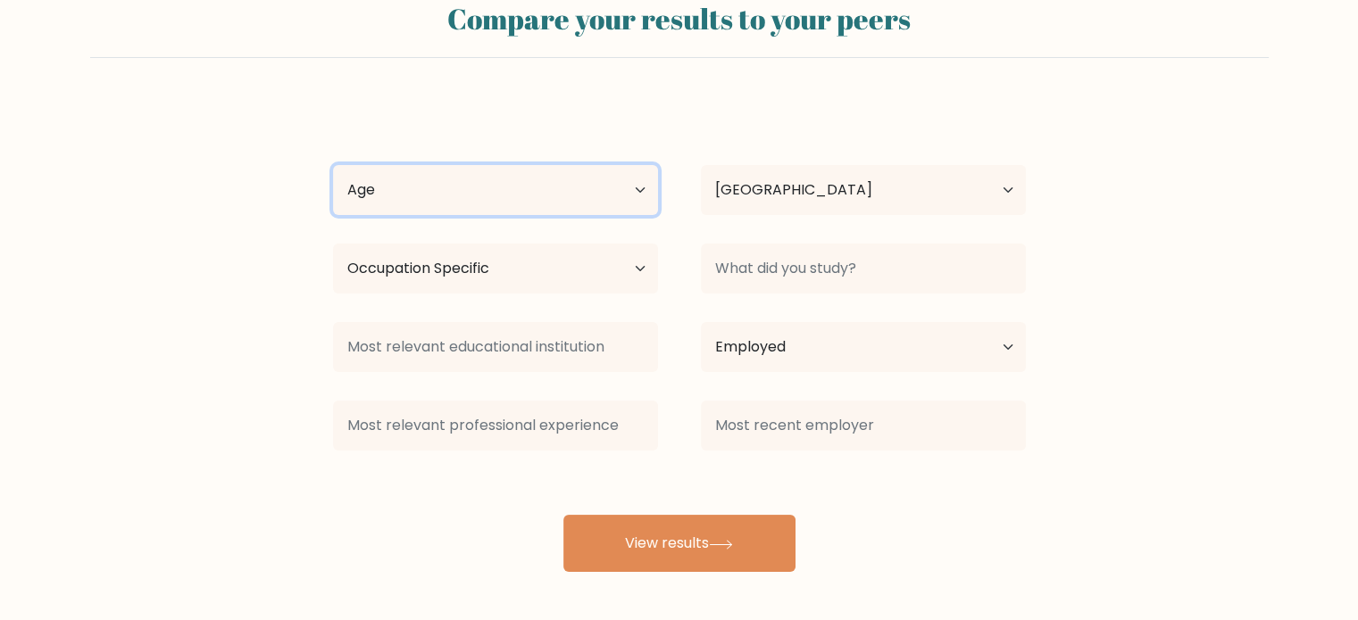
click at [439, 191] on select "Age Under 18 years old 18-24 years old 25-34 years old 35-44 years old 45-54 ye…" at bounding box center [495, 190] width 325 height 50
select select "25_34"
click at [333, 165] on select "Age Under 18 years old 18-24 years old 25-34 years old 35-44 years old 45-54 ye…" at bounding box center [495, 190] width 325 height 50
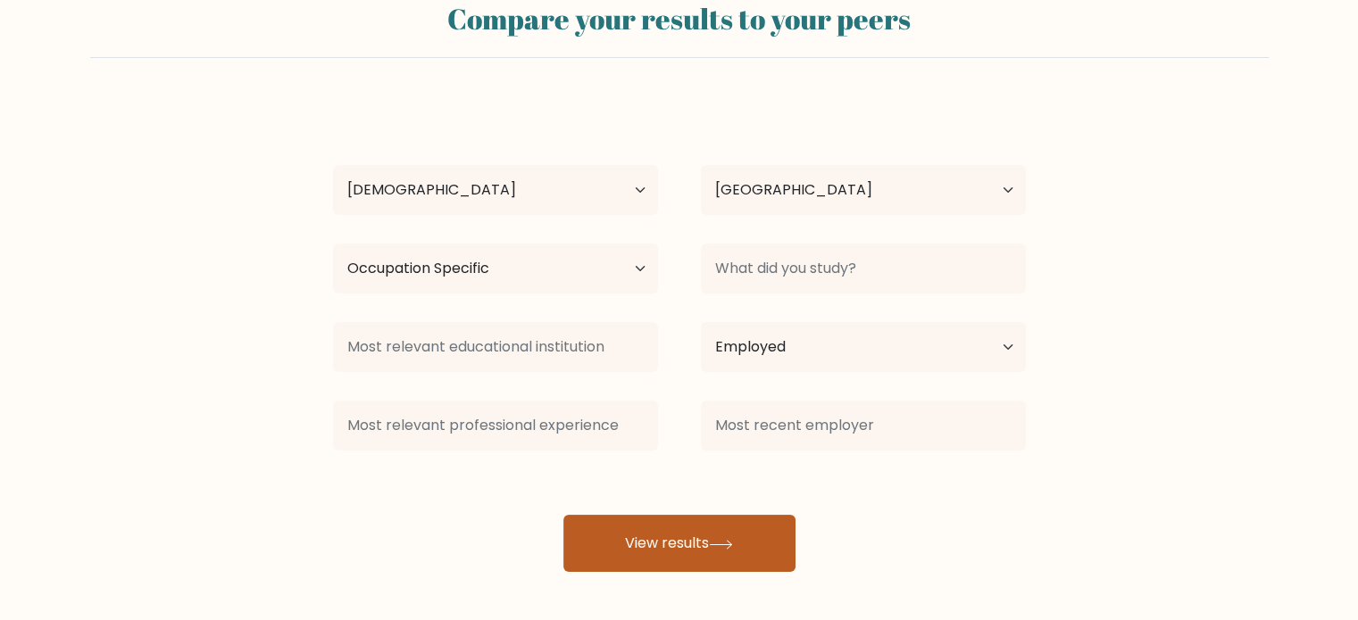
click at [707, 545] on button "View results" at bounding box center [679, 543] width 232 height 57
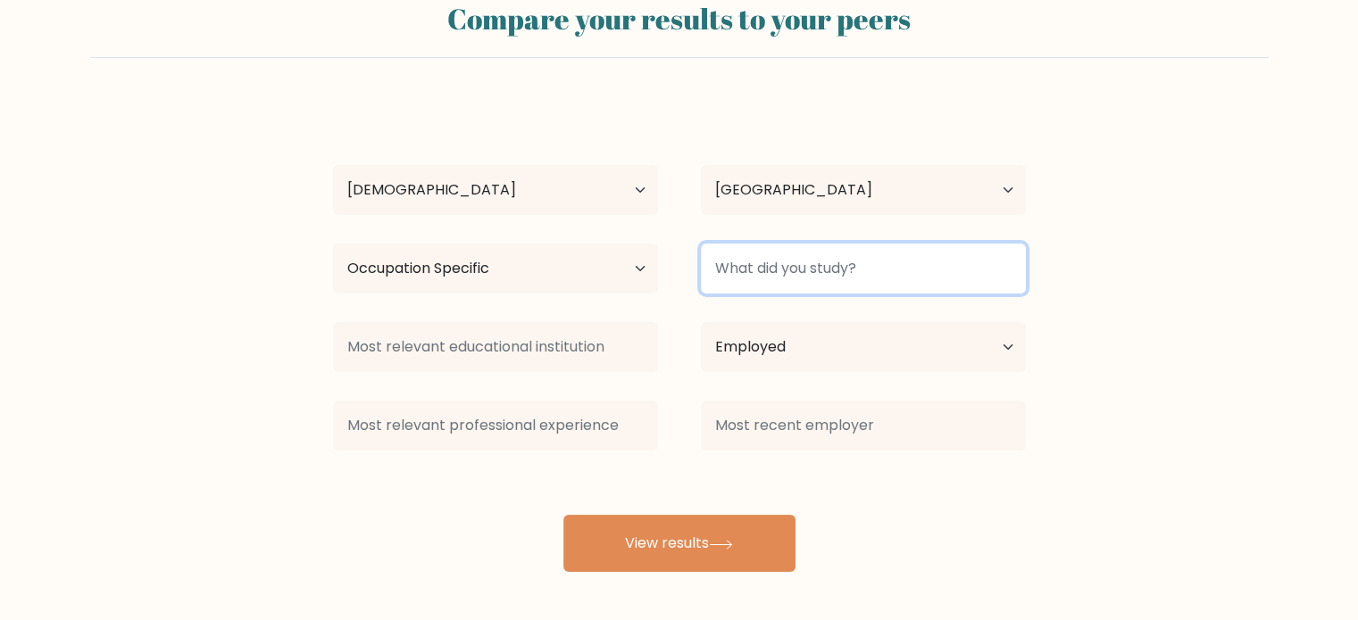
click at [862, 274] on input at bounding box center [863, 269] width 325 height 50
type input "IT"
click at [563, 515] on button "View results" at bounding box center [679, 543] width 232 height 57
click at [866, 268] on input "IT" at bounding box center [863, 269] width 325 height 50
click at [859, 264] on input "IT" at bounding box center [863, 269] width 325 height 50
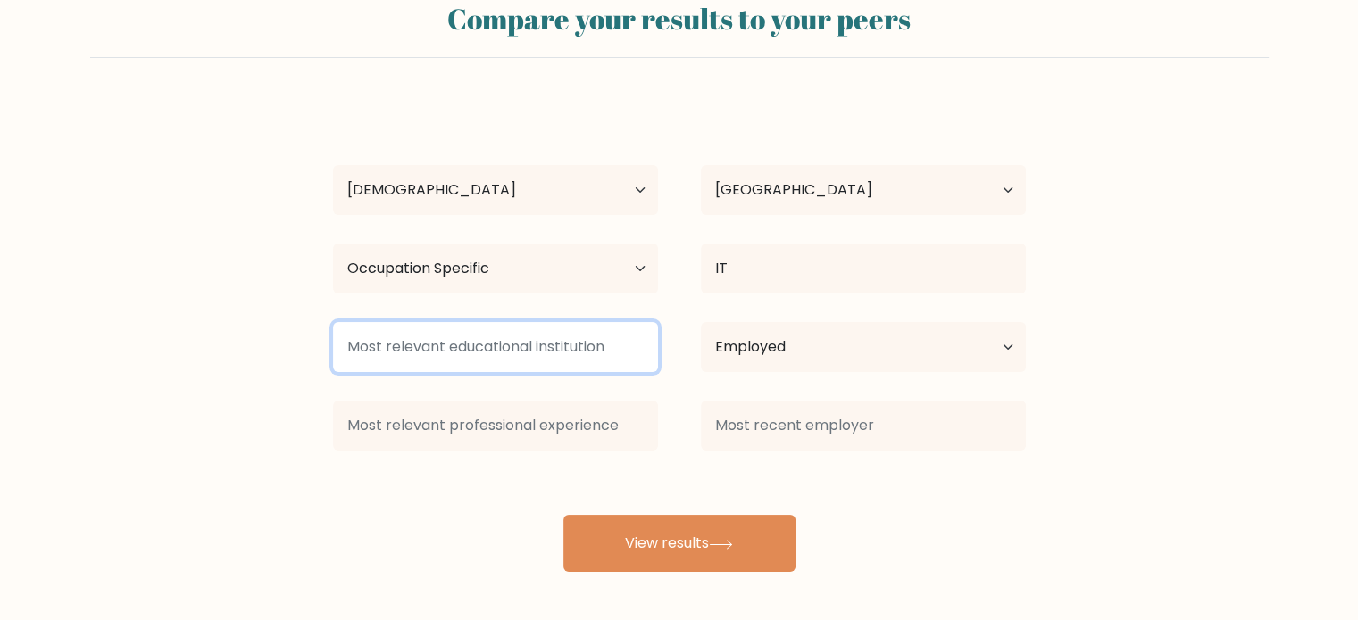
click at [509, 361] on input at bounding box center [495, 347] width 325 height 50
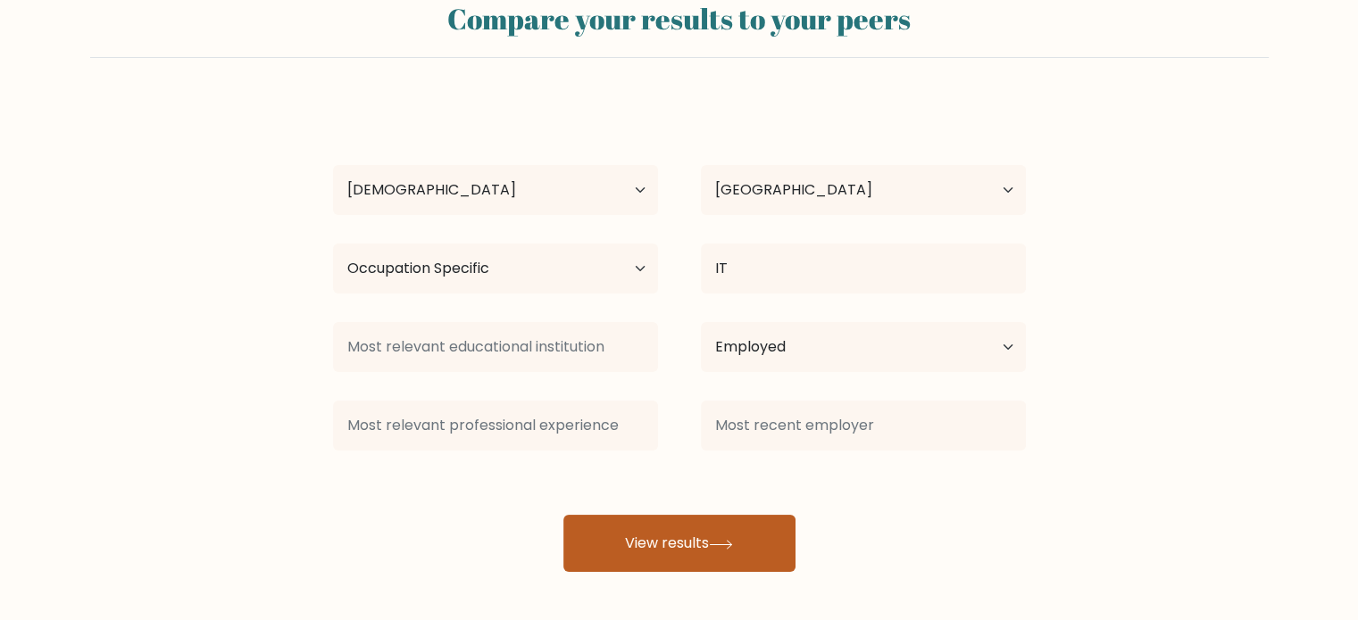
click at [756, 539] on button "View results" at bounding box center [679, 543] width 232 height 57
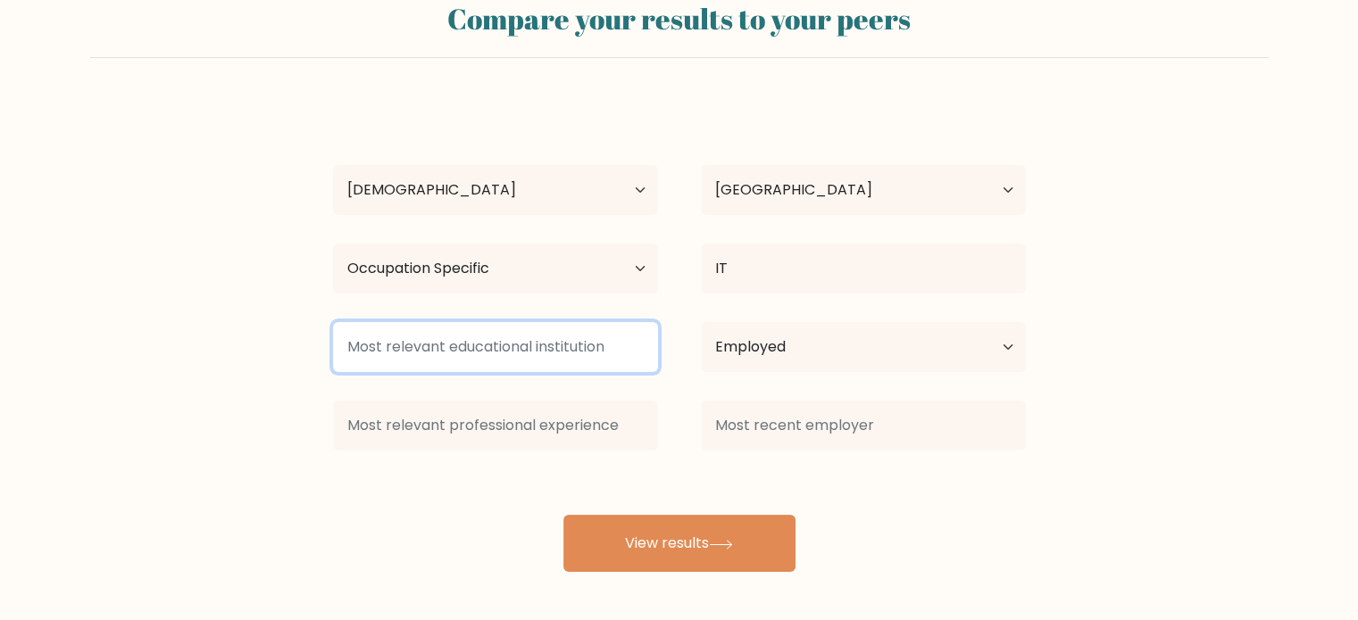
click at [540, 345] on input at bounding box center [495, 347] width 325 height 50
click at [528, 359] on input at bounding box center [495, 347] width 325 height 50
click at [520, 338] on input at bounding box center [495, 347] width 325 height 50
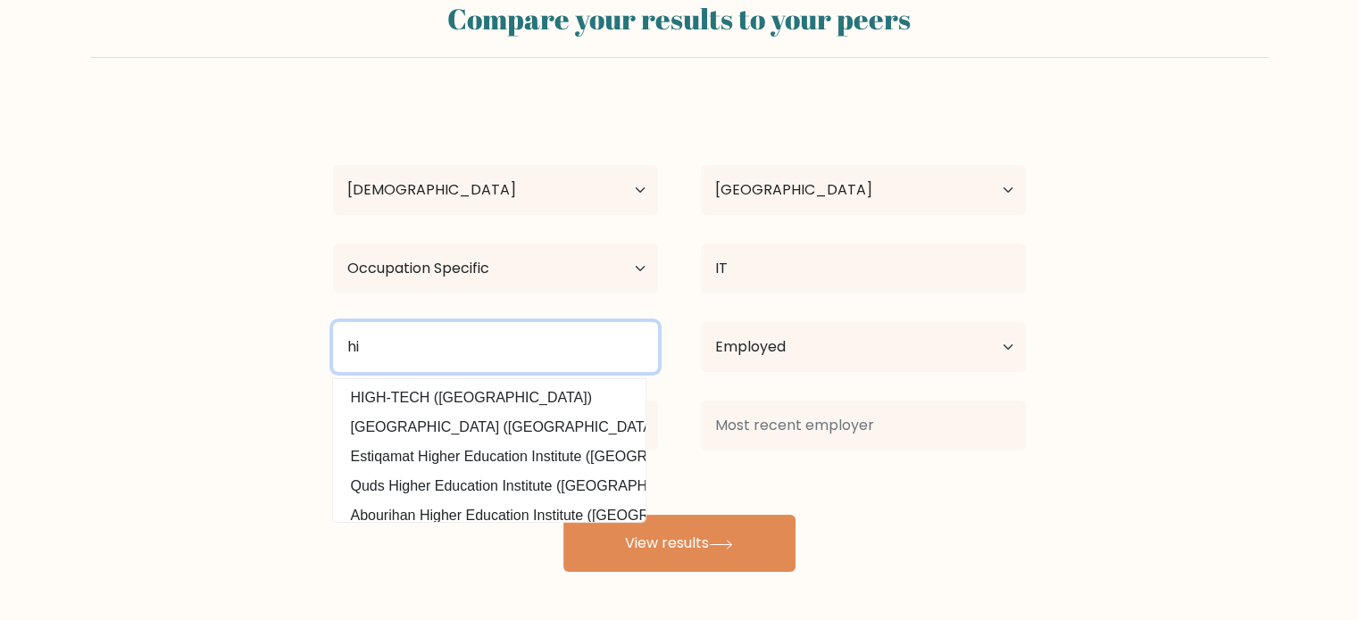
type input "h"
type input "i"
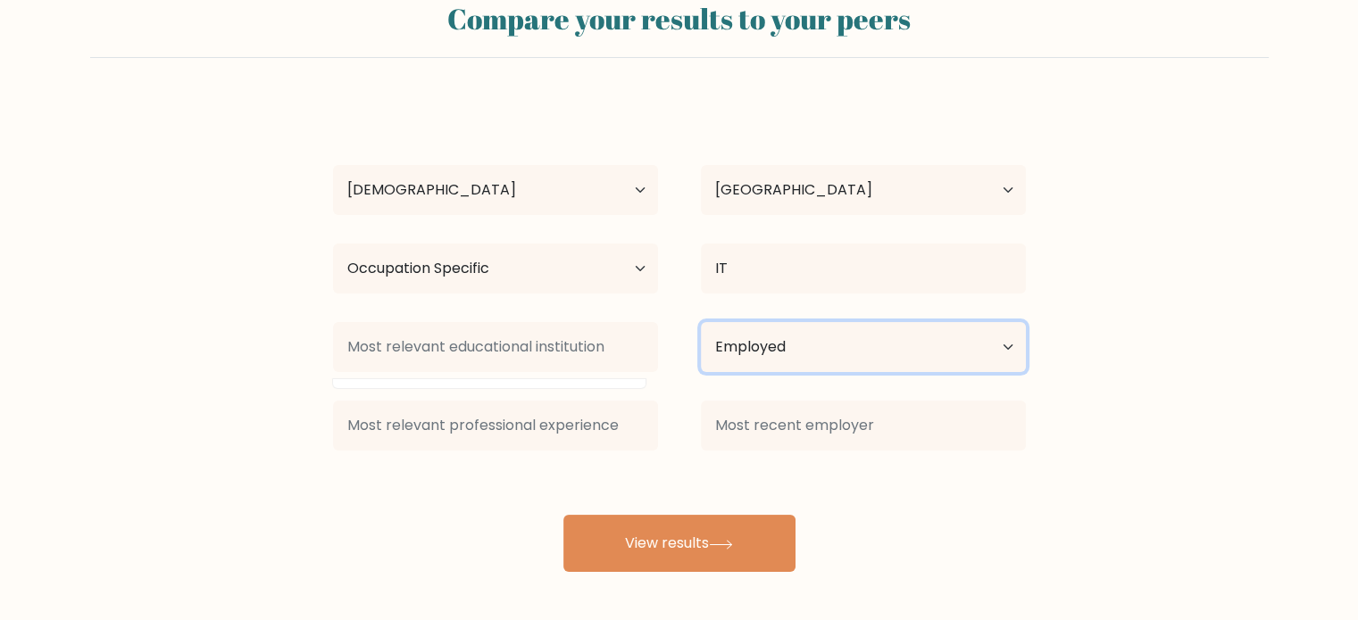
click at [835, 329] on select "Current employment status Employed Student Retired Other / prefer not to answer" at bounding box center [863, 347] width 325 height 50
select select "other"
click at [701, 322] on select "Current employment status Employed Student Retired Other / prefer not to answer" at bounding box center [863, 347] width 325 height 50
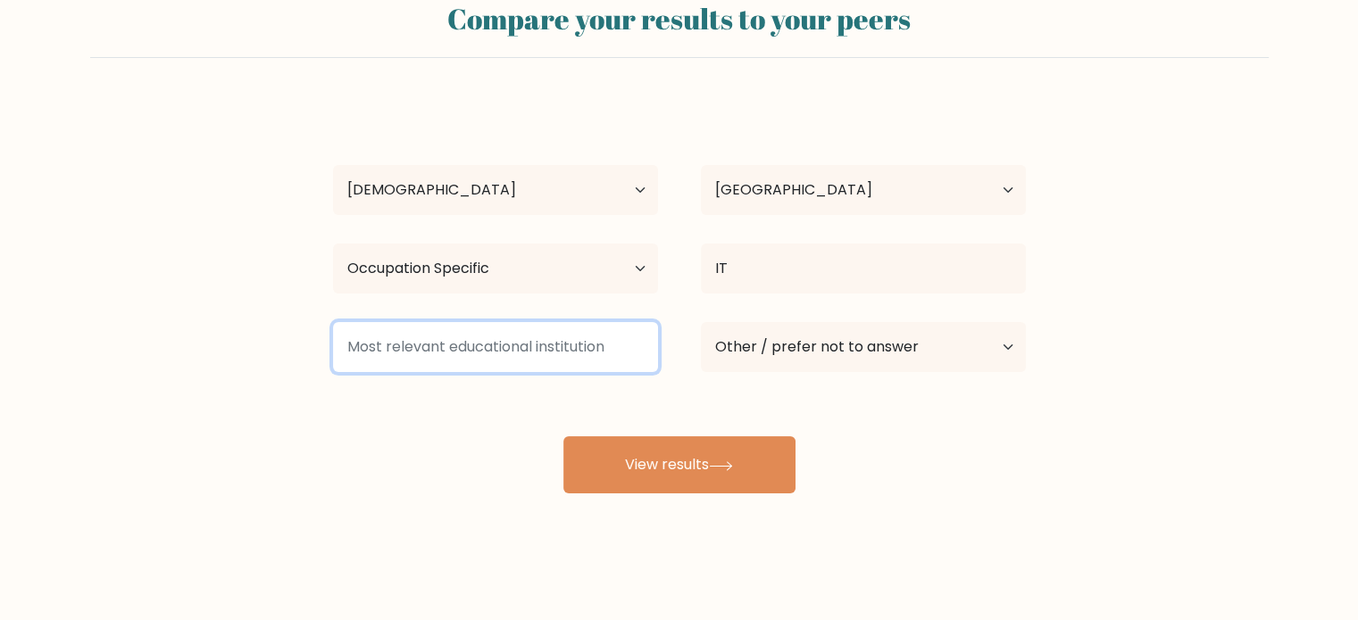
click at [441, 353] on input at bounding box center [495, 347] width 325 height 50
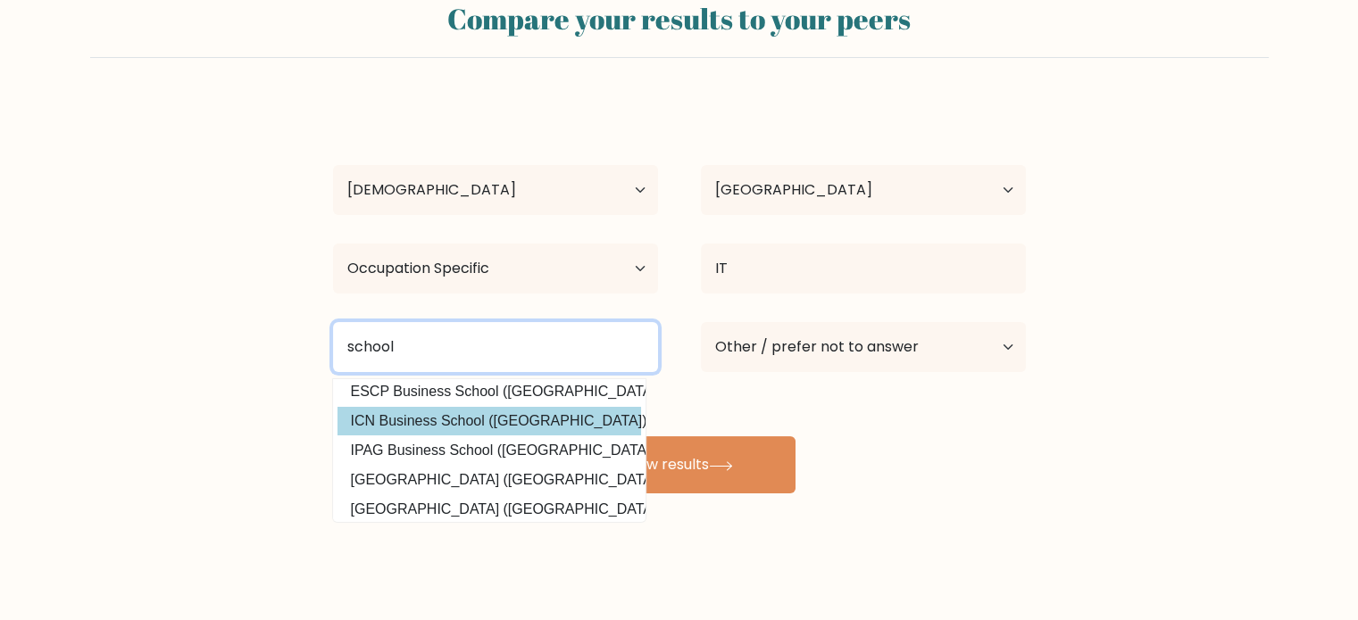
scroll to position [161, 0]
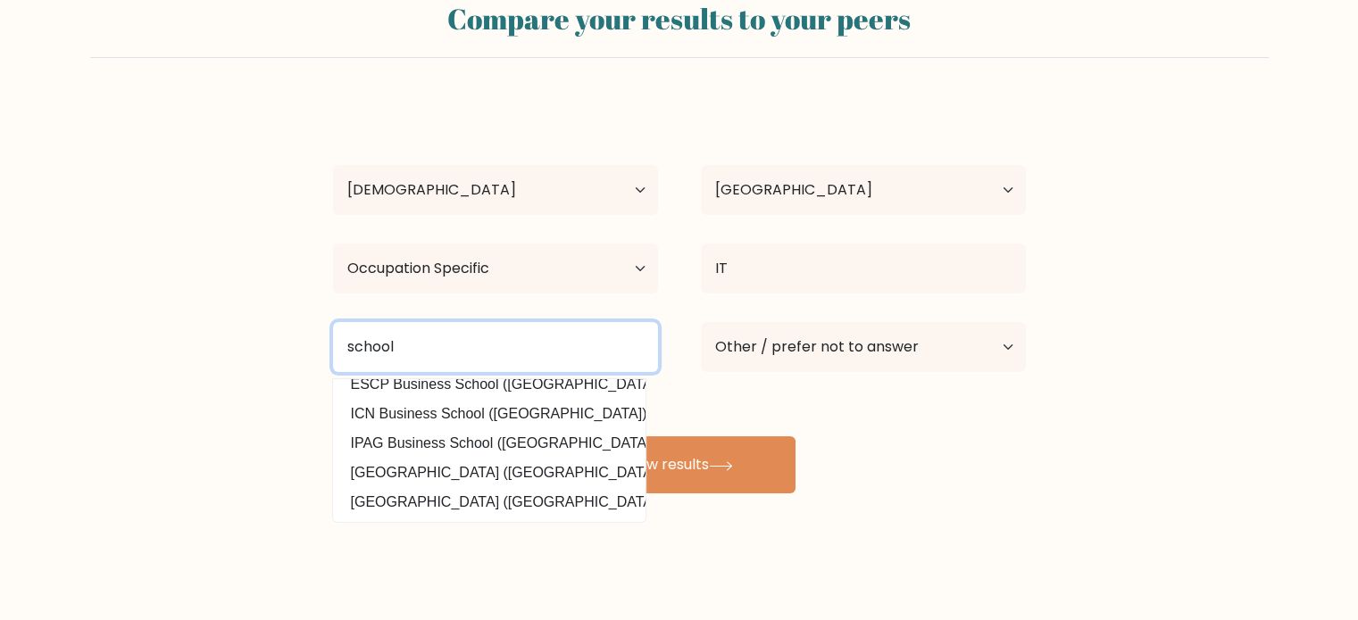
drag, startPoint x: 434, startPoint y: 338, endPoint x: 253, endPoint y: 331, distance: 181.3
click at [258, 332] on form "Compare your results to your peers Ryo Kyo Age Under 18 years old 18-24 years o…" at bounding box center [679, 240] width 1358 height 507
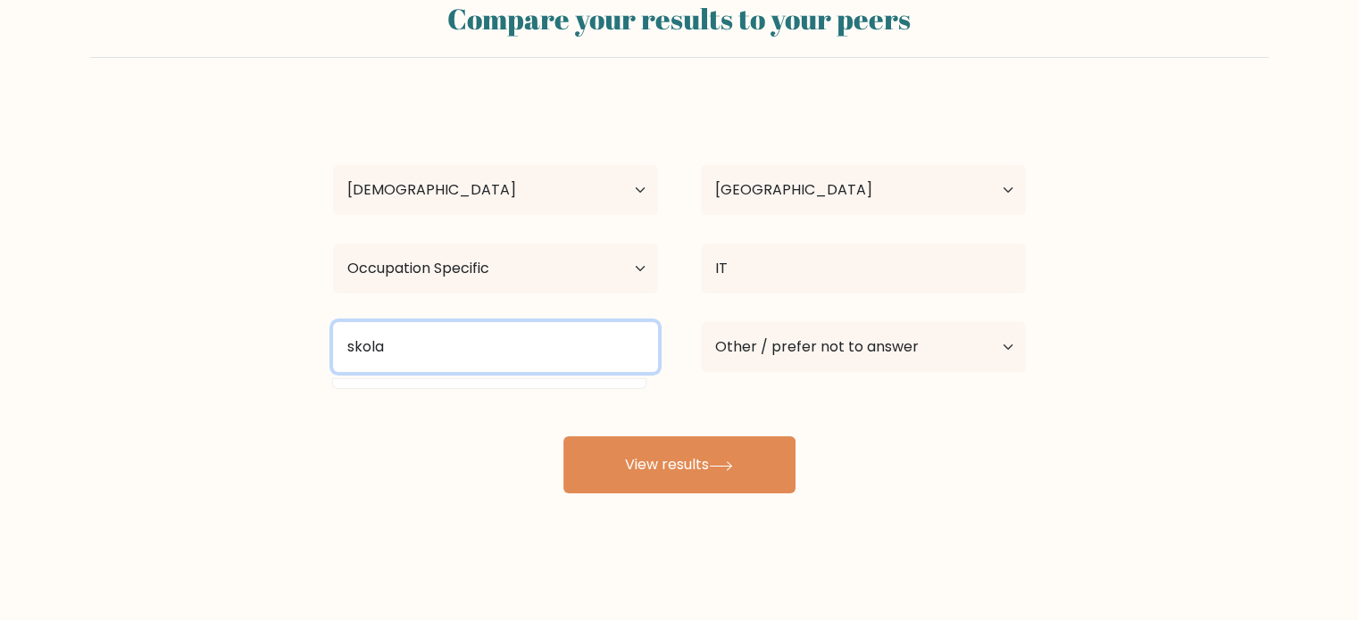
type input "skola"
click at [563, 436] on button "View results" at bounding box center [679, 464] width 232 height 57
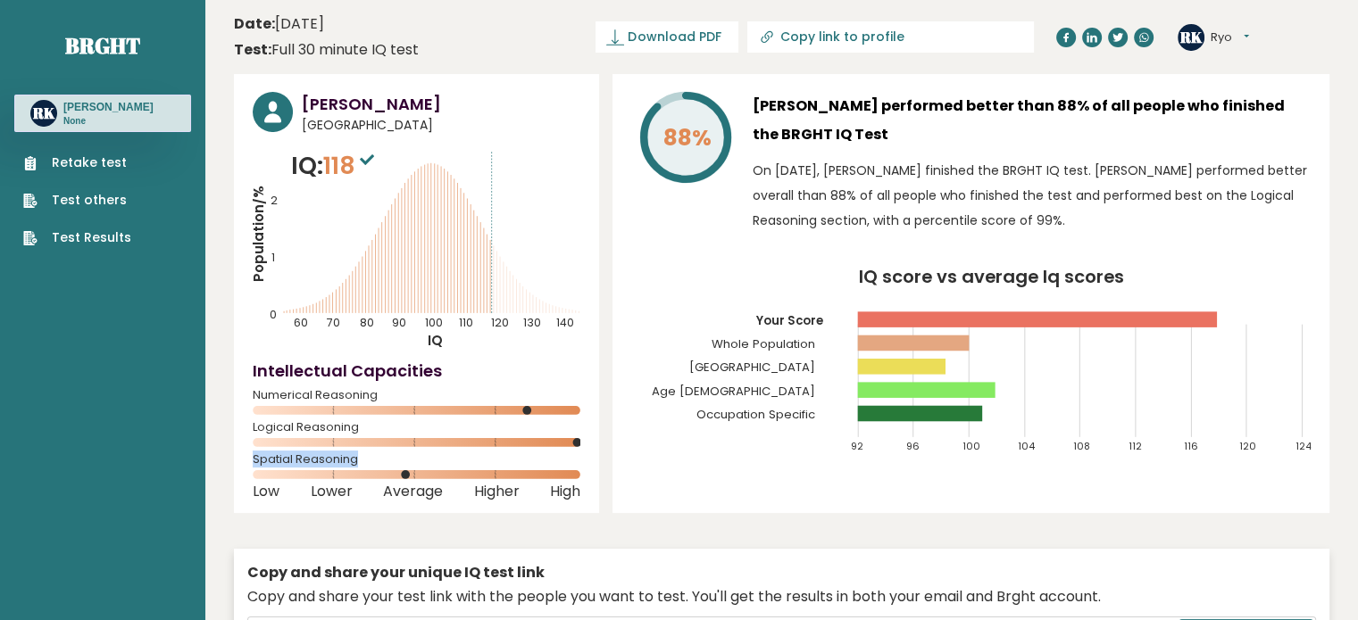
drag, startPoint x: 348, startPoint y: 458, endPoint x: 253, endPoint y: 460, distance: 95.5
click at [253, 460] on span "Spatial Reasoning" at bounding box center [417, 459] width 328 height 7
